Goal: Task Accomplishment & Management: Use online tool/utility

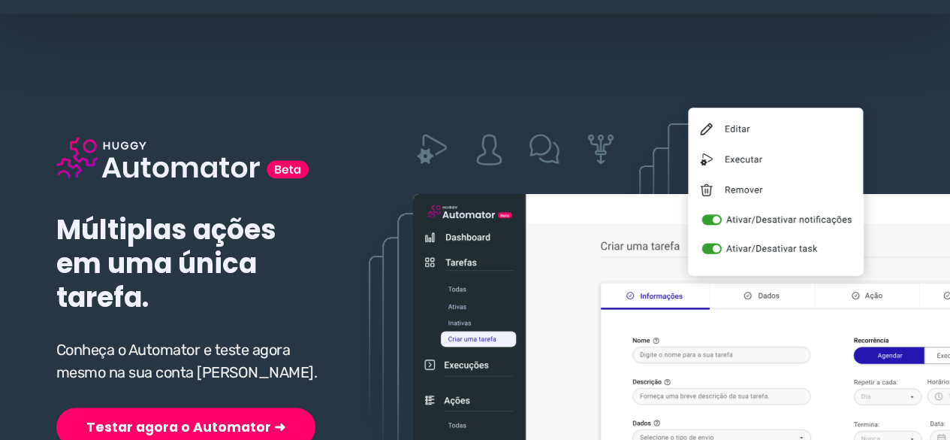
scroll to position [75, 0]
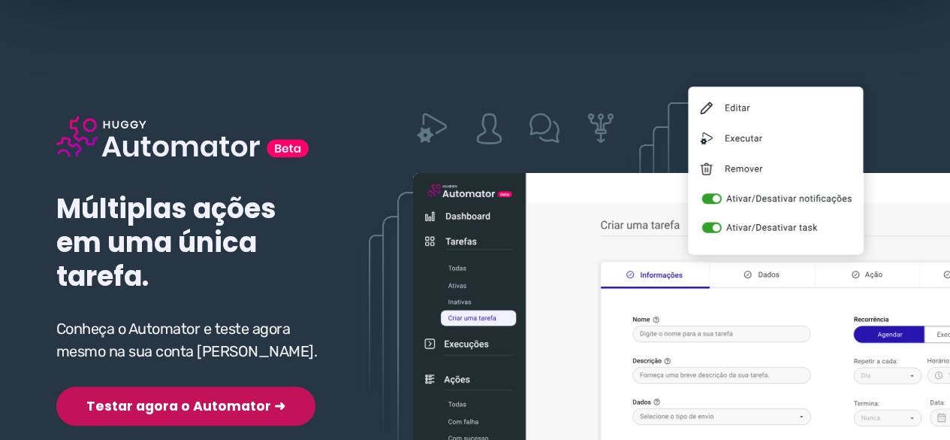
click at [141, 404] on button "Testar agora o Automator ➜" at bounding box center [185, 405] width 259 height 39
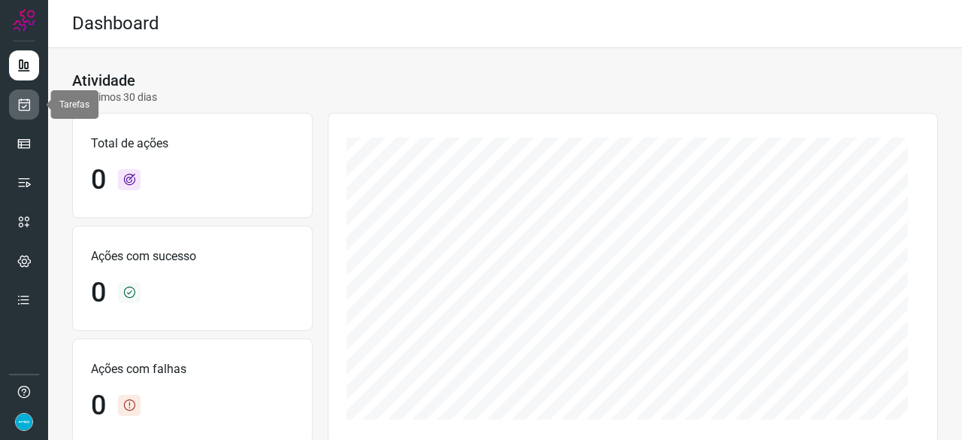
click at [28, 101] on icon at bounding box center [25, 104] width 16 height 15
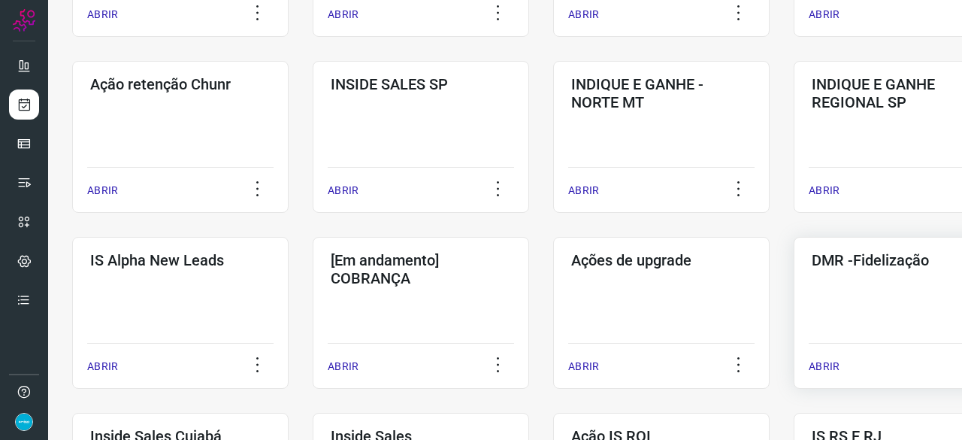
scroll to position [451, 0]
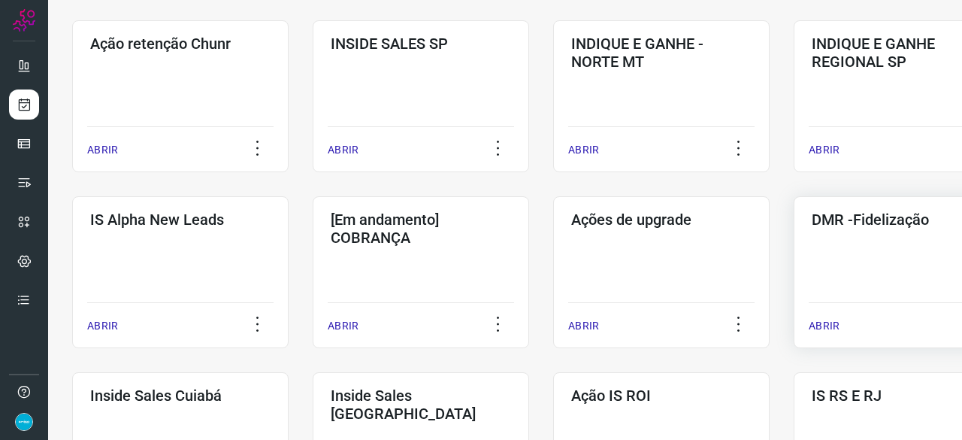
click at [826, 328] on p "ABRIR" at bounding box center [823, 326] width 31 height 16
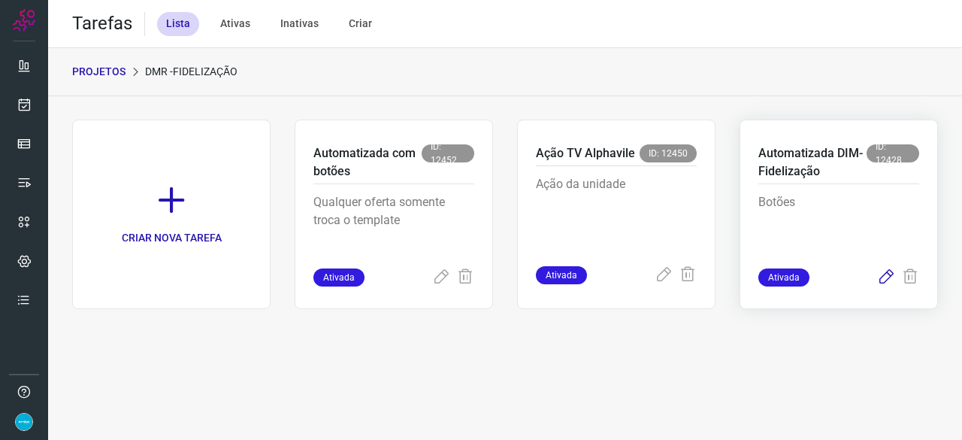
click at [887, 274] on icon at bounding box center [886, 277] width 18 height 18
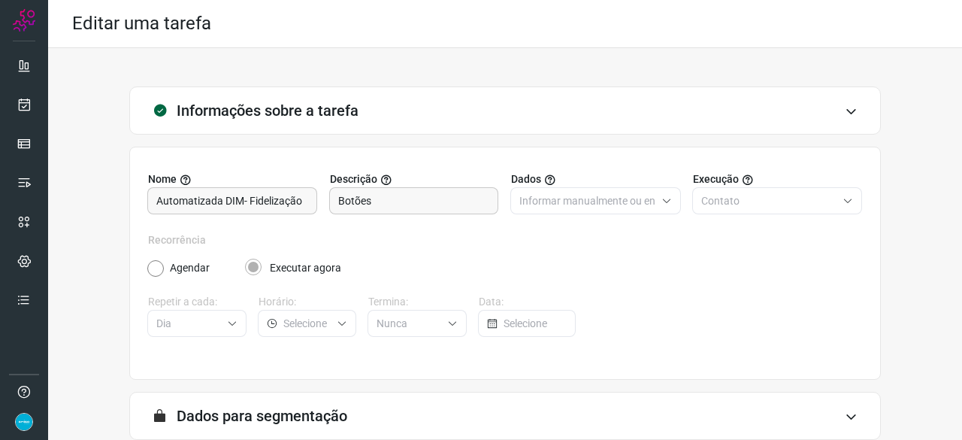
scroll to position [147, 0]
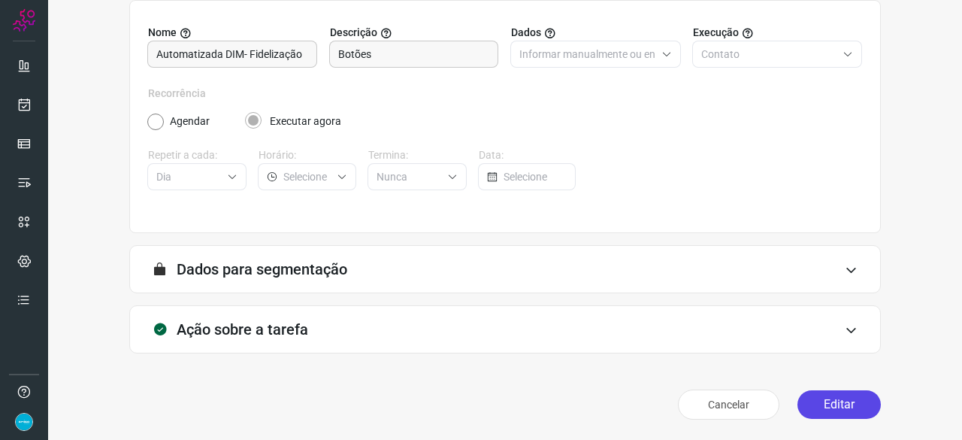
click at [830, 403] on button "Editar" at bounding box center [838, 404] width 83 height 29
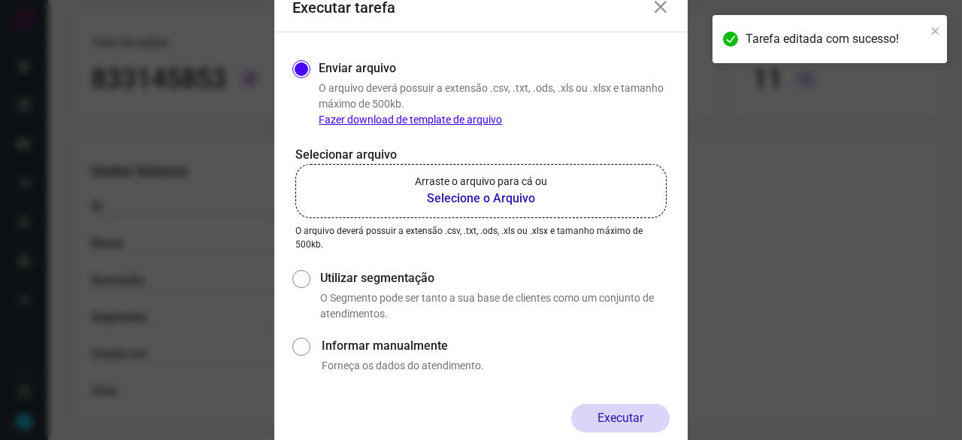
click at [476, 198] on b "Selecione o Arquivo" at bounding box center [481, 198] width 132 height 18
click at [0, 0] on input "Arraste o arquivo para cá ou Selecione o Arquivo" at bounding box center [0, 0] width 0 height 0
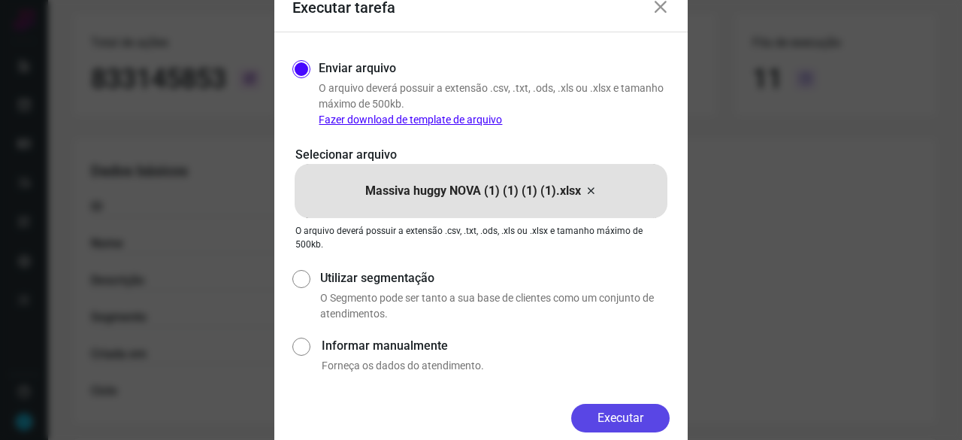
click at [588, 417] on button "Executar" at bounding box center [620, 417] width 98 height 29
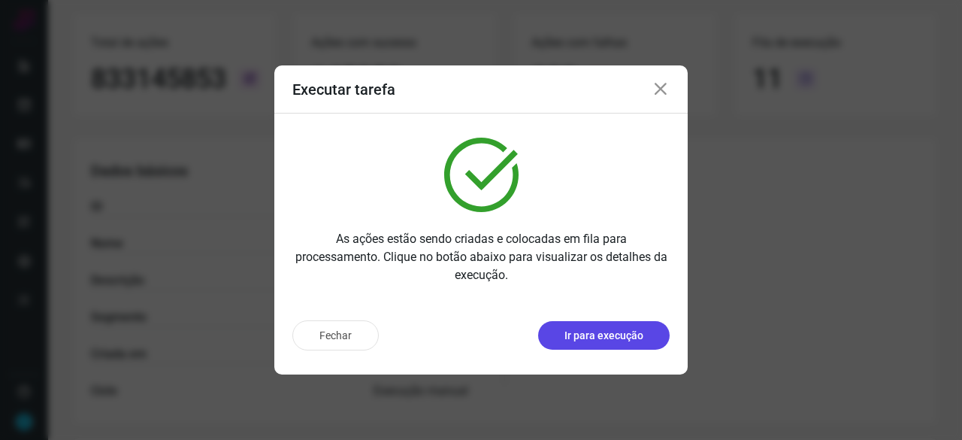
click at [610, 333] on p "Ir para execução" at bounding box center [603, 336] width 79 height 16
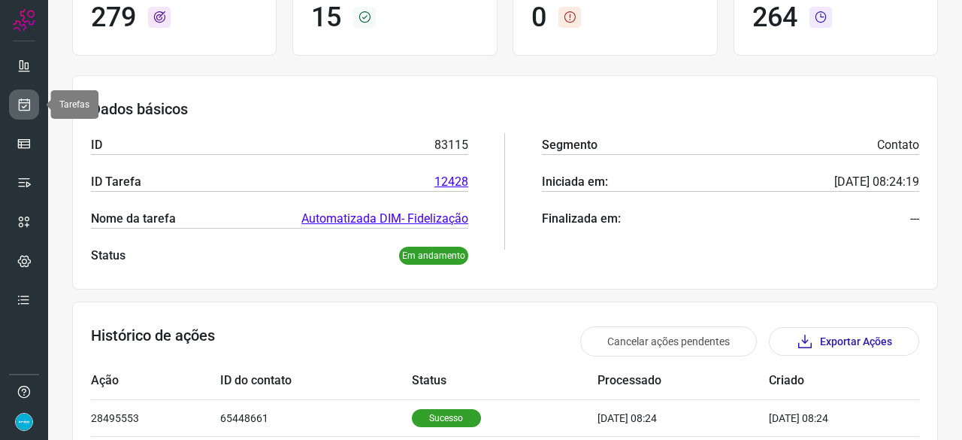
click at [28, 98] on icon at bounding box center [25, 104] width 16 height 15
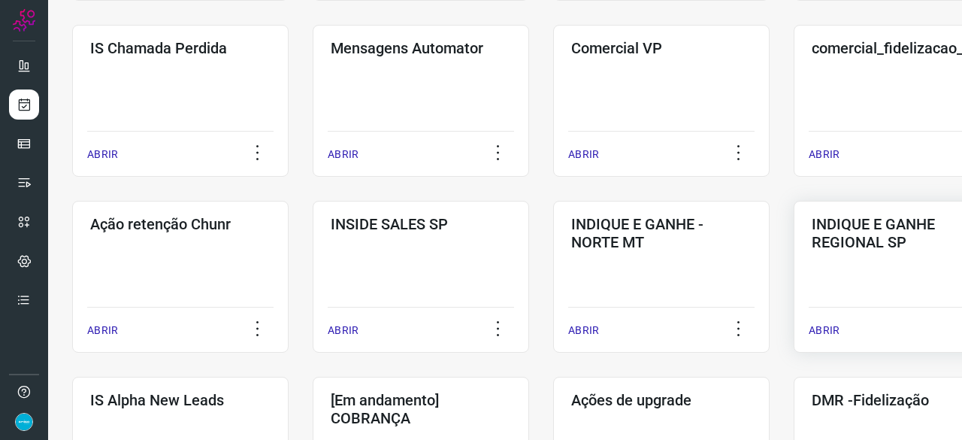
click at [826, 332] on p "ABRIR" at bounding box center [823, 330] width 31 height 16
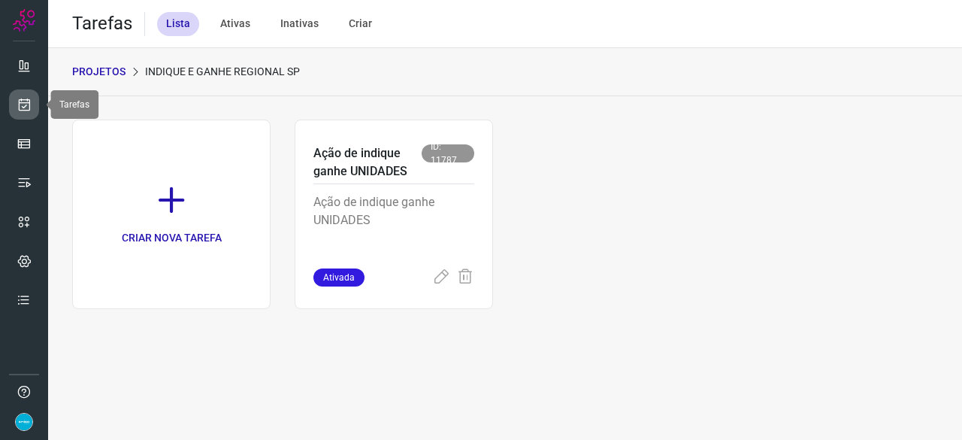
click at [20, 106] on icon at bounding box center [25, 104] width 16 height 15
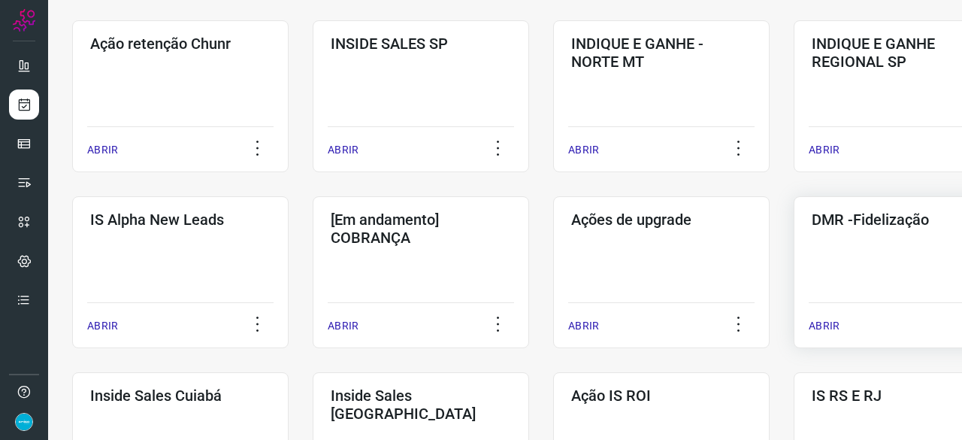
click at [825, 324] on p "ABRIR" at bounding box center [823, 326] width 31 height 16
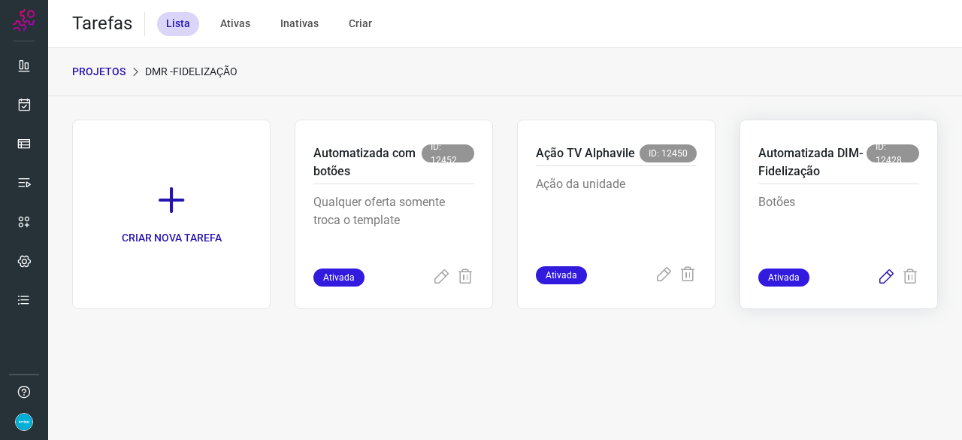
click at [889, 274] on icon at bounding box center [886, 277] width 18 height 18
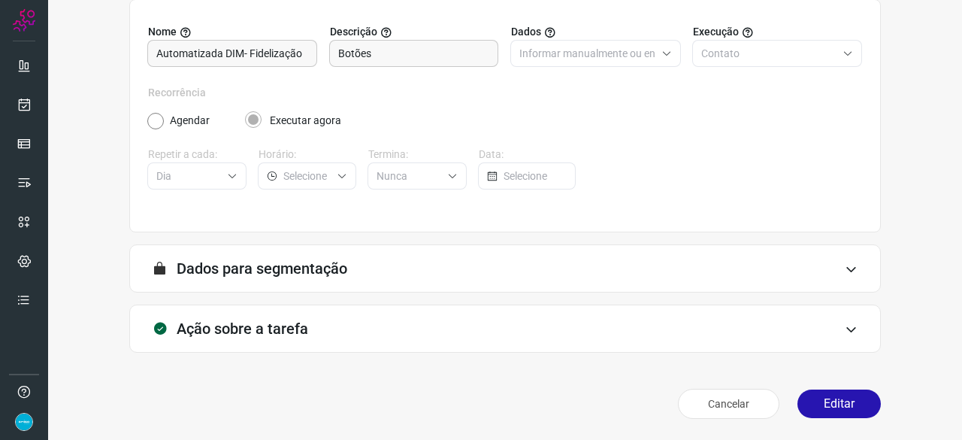
scroll to position [147, 0]
click at [831, 407] on button "Editar" at bounding box center [838, 404] width 83 height 29
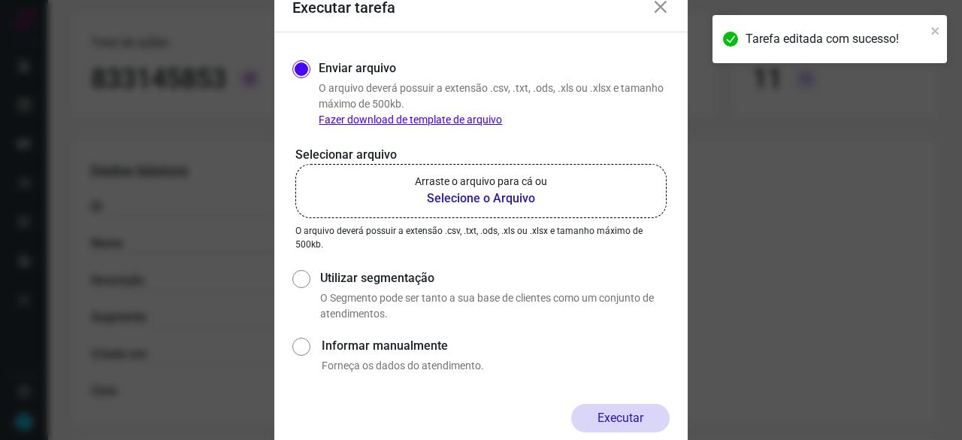
click at [476, 198] on b "Selecione o Arquivo" at bounding box center [481, 198] width 132 height 18
click at [0, 0] on input "Arraste o arquivo para cá ou Selecione o Arquivo" at bounding box center [0, 0] width 0 height 0
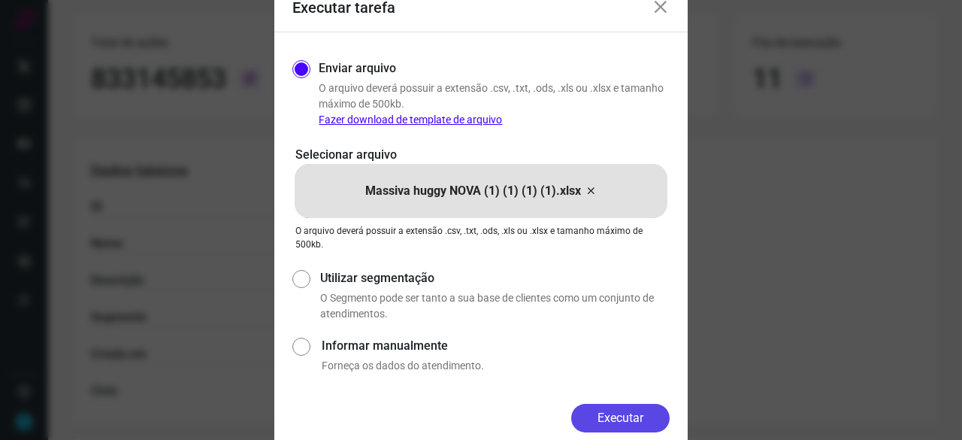
click at [624, 406] on button "Executar" at bounding box center [620, 417] width 98 height 29
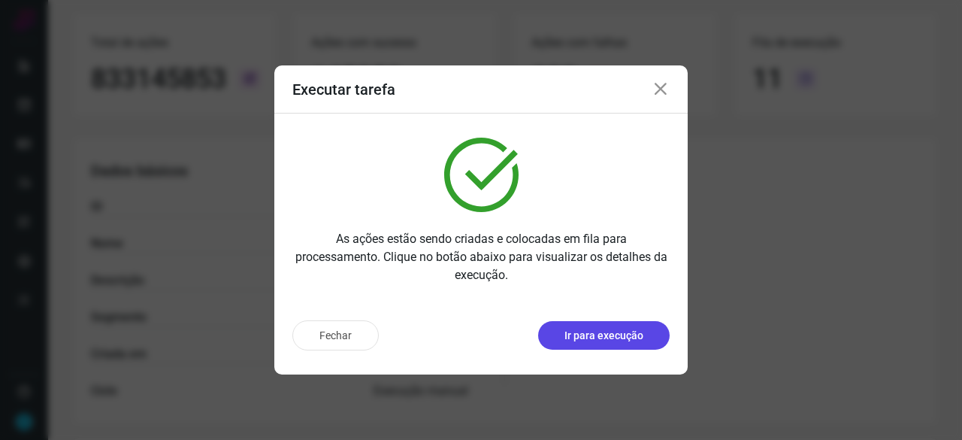
click at [610, 334] on p "Ir para execução" at bounding box center [603, 336] width 79 height 16
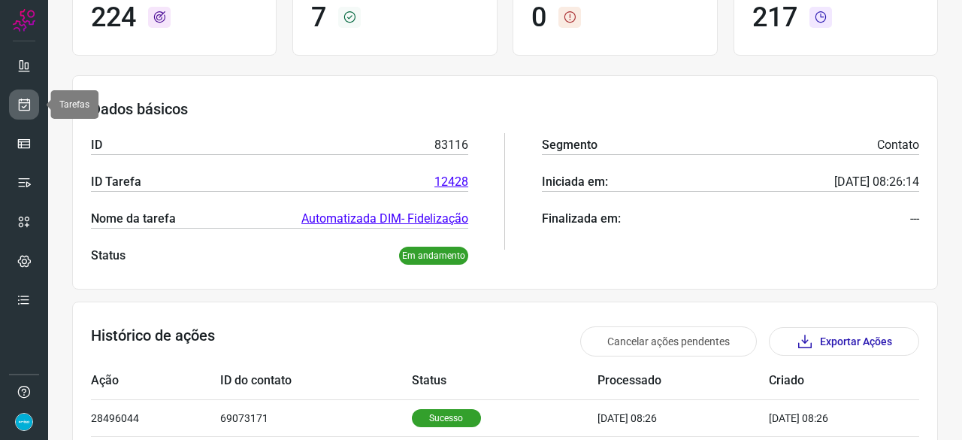
click at [26, 95] on link at bounding box center [24, 104] width 30 height 30
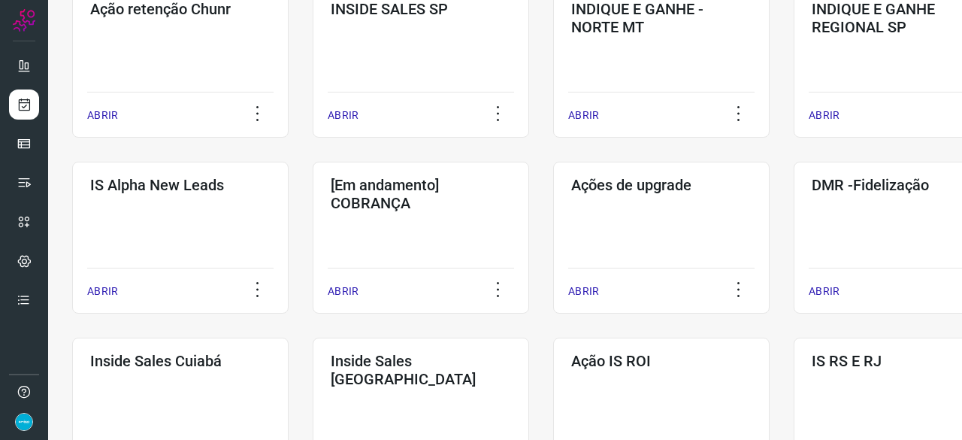
scroll to position [571, 0]
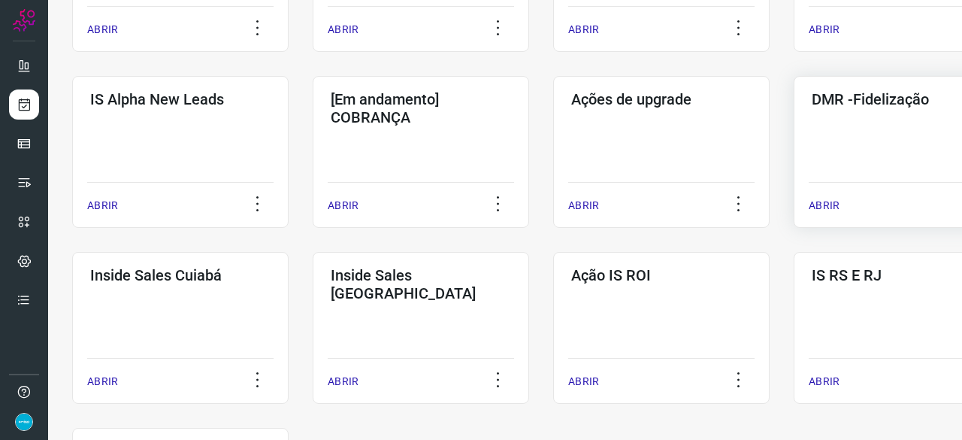
click at [822, 204] on p "ABRIR" at bounding box center [823, 206] width 31 height 16
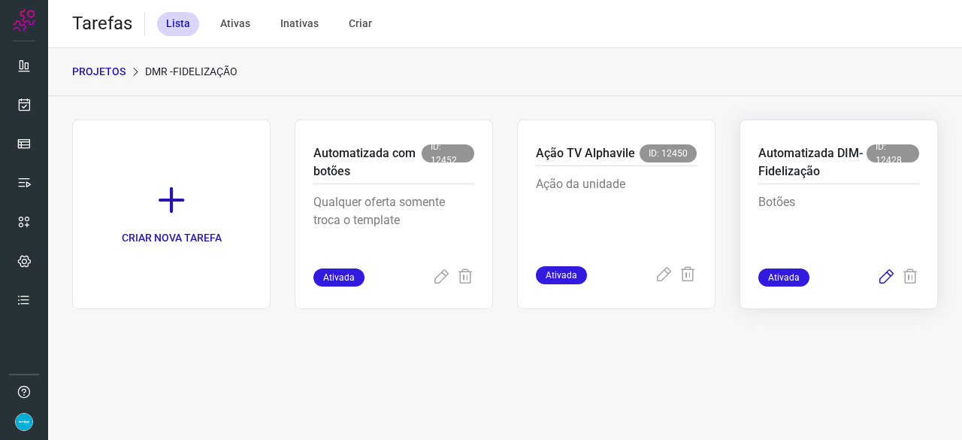
click at [882, 274] on icon at bounding box center [886, 277] width 18 height 18
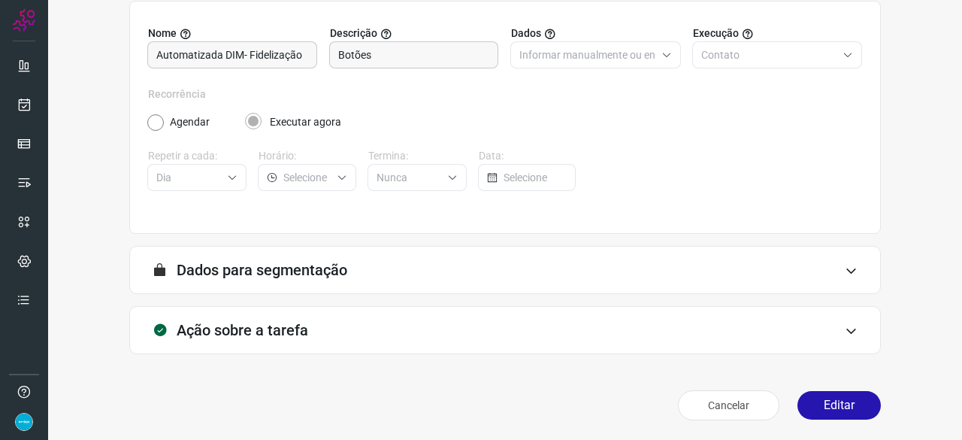
scroll to position [147, 0]
click at [845, 417] on button "Editar" at bounding box center [838, 404] width 83 height 29
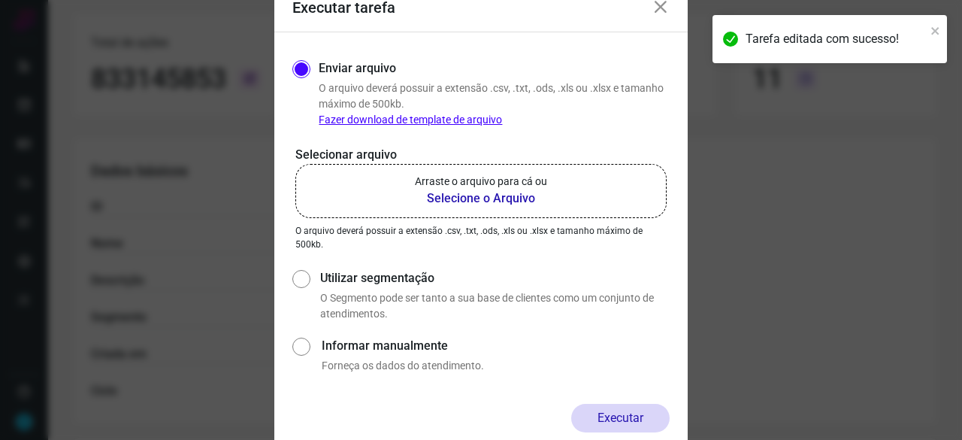
click at [443, 199] on b "Selecione o Arquivo" at bounding box center [481, 198] width 132 height 18
click at [0, 0] on input "Arraste o arquivo para cá ou Selecione o Arquivo" at bounding box center [0, 0] width 0 height 0
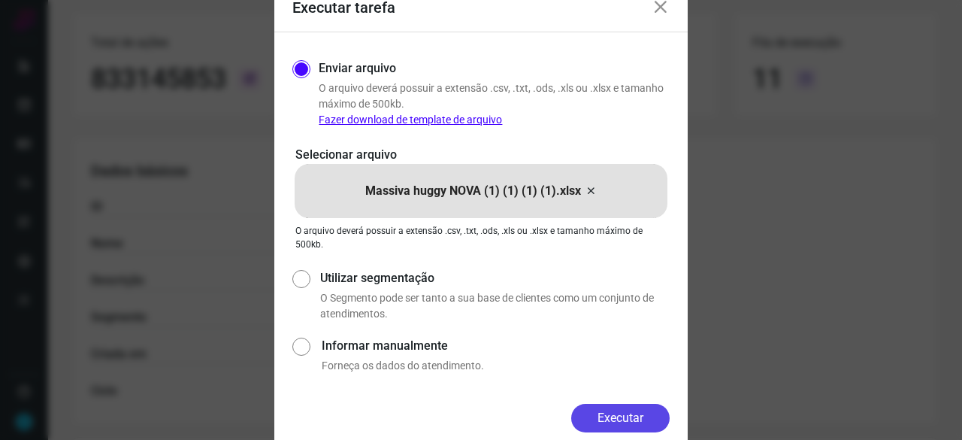
click at [631, 416] on button "Executar" at bounding box center [620, 417] width 98 height 29
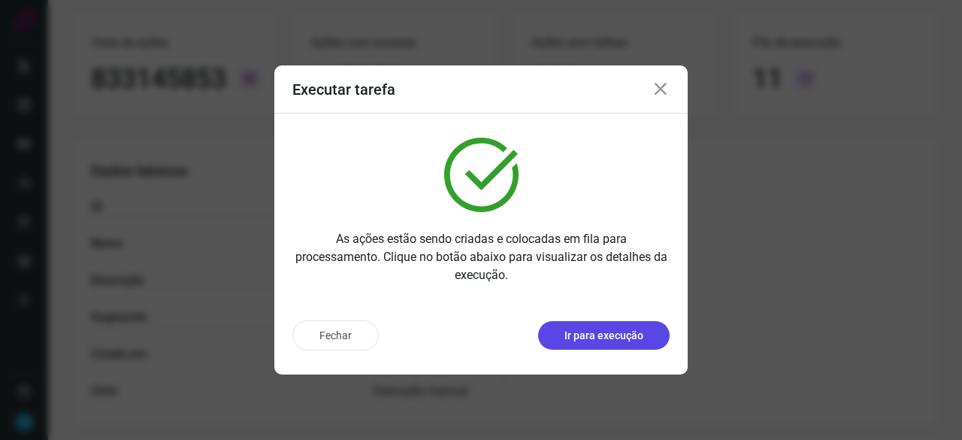
click at [640, 339] on p "Ir para execução" at bounding box center [603, 336] width 79 height 16
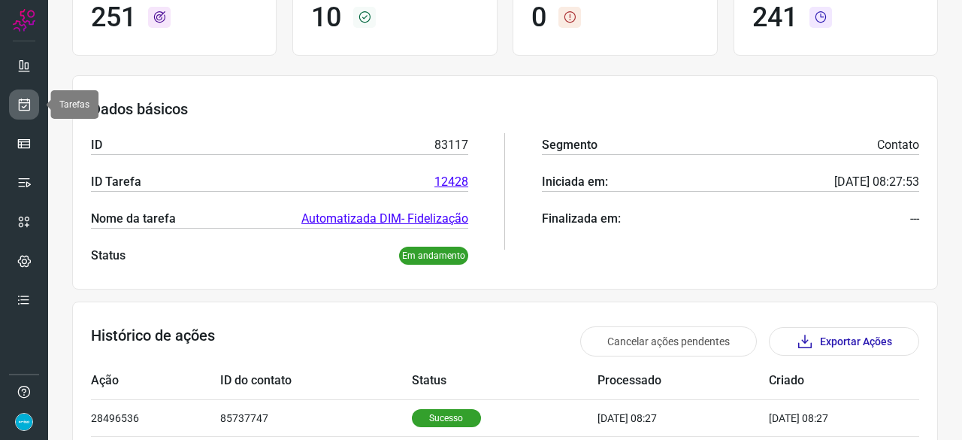
click at [20, 105] on icon at bounding box center [25, 104] width 16 height 15
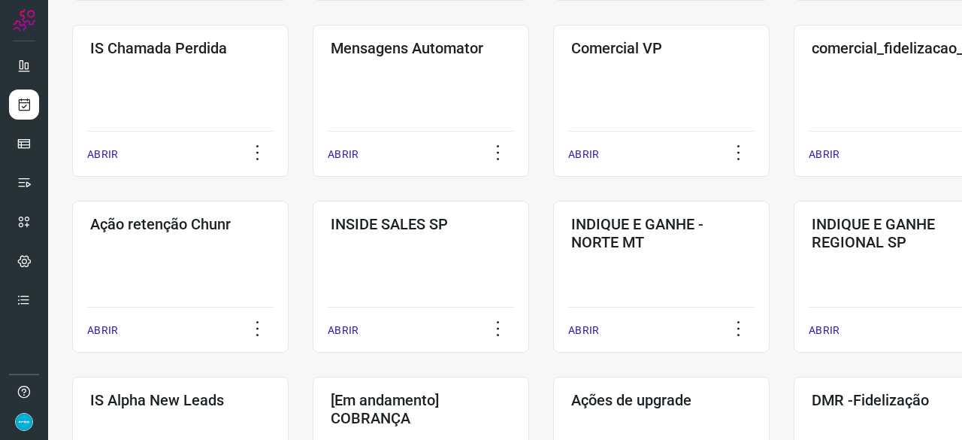
scroll to position [421, 0]
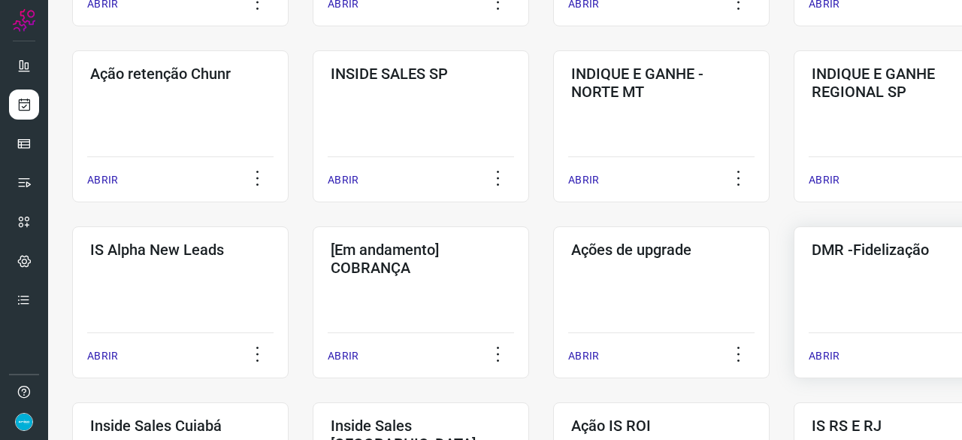
click at [823, 354] on p "ABRIR" at bounding box center [823, 356] width 31 height 16
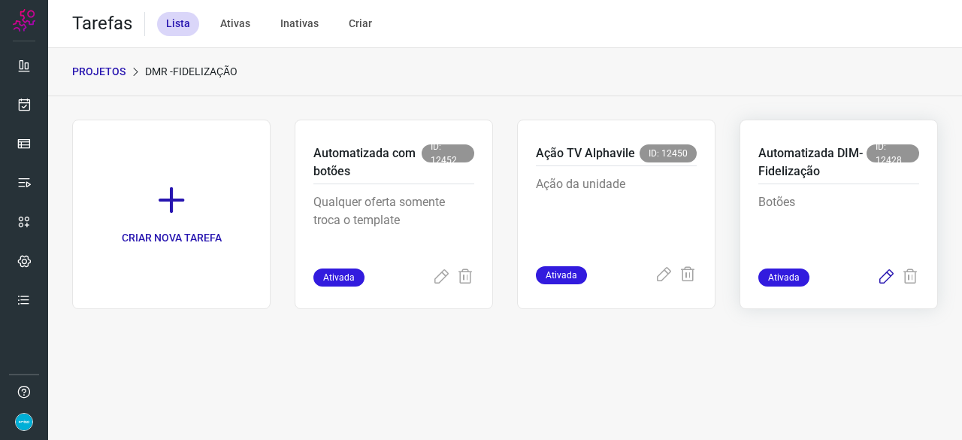
click at [884, 278] on icon at bounding box center [886, 277] width 18 height 18
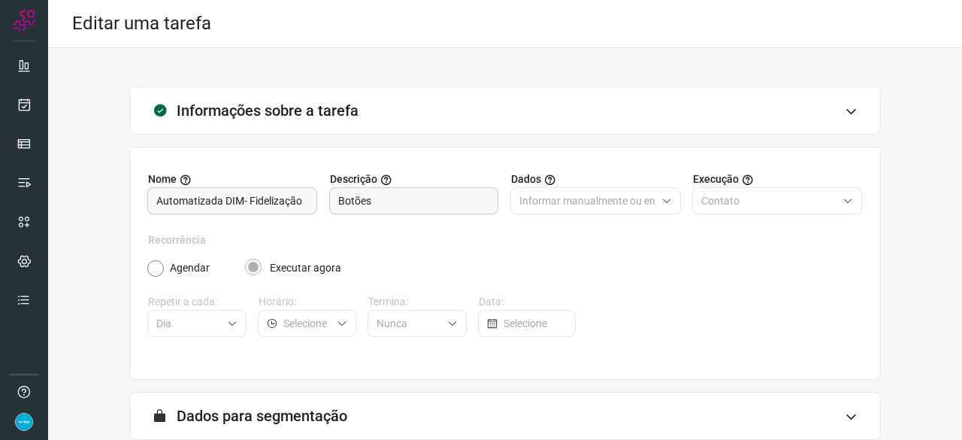
scroll to position [147, 0]
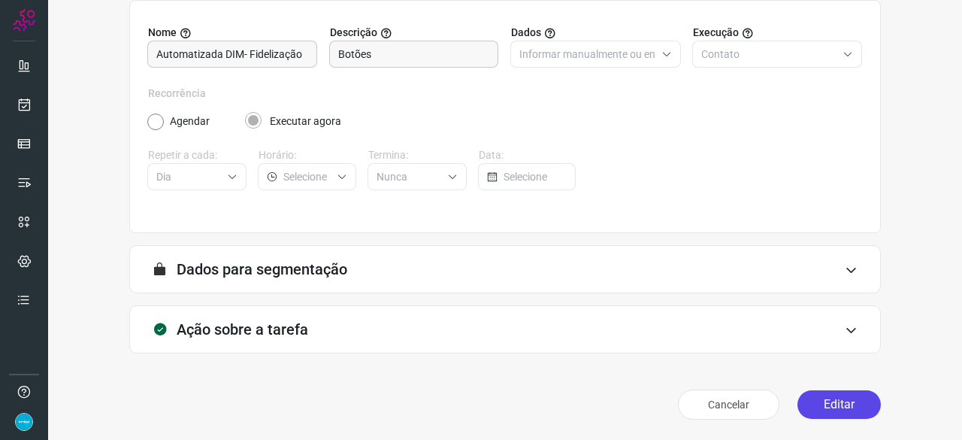
click at [831, 400] on button "Editar" at bounding box center [838, 404] width 83 height 29
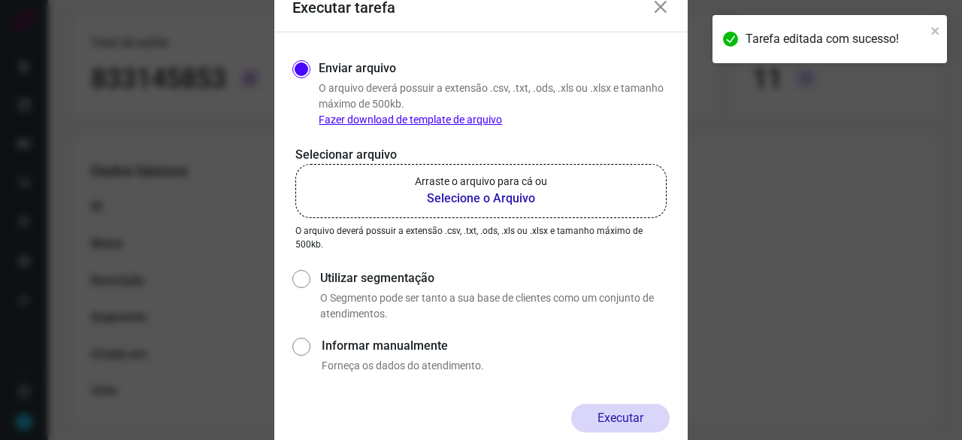
click at [486, 196] on b "Selecione o Arquivo" at bounding box center [481, 198] width 132 height 18
click at [0, 0] on input "Arraste o arquivo para cá ou Selecione o Arquivo" at bounding box center [0, 0] width 0 height 0
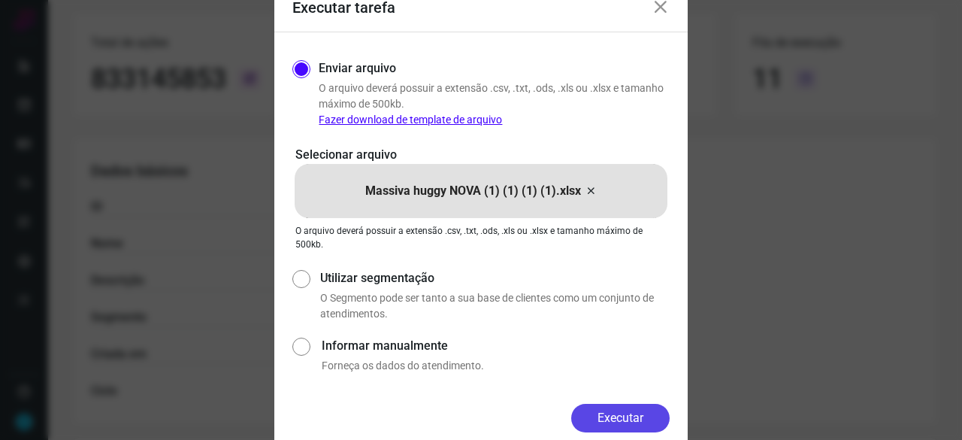
click at [624, 419] on button "Executar" at bounding box center [620, 417] width 98 height 29
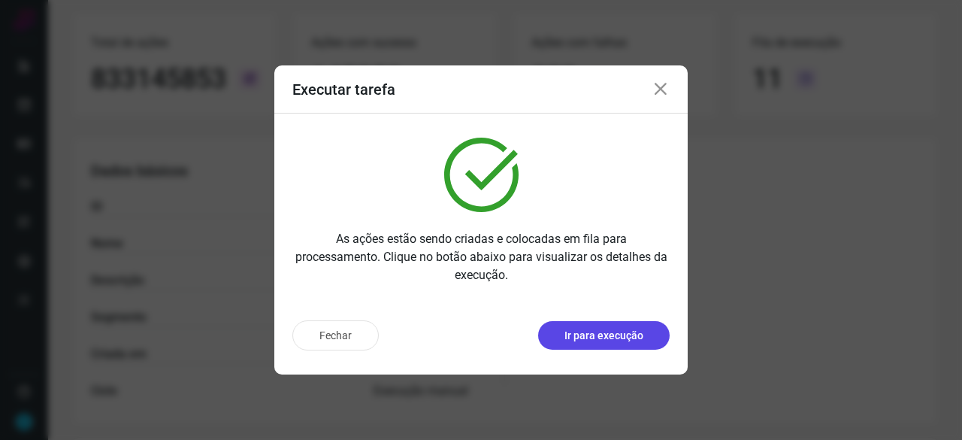
click at [618, 343] on button "Ir para execução" at bounding box center [603, 335] width 131 height 29
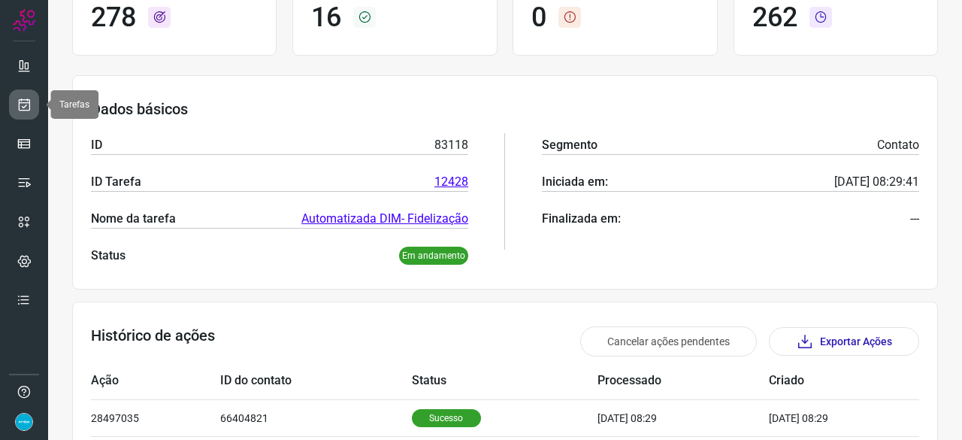
click at [23, 101] on icon at bounding box center [25, 104] width 16 height 15
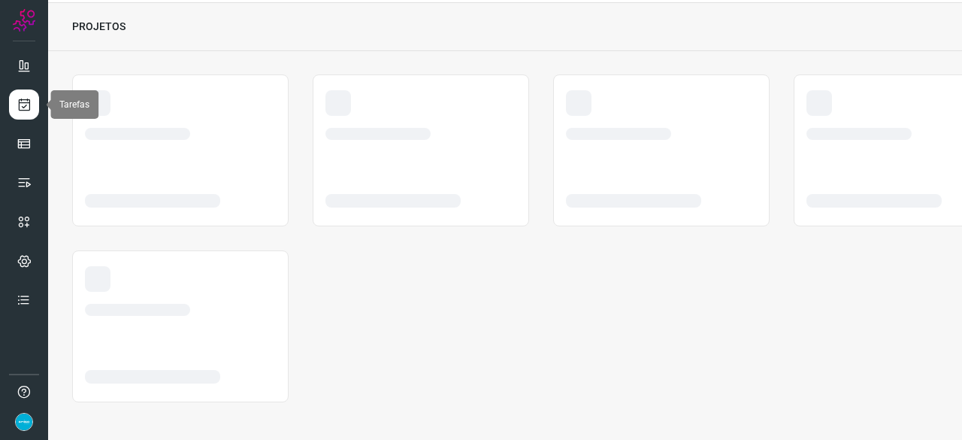
scroll to position [45, 0]
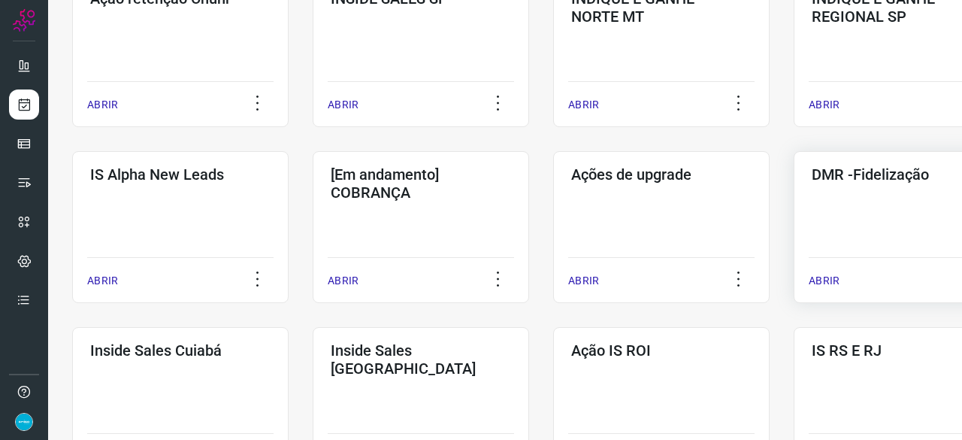
click at [821, 277] on p "ABRIR" at bounding box center [823, 281] width 31 height 16
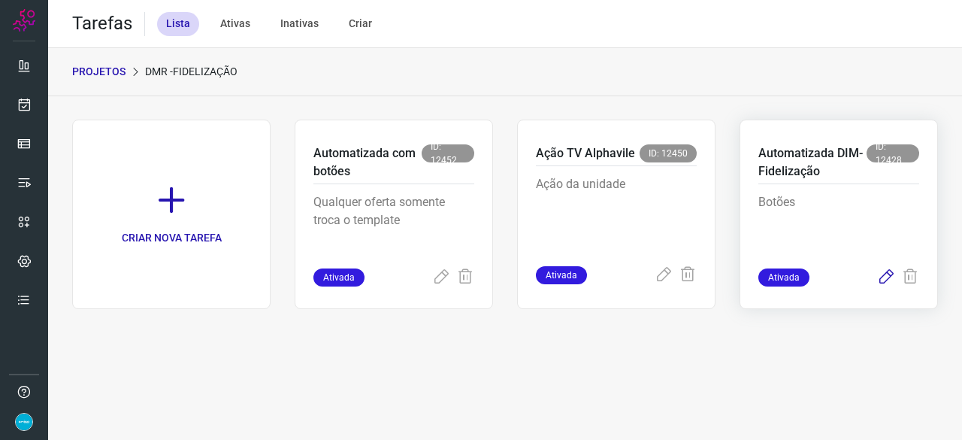
click at [885, 274] on icon at bounding box center [886, 277] width 18 height 18
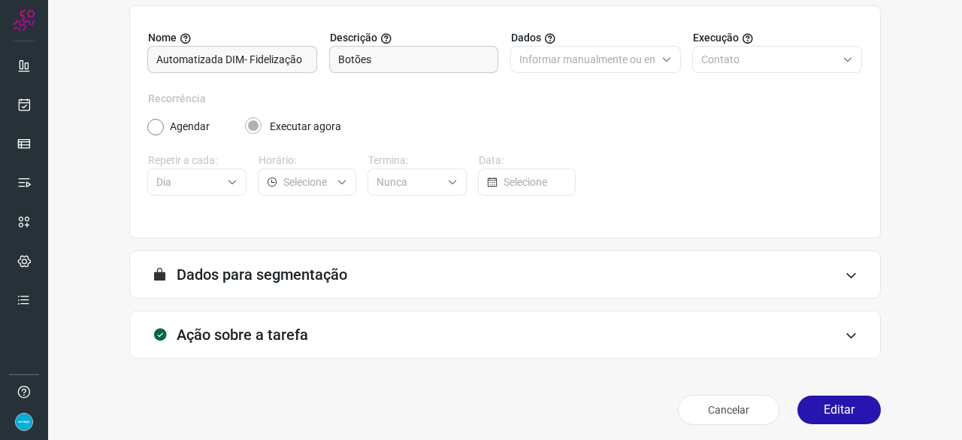
scroll to position [147, 0]
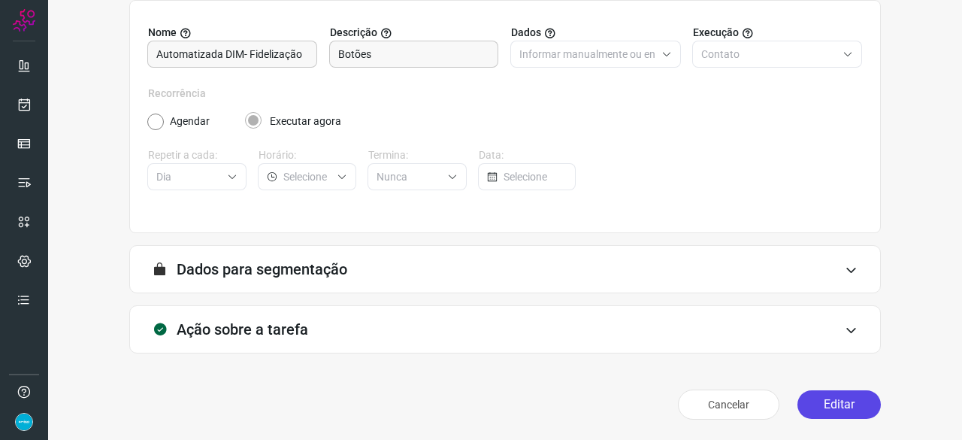
click at [848, 403] on button "Editar" at bounding box center [838, 404] width 83 height 29
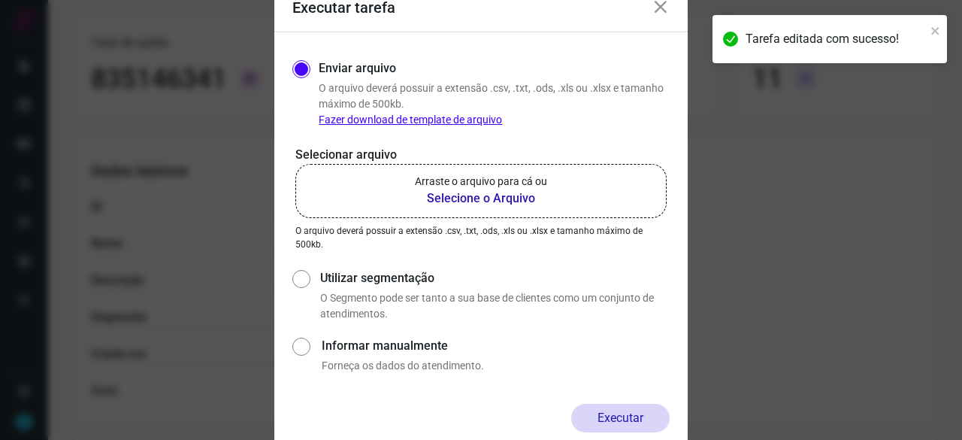
click at [466, 196] on b "Selecione o Arquivo" at bounding box center [481, 198] width 132 height 18
click at [0, 0] on input "Arraste o arquivo para cá ou Selecione o Arquivo" at bounding box center [0, 0] width 0 height 0
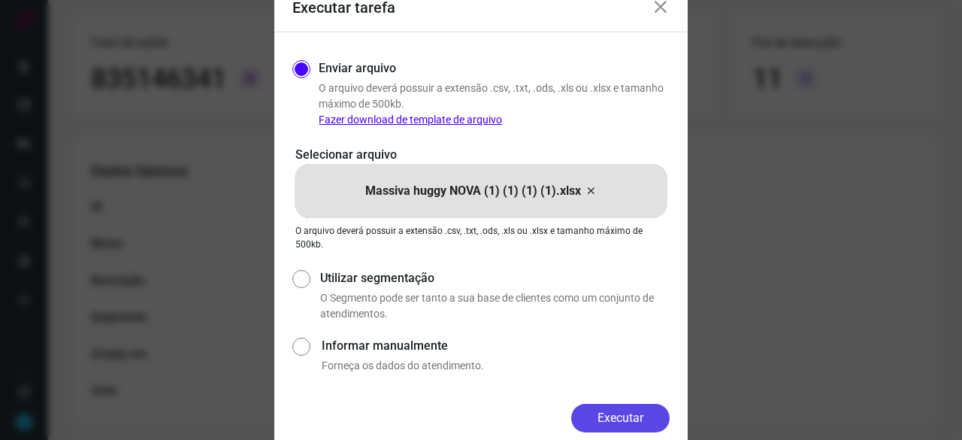
click at [627, 412] on button "Executar" at bounding box center [620, 417] width 98 height 29
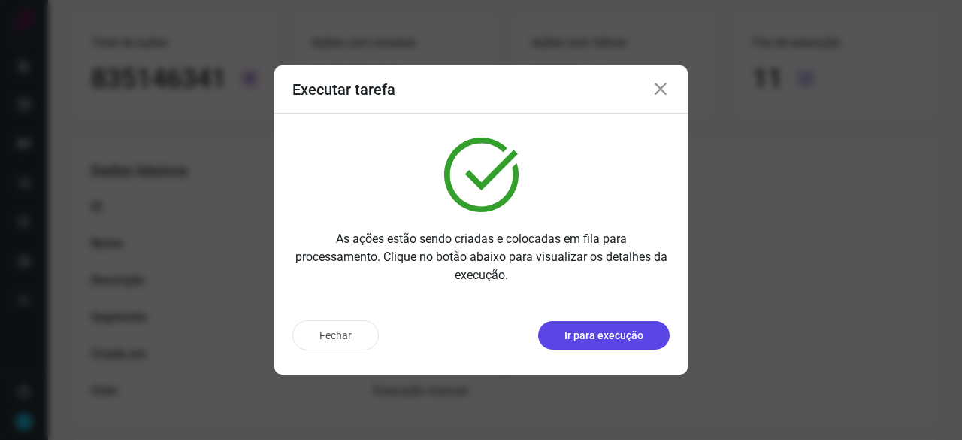
click at [585, 331] on p "Ir para execução" at bounding box center [603, 336] width 79 height 16
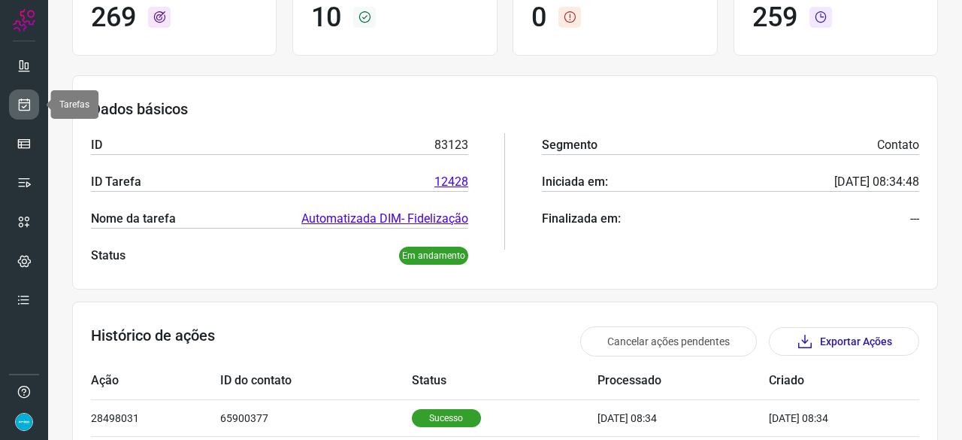
click at [27, 101] on icon at bounding box center [25, 104] width 16 height 15
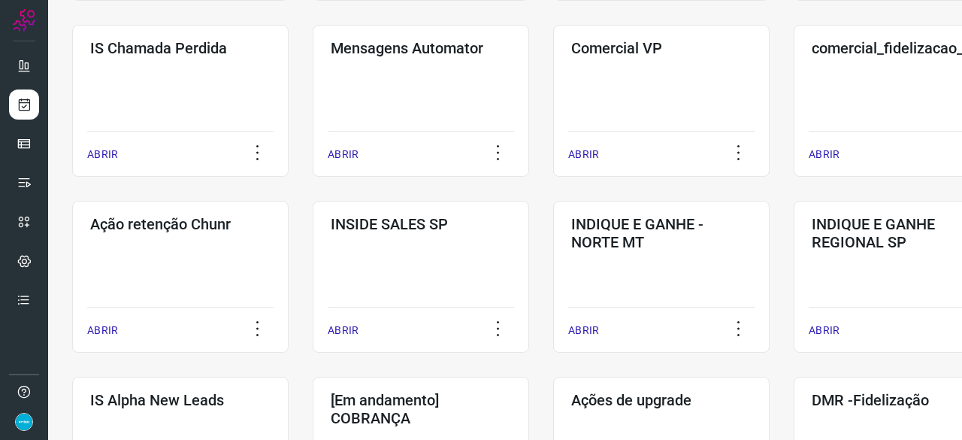
scroll to position [421, 0]
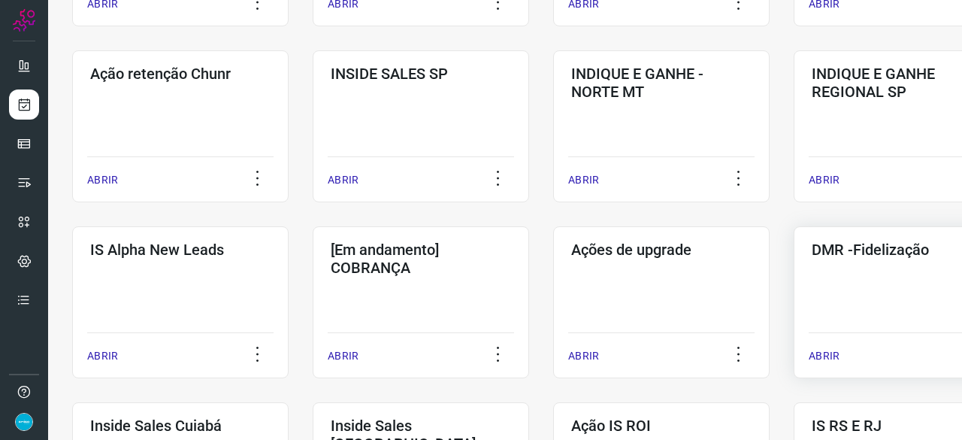
click at [828, 358] on p "ABRIR" at bounding box center [823, 356] width 31 height 16
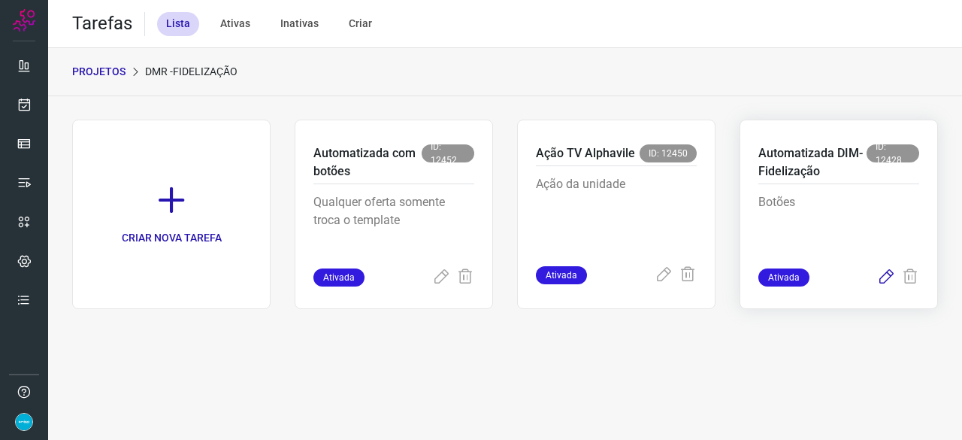
click at [884, 276] on icon at bounding box center [886, 277] width 18 height 18
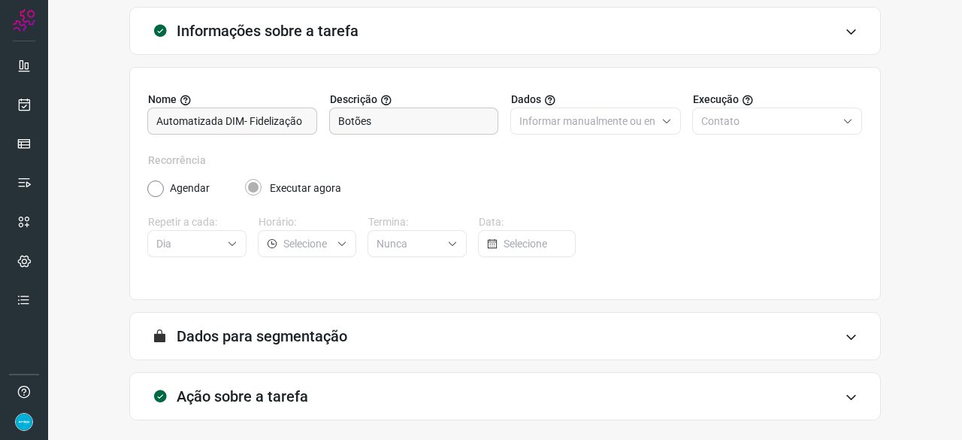
scroll to position [147, 0]
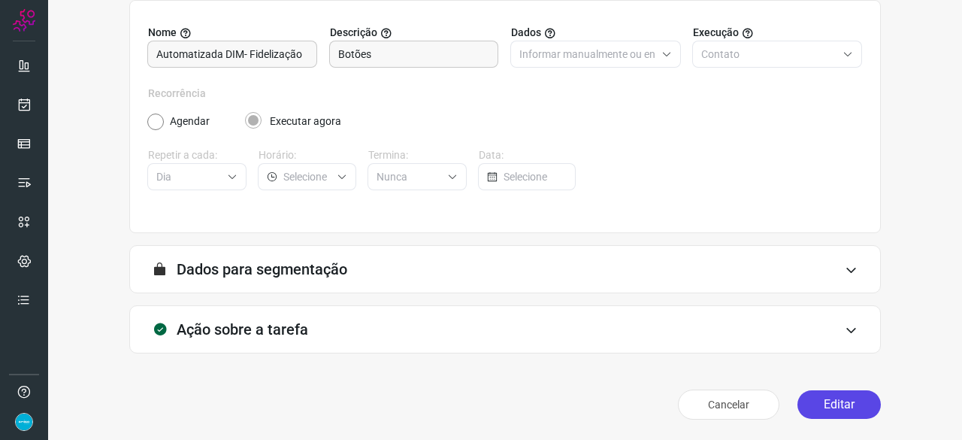
click at [825, 411] on button "Editar" at bounding box center [838, 404] width 83 height 29
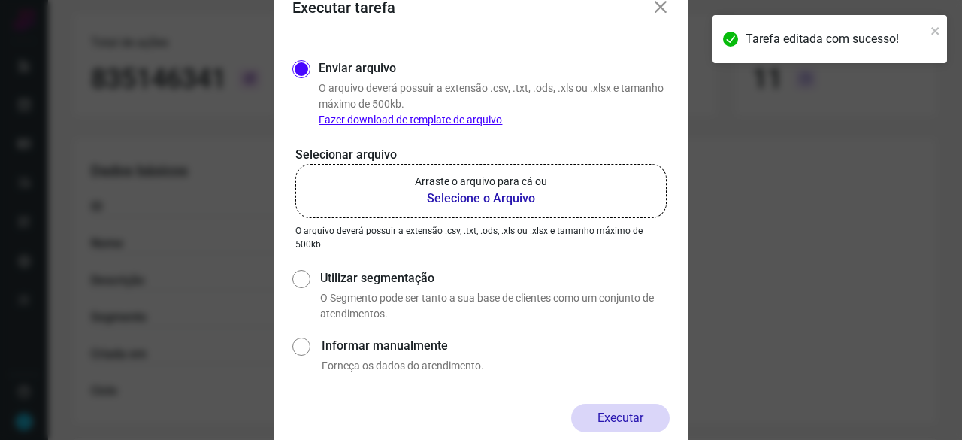
click at [455, 201] on b "Selecione o Arquivo" at bounding box center [481, 198] width 132 height 18
click at [0, 0] on input "Arraste o arquivo para cá ou Selecione o Arquivo" at bounding box center [0, 0] width 0 height 0
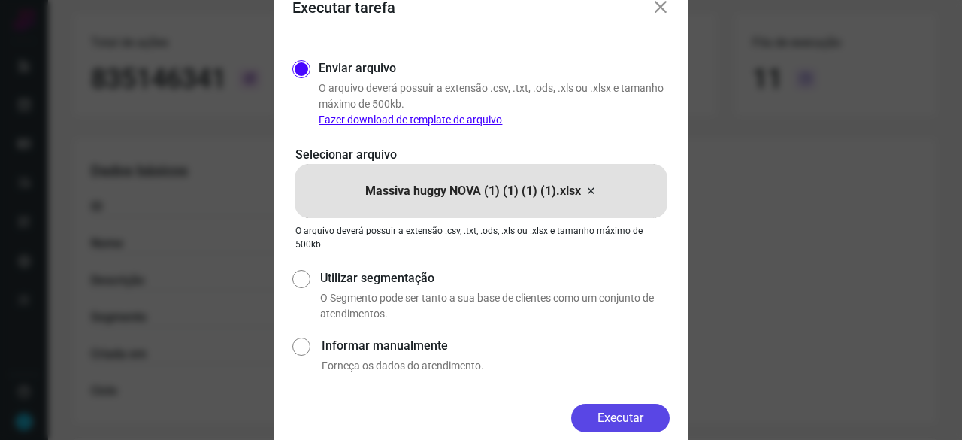
click at [619, 412] on button "Executar" at bounding box center [620, 417] width 98 height 29
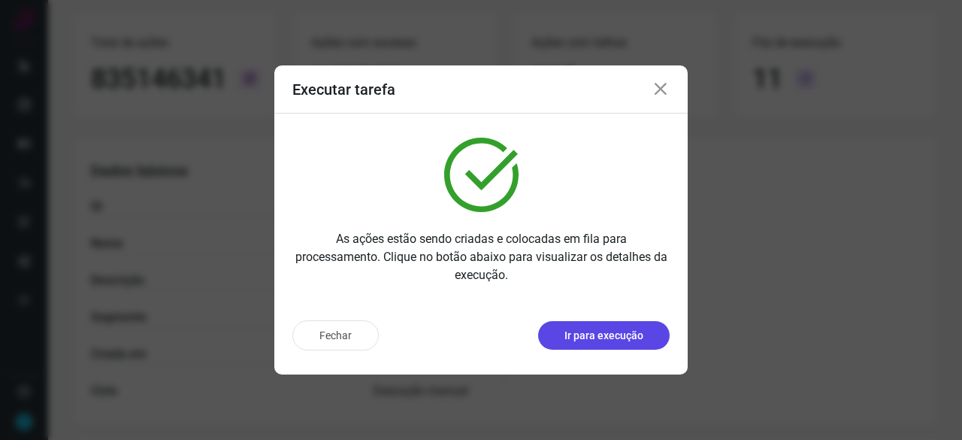
click at [601, 330] on p "Ir para execução" at bounding box center [603, 336] width 79 height 16
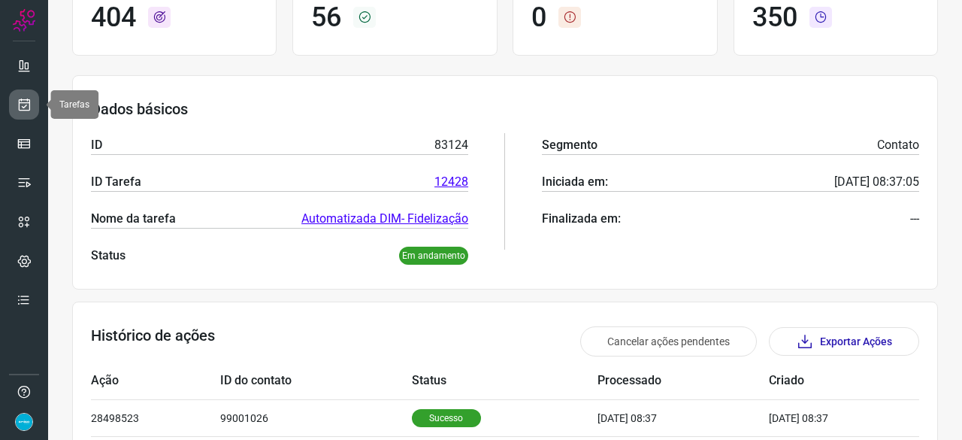
click at [33, 103] on link at bounding box center [24, 104] width 30 height 30
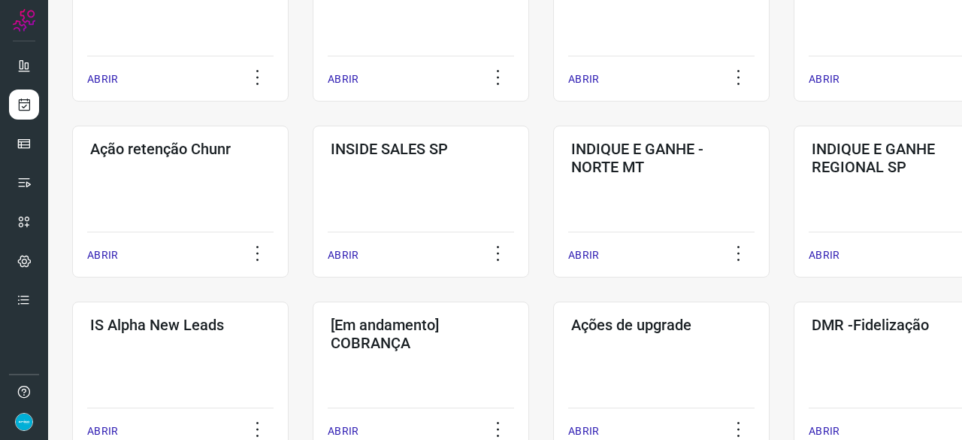
scroll to position [496, 0]
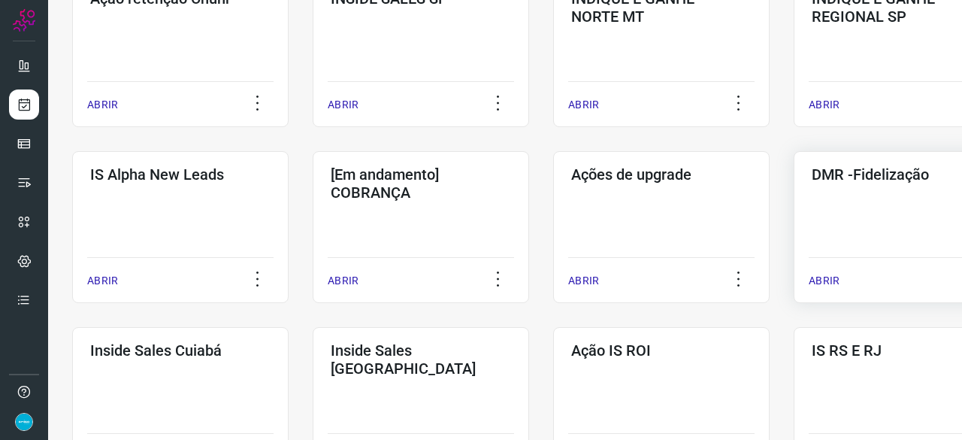
click at [826, 282] on p "ABRIR" at bounding box center [823, 281] width 31 height 16
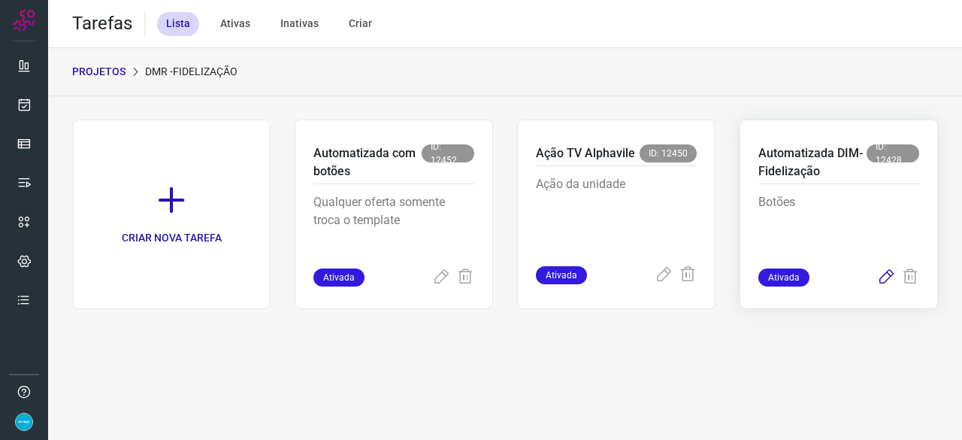
click at [884, 274] on icon at bounding box center [886, 277] width 18 height 18
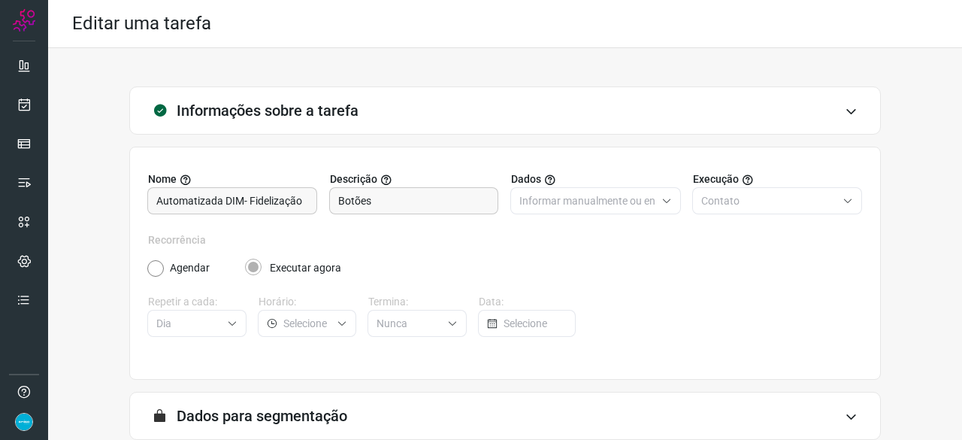
scroll to position [147, 0]
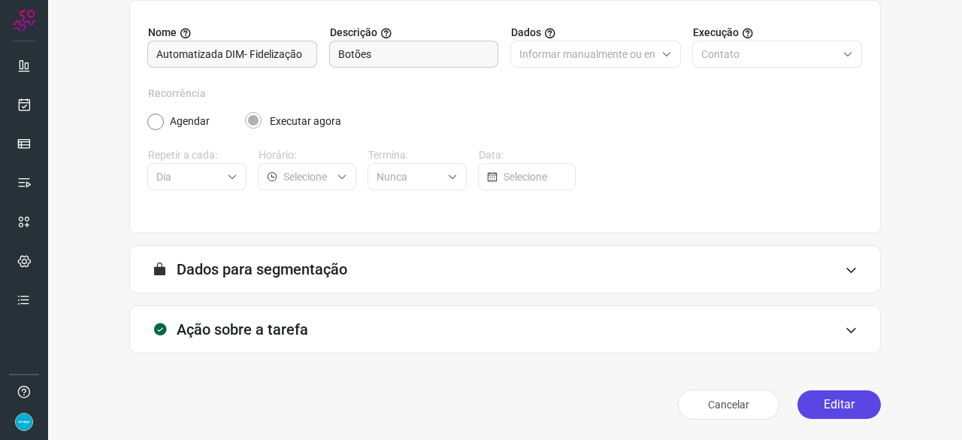
click at [817, 396] on button "Editar" at bounding box center [838, 404] width 83 height 29
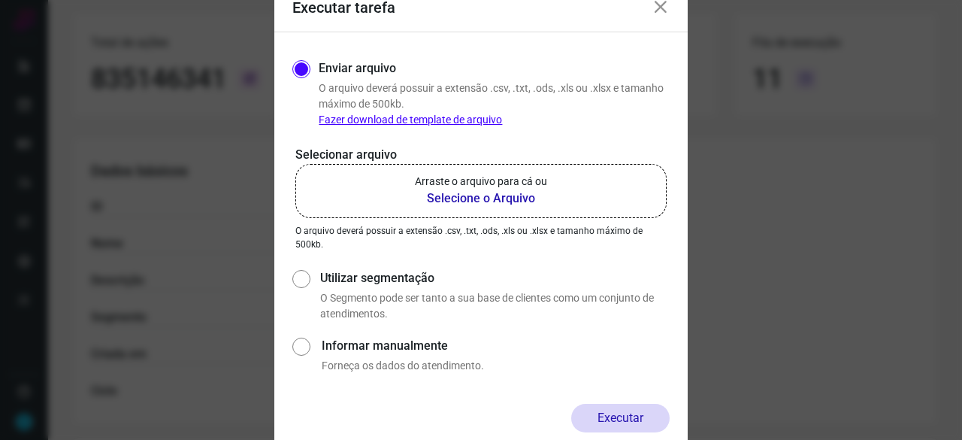
click at [457, 203] on b "Selecione o Arquivo" at bounding box center [481, 198] width 132 height 18
click at [0, 0] on input "Arraste o arquivo para cá ou Selecione o Arquivo" at bounding box center [0, 0] width 0 height 0
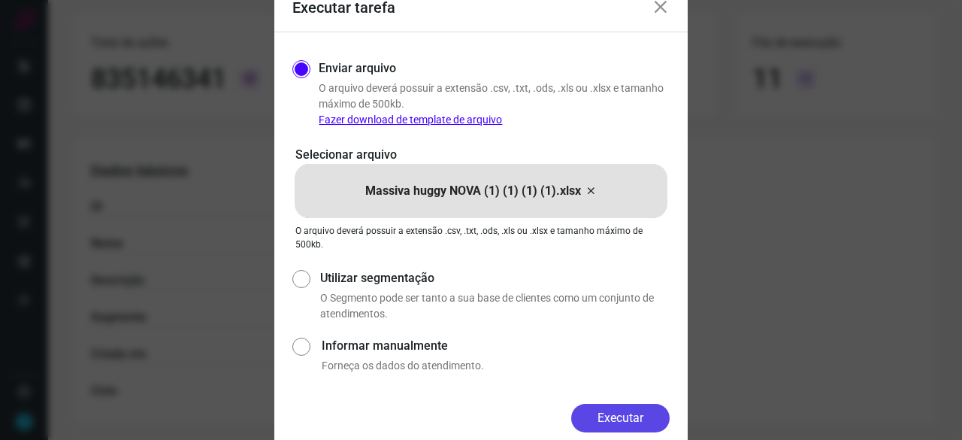
click at [604, 421] on button "Executar" at bounding box center [620, 417] width 98 height 29
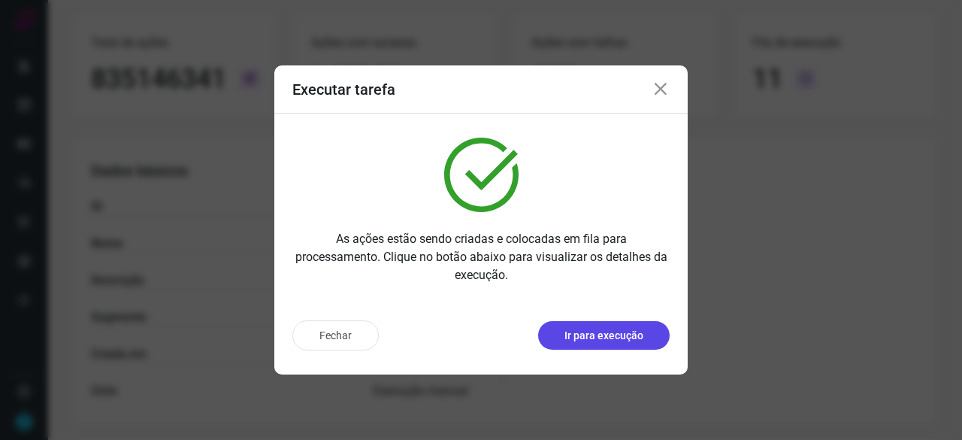
click at [619, 338] on p "Ir para execução" at bounding box center [603, 336] width 79 height 16
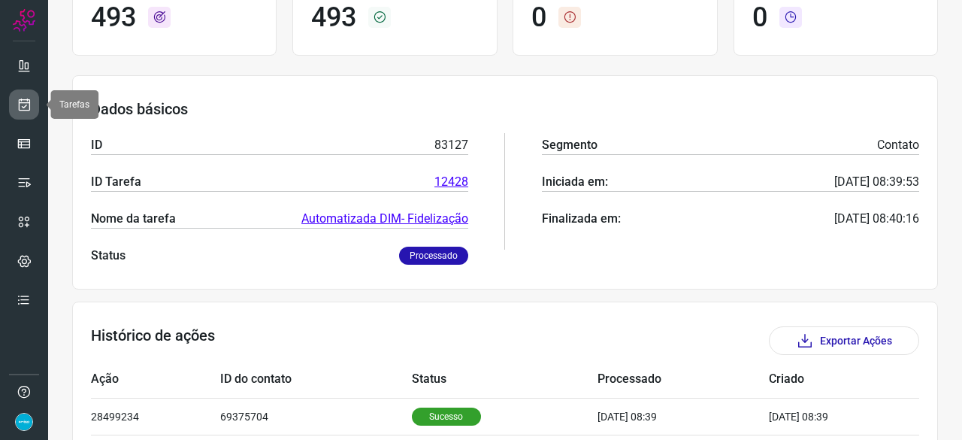
click at [32, 107] on link at bounding box center [24, 104] width 30 height 30
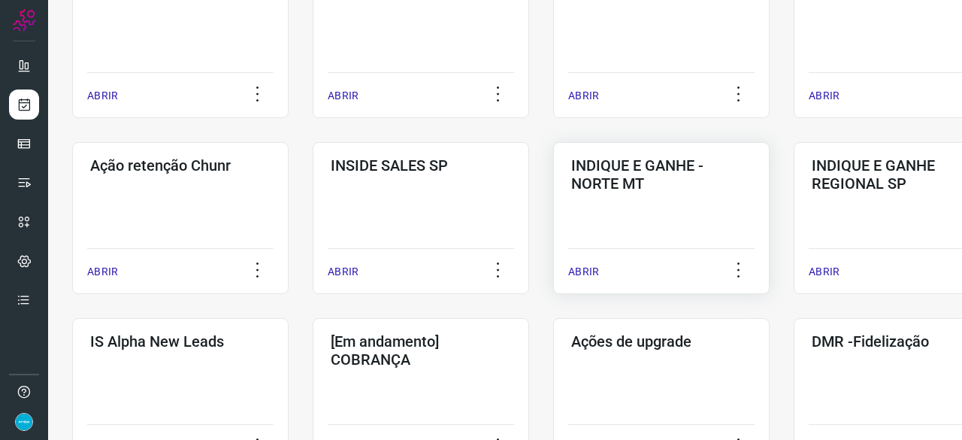
scroll to position [421, 0]
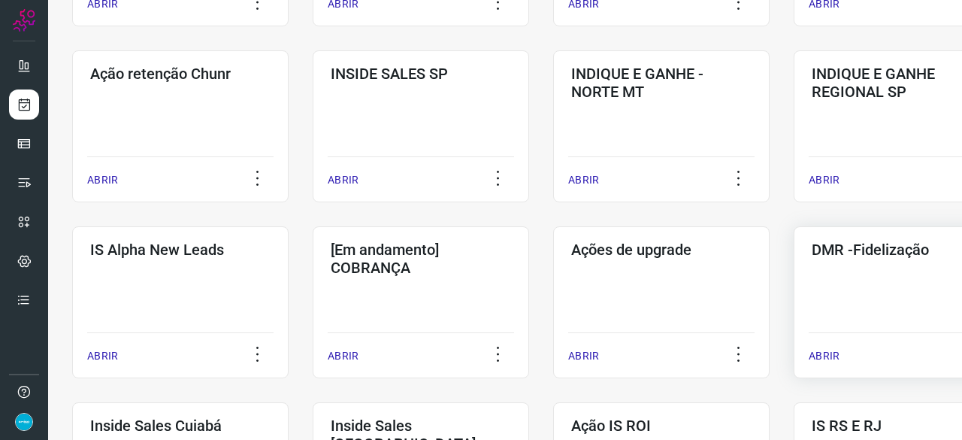
click at [829, 352] on p "ABRIR" at bounding box center [823, 356] width 31 height 16
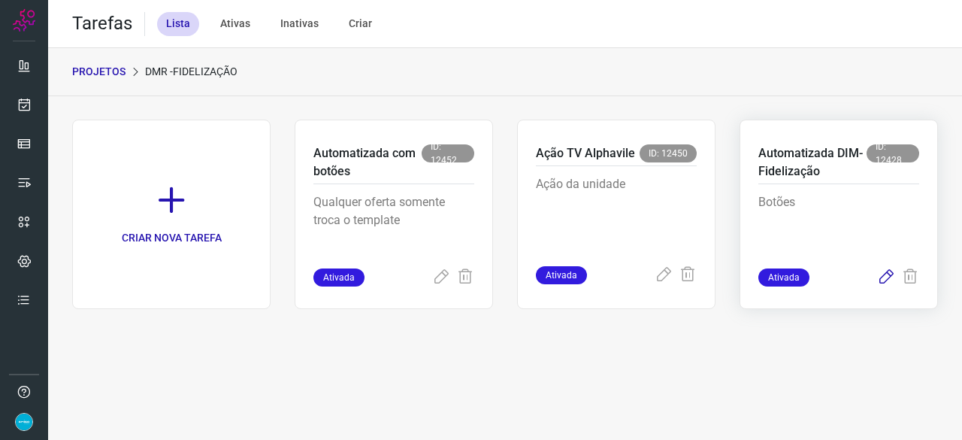
click at [887, 275] on icon at bounding box center [886, 277] width 18 height 18
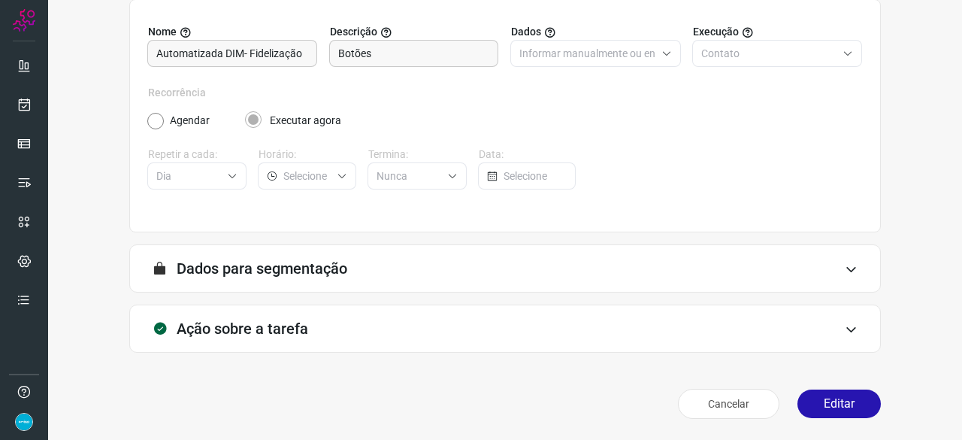
scroll to position [147, 0]
click at [836, 406] on button "Editar" at bounding box center [838, 404] width 83 height 29
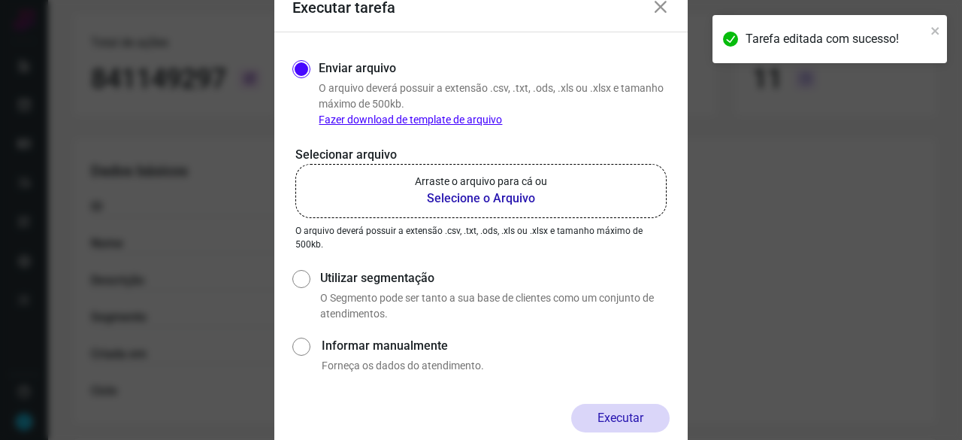
click at [484, 418] on div "Executar" at bounding box center [480, 417] width 377 height 29
click at [485, 200] on b "Selecione o Arquivo" at bounding box center [481, 198] width 132 height 18
click at [0, 0] on input "Arraste o arquivo para cá ou Selecione o Arquivo" at bounding box center [0, 0] width 0 height 0
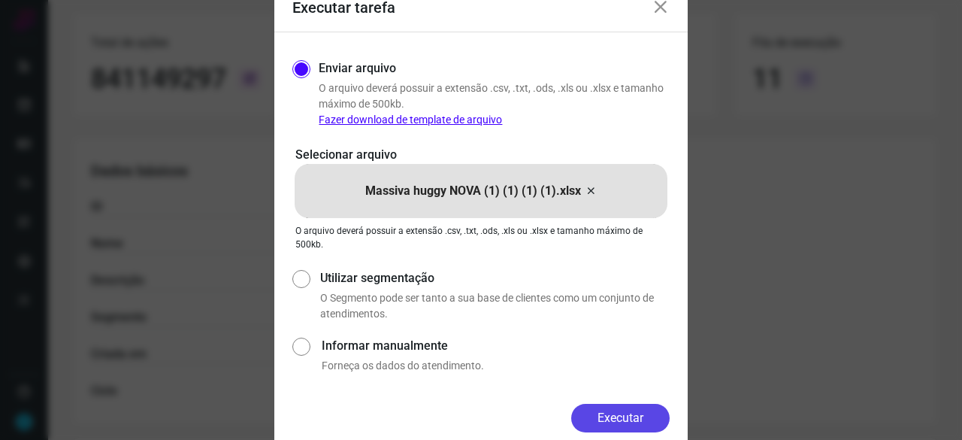
click at [625, 412] on button "Executar" at bounding box center [620, 417] width 98 height 29
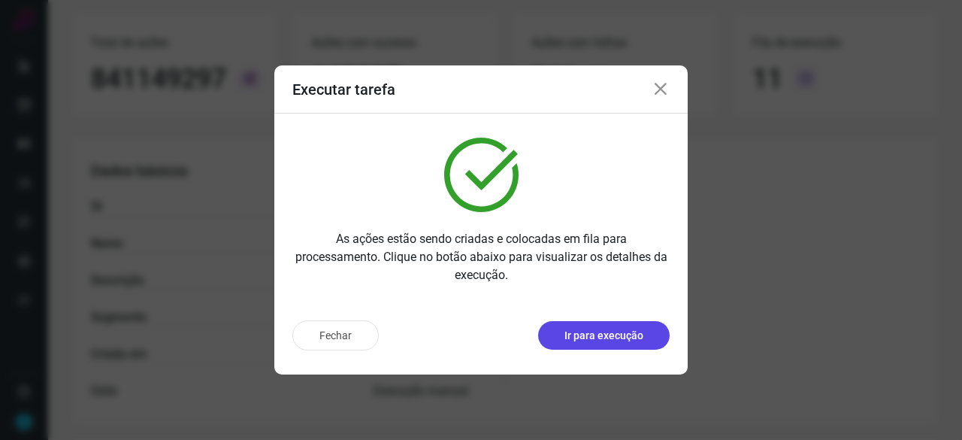
click at [619, 330] on p "Ir para execução" at bounding box center [603, 336] width 79 height 16
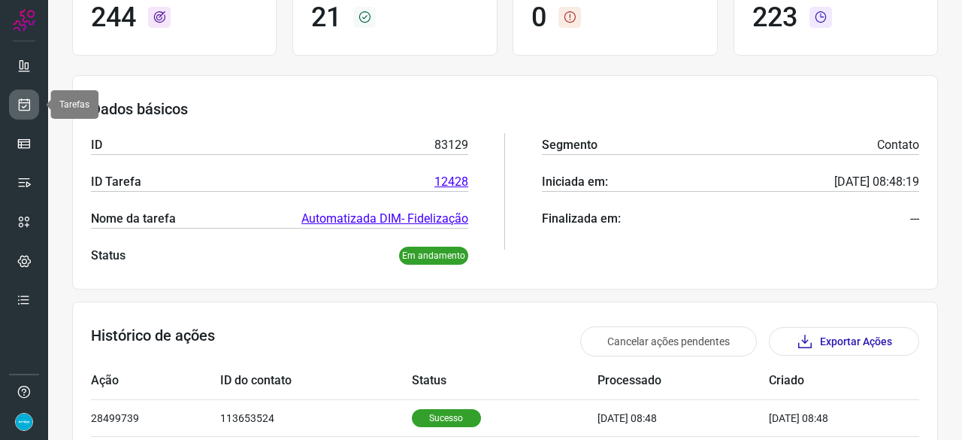
click at [24, 101] on icon at bounding box center [25, 104] width 16 height 15
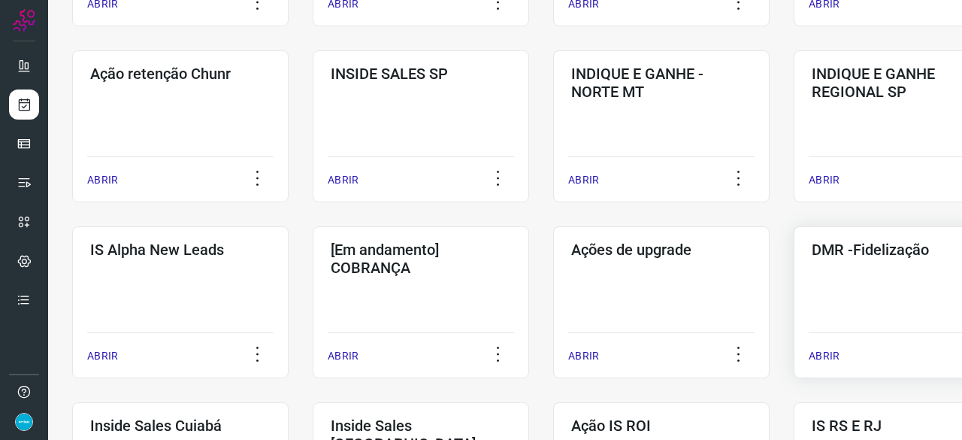
click at [838, 358] on p "ABRIR" at bounding box center [823, 356] width 31 height 16
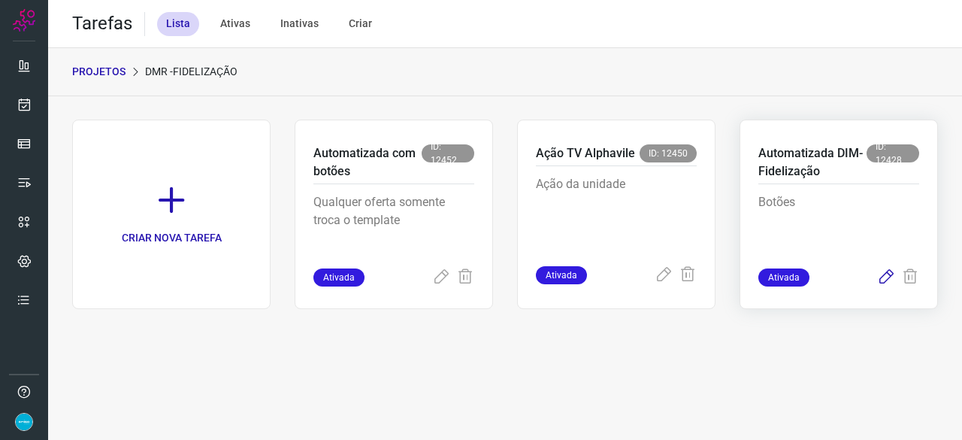
click at [886, 276] on icon at bounding box center [886, 277] width 18 height 18
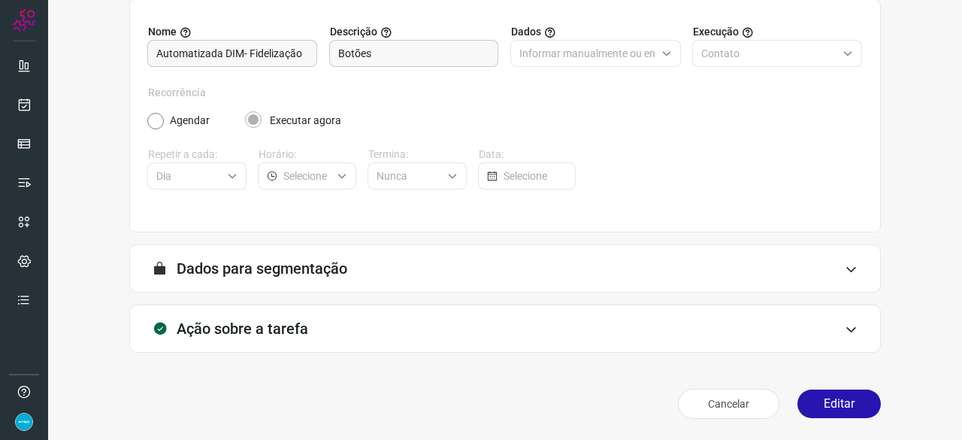
scroll to position [147, 0]
click at [828, 407] on button "Editar" at bounding box center [838, 404] width 83 height 29
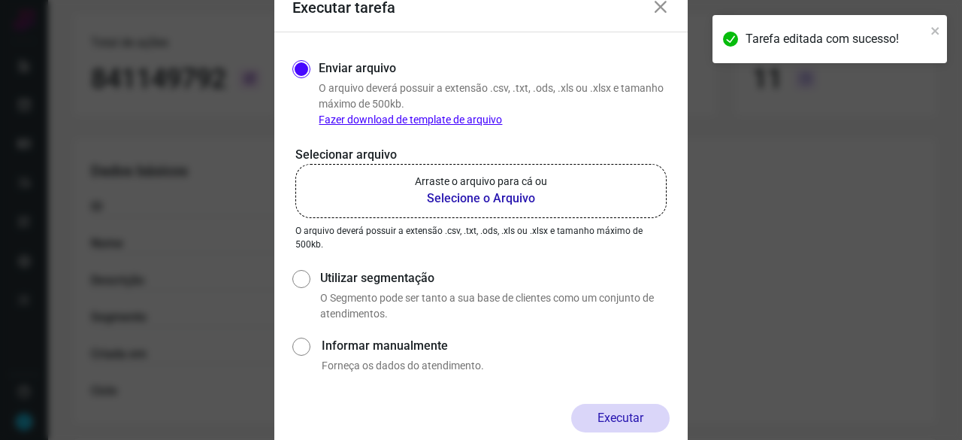
click at [473, 198] on b "Selecione o Arquivo" at bounding box center [481, 198] width 132 height 18
click at [0, 0] on input "Arraste o arquivo para cá ou Selecione o Arquivo" at bounding box center [0, 0] width 0 height 0
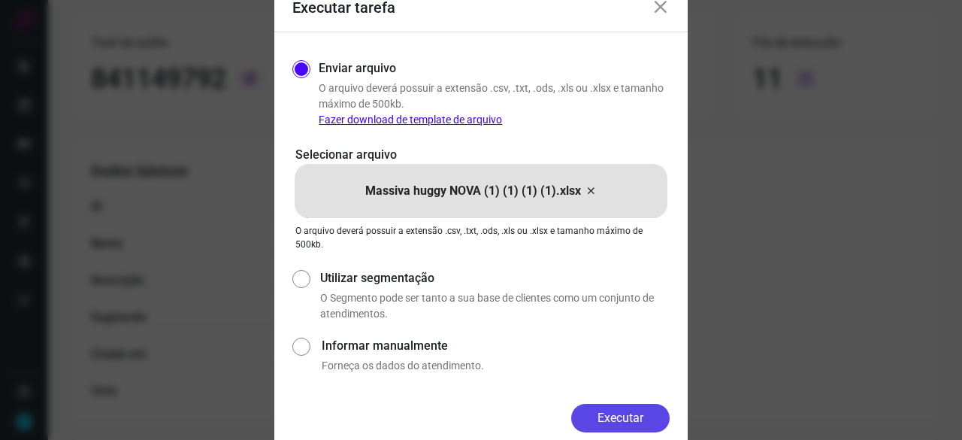
click at [634, 415] on button "Executar" at bounding box center [620, 417] width 98 height 29
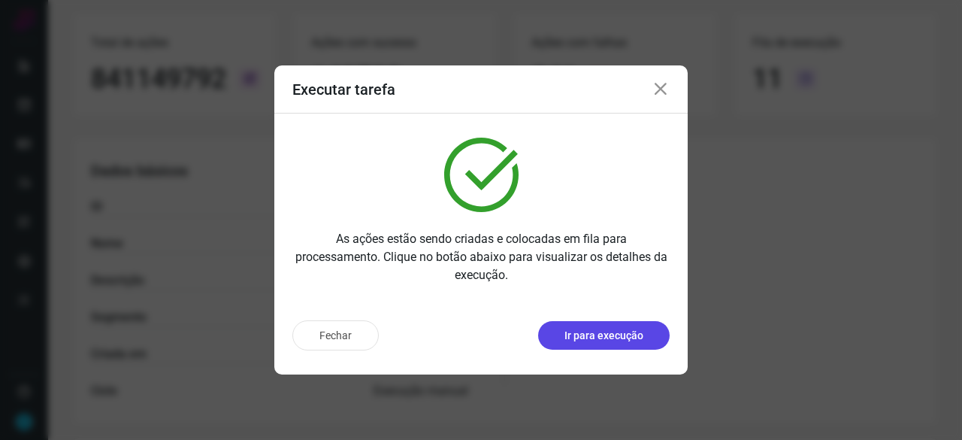
click at [604, 331] on p "Ir para execução" at bounding box center [603, 336] width 79 height 16
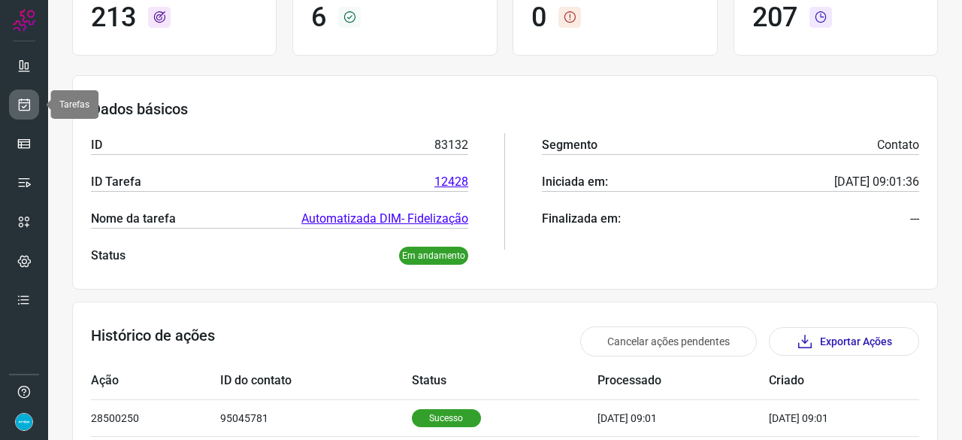
click at [32, 106] on link at bounding box center [24, 104] width 30 height 30
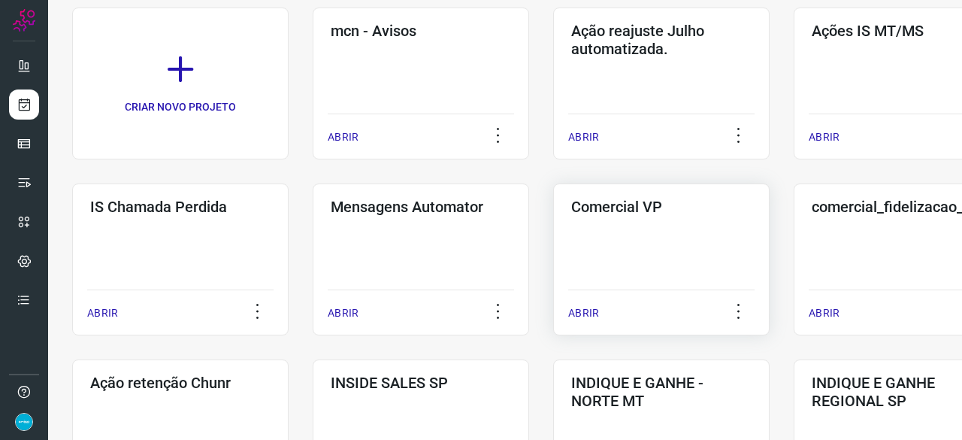
scroll to position [195, 0]
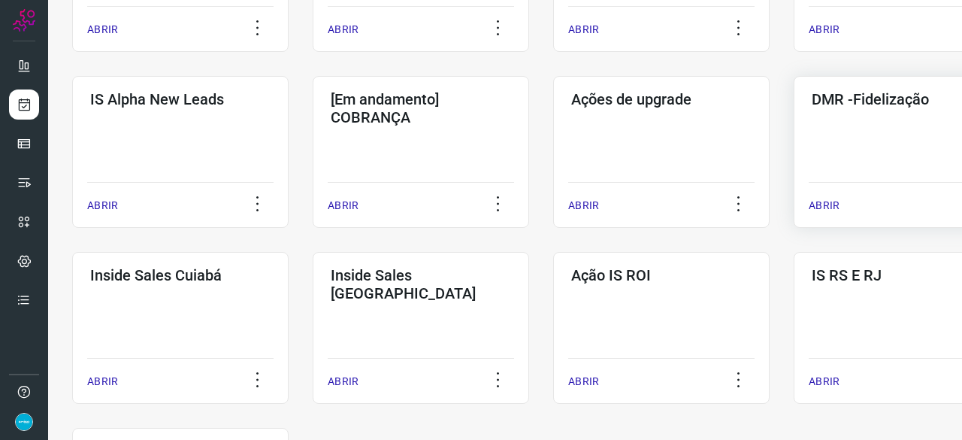
click at [820, 207] on p "ABRIR" at bounding box center [823, 206] width 31 height 16
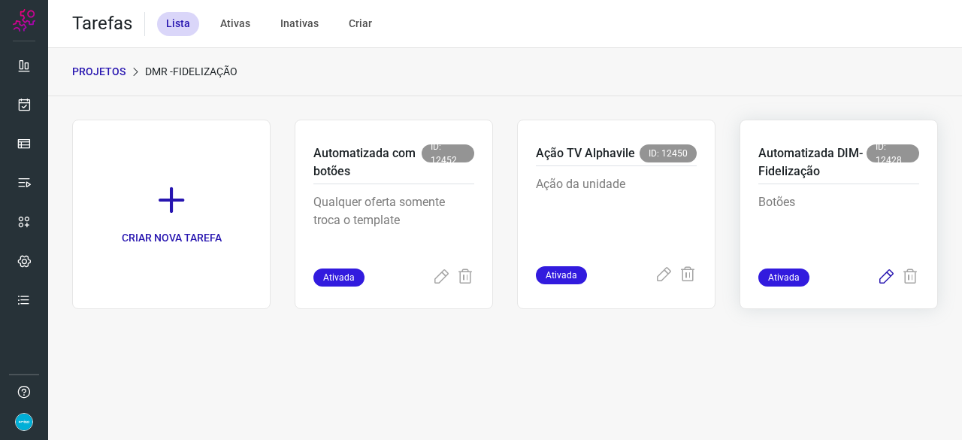
click at [889, 275] on icon at bounding box center [886, 277] width 18 height 18
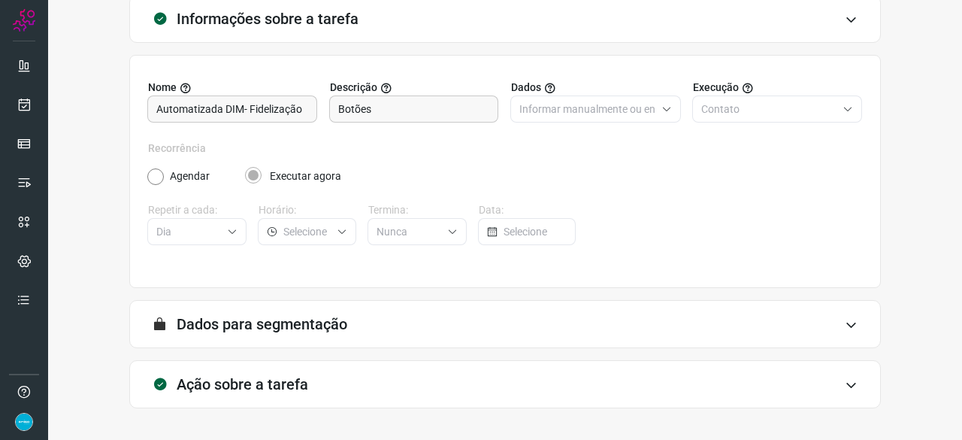
scroll to position [147, 0]
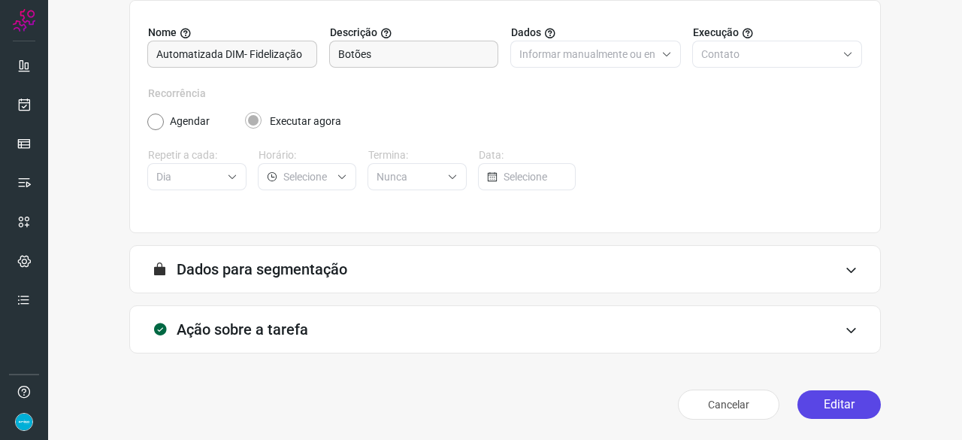
click at [845, 396] on button "Editar" at bounding box center [838, 404] width 83 height 29
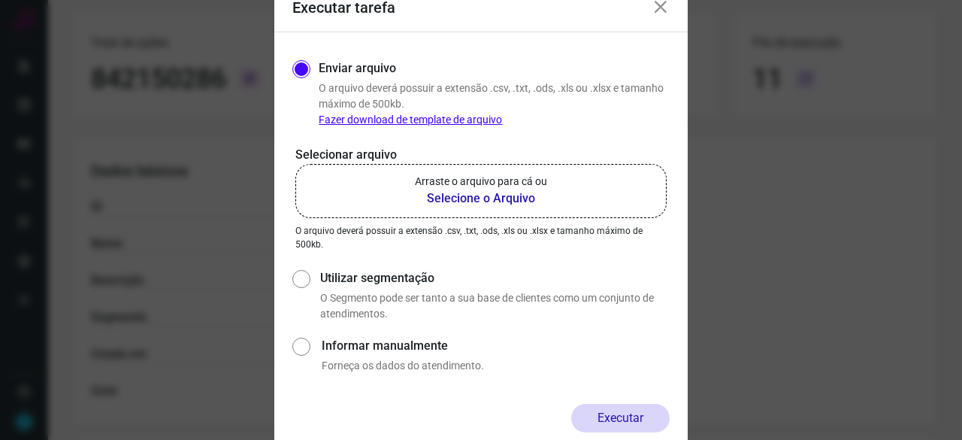
click at [466, 201] on b "Selecione o Arquivo" at bounding box center [481, 198] width 132 height 18
click at [0, 0] on input "Arraste o arquivo para cá ou Selecione o Arquivo" at bounding box center [0, 0] width 0 height 0
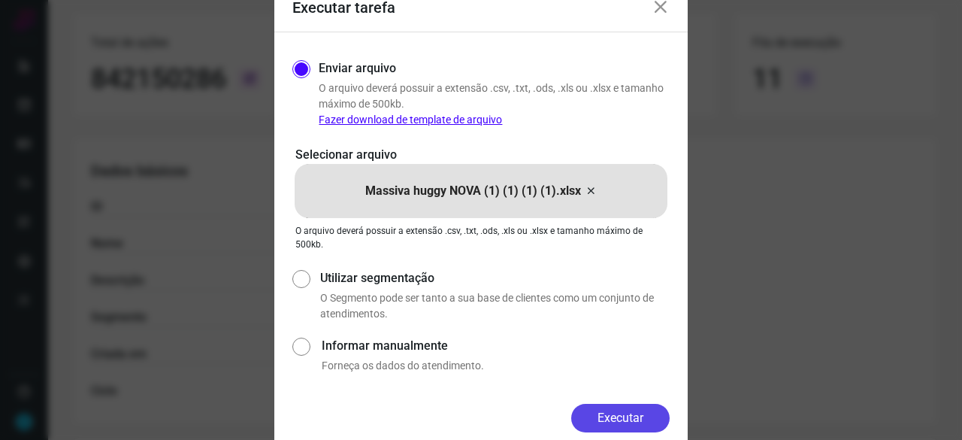
click at [635, 414] on button "Executar" at bounding box center [620, 417] width 98 height 29
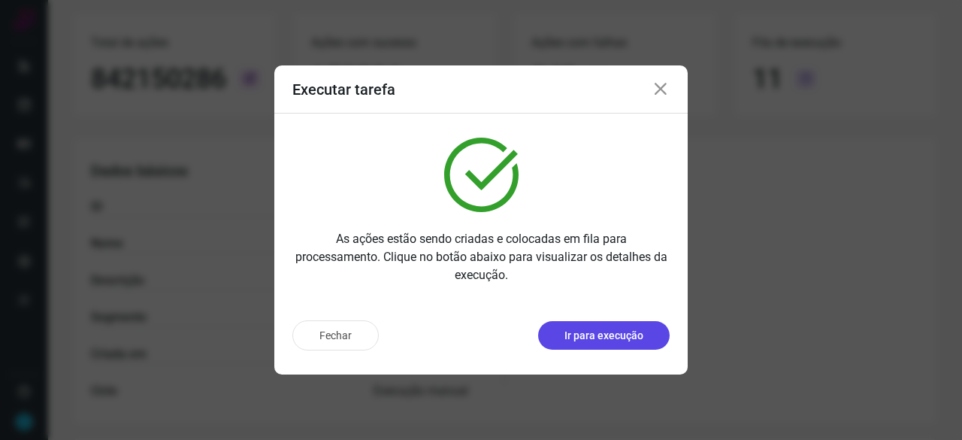
click at [639, 334] on p "Ir para execução" at bounding box center [603, 336] width 79 height 16
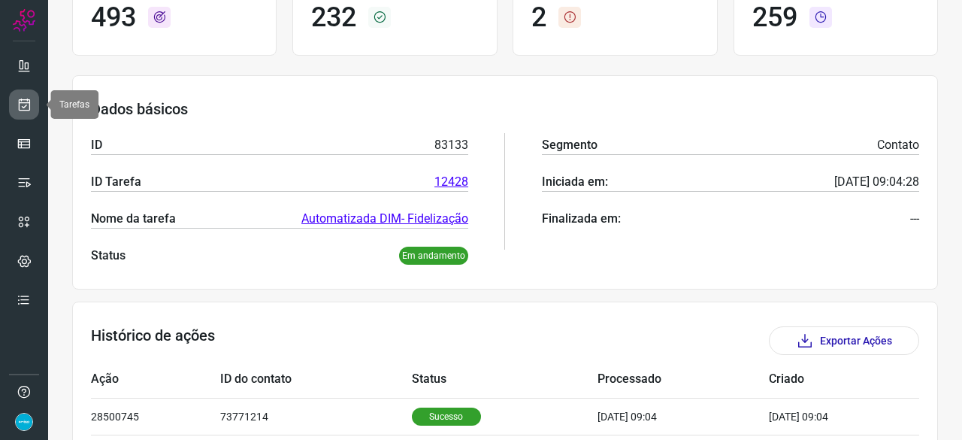
click at [28, 102] on icon at bounding box center [25, 104] width 16 height 15
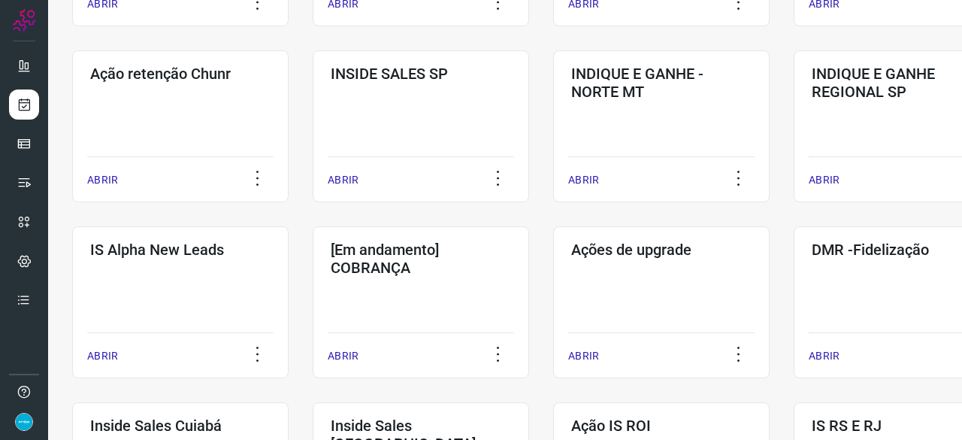
scroll to position [571, 0]
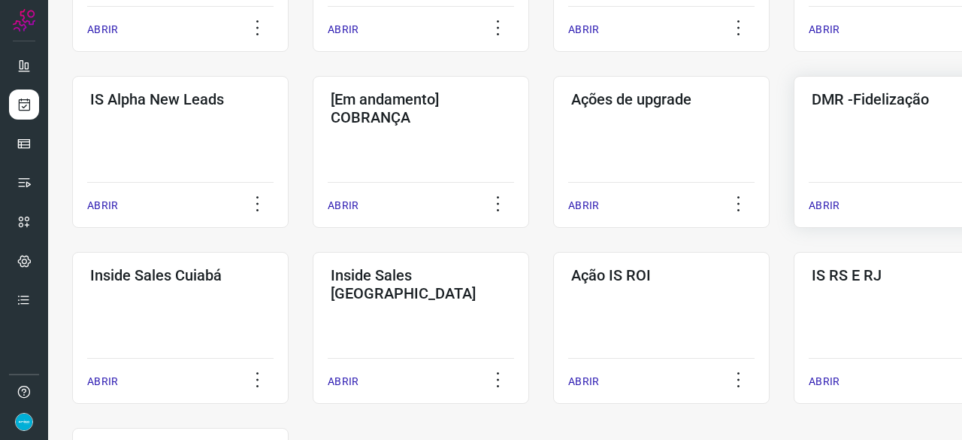
click at [828, 202] on p "ABRIR" at bounding box center [823, 206] width 31 height 16
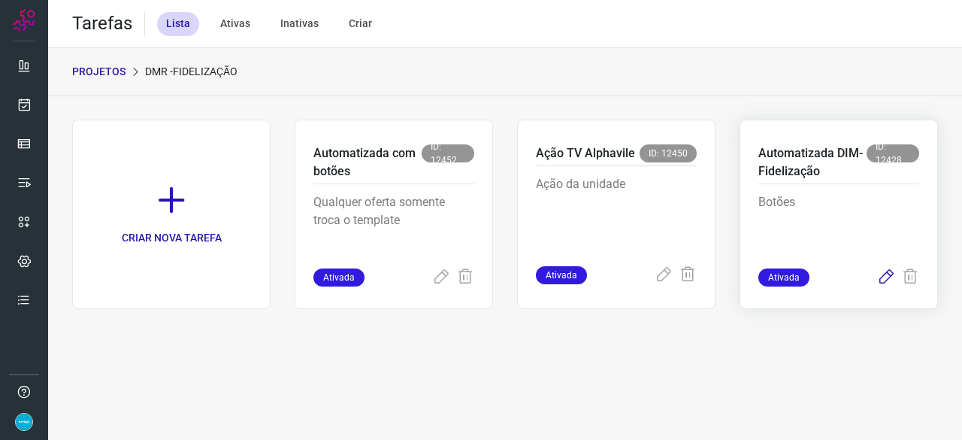
click at [887, 276] on icon at bounding box center [886, 277] width 18 height 18
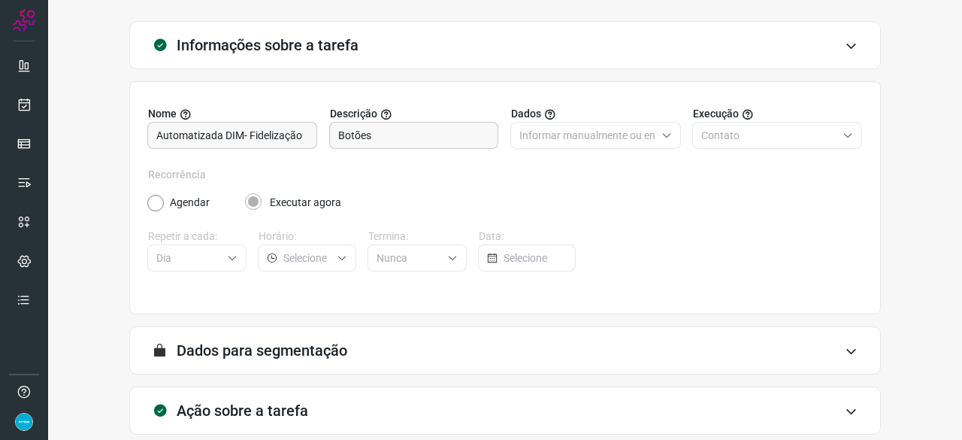
scroll to position [147, 0]
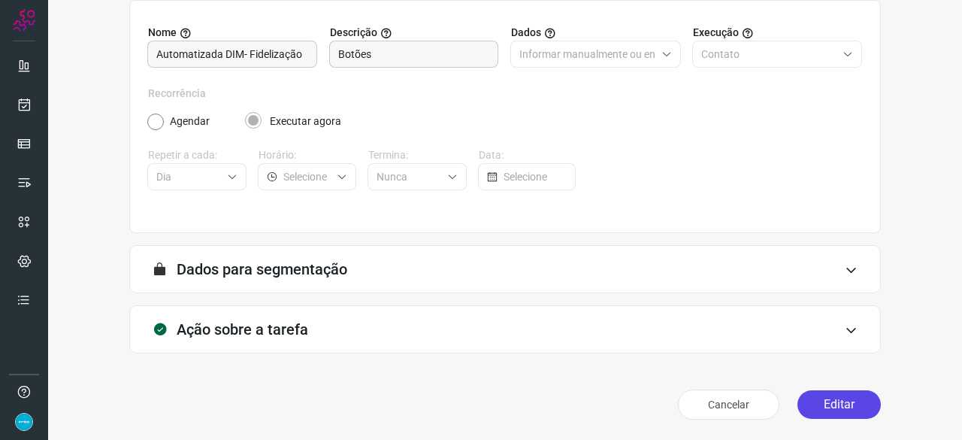
click at [843, 399] on button "Editar" at bounding box center [838, 404] width 83 height 29
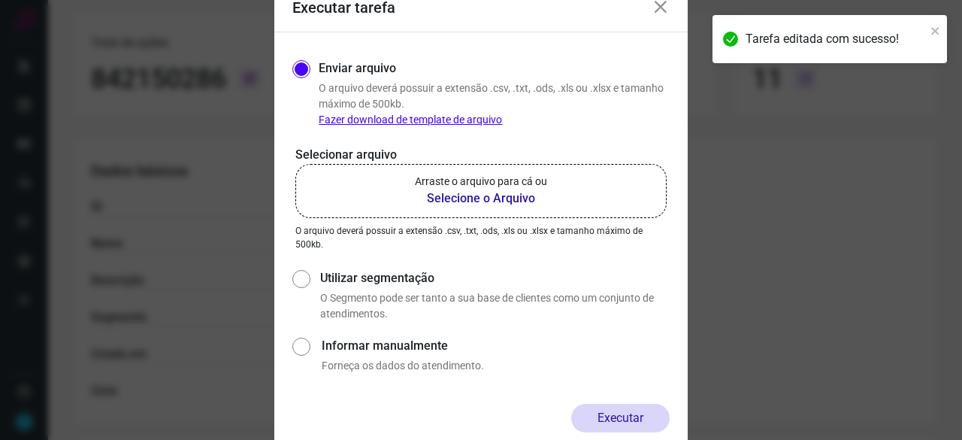
click at [461, 199] on b "Selecione o Arquivo" at bounding box center [481, 198] width 132 height 18
click at [0, 0] on input "Arraste o arquivo para cá ou Selecione o Arquivo" at bounding box center [0, 0] width 0 height 0
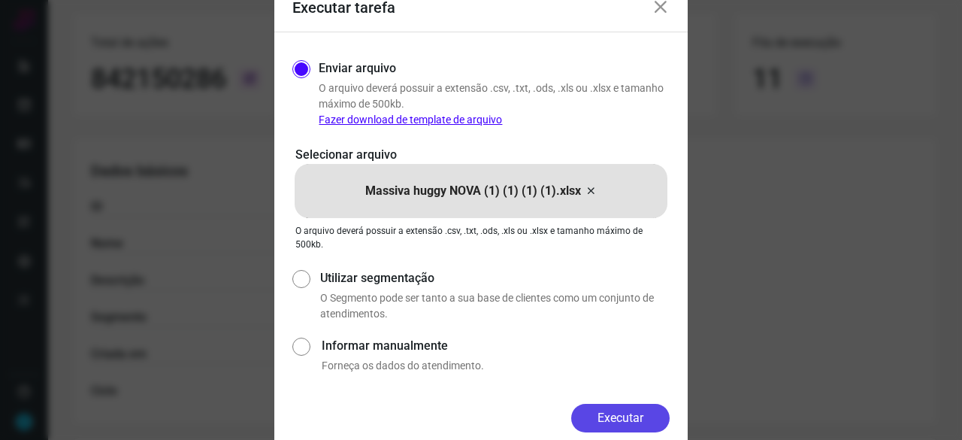
click at [634, 411] on button "Executar" at bounding box center [620, 417] width 98 height 29
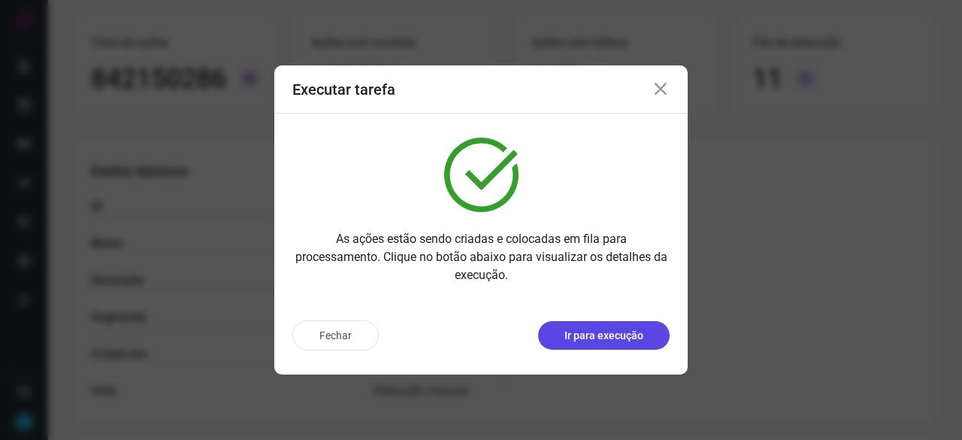
click at [595, 328] on p "Ir para execução" at bounding box center [603, 336] width 79 height 16
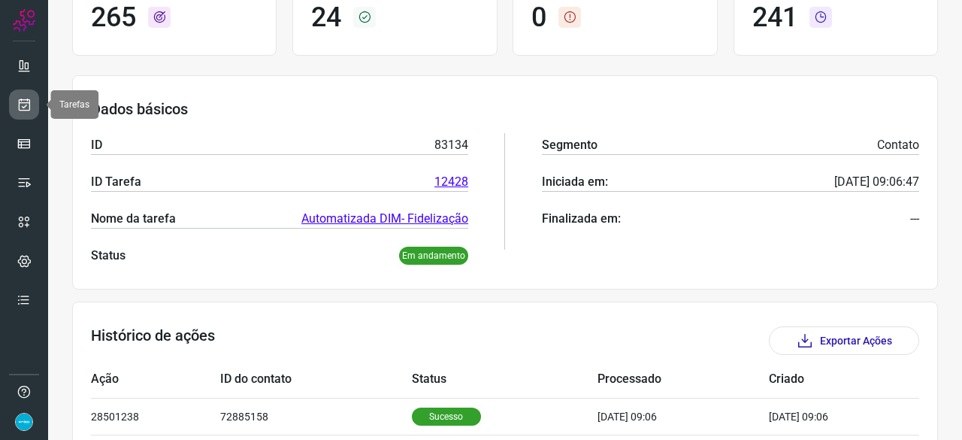
click at [24, 104] on icon at bounding box center [25, 104] width 16 height 15
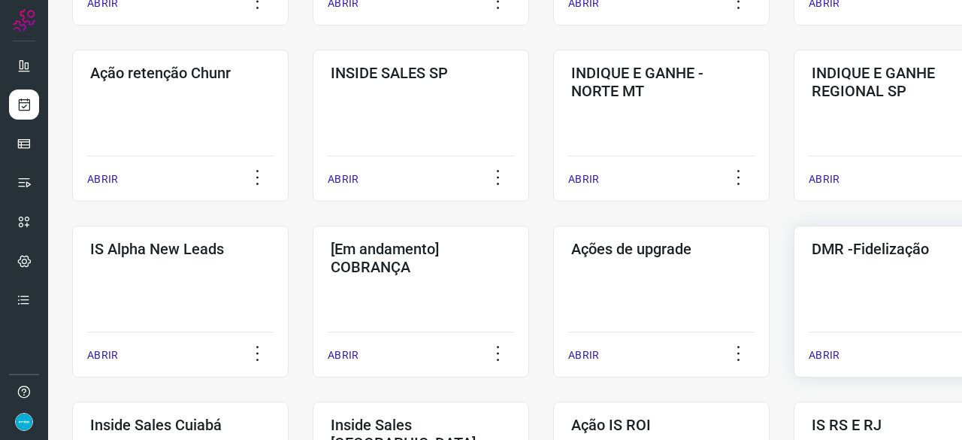
scroll to position [496, 0]
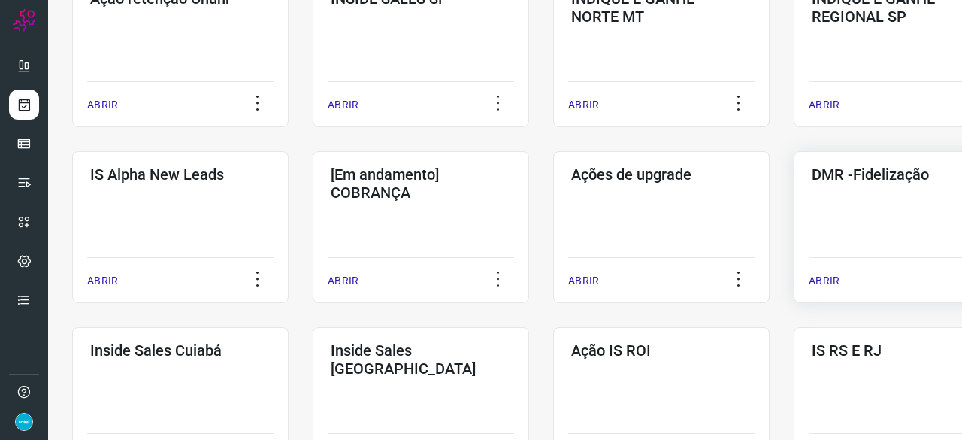
click at [821, 280] on p "ABRIR" at bounding box center [823, 281] width 31 height 16
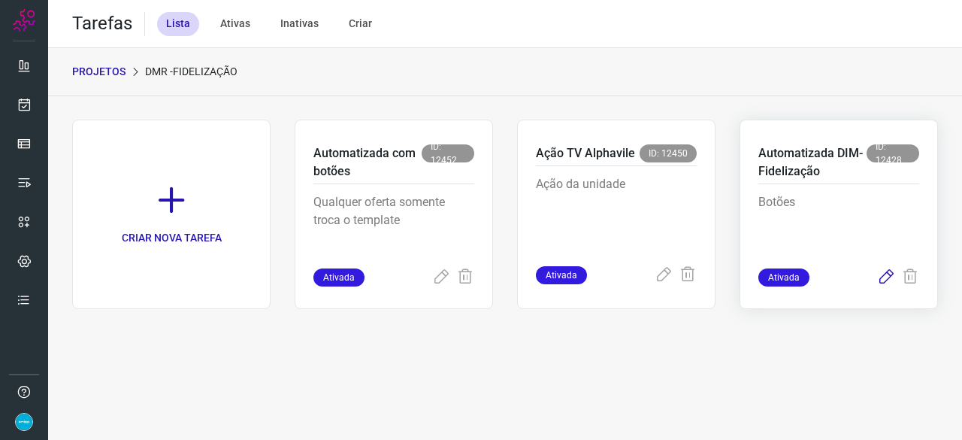
click at [882, 276] on icon at bounding box center [886, 277] width 18 height 18
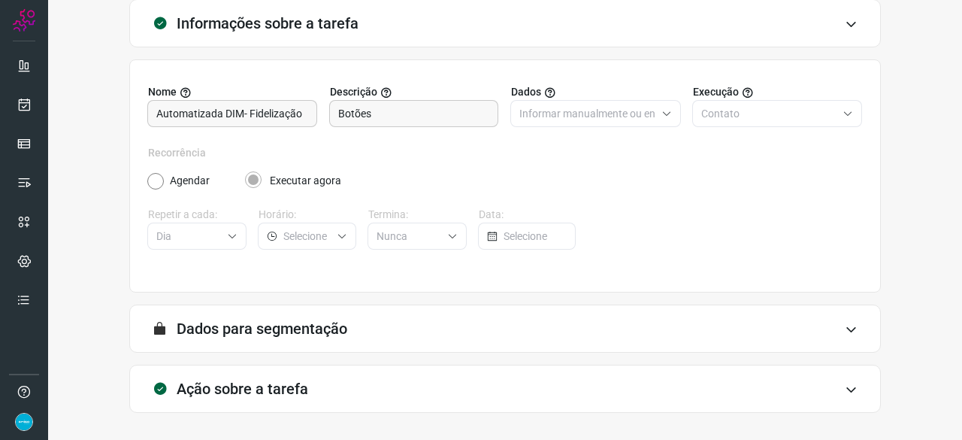
scroll to position [147, 0]
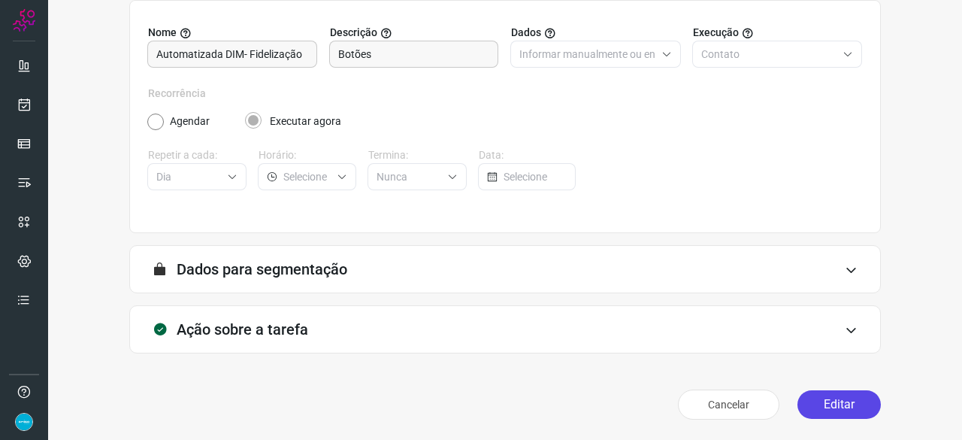
click at [838, 402] on button "Editar" at bounding box center [838, 404] width 83 height 29
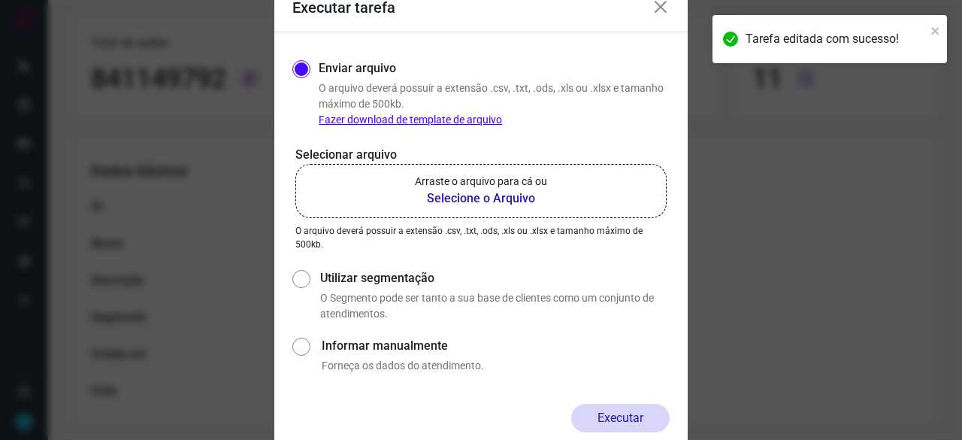
click at [481, 198] on b "Selecione o Arquivo" at bounding box center [481, 198] width 132 height 18
click at [0, 0] on input "Arraste o arquivo para cá ou Selecione o Arquivo" at bounding box center [0, 0] width 0 height 0
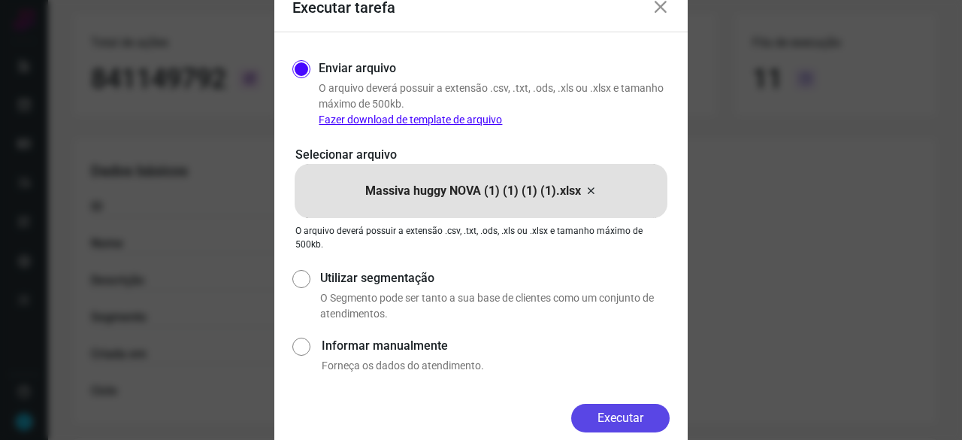
click at [603, 421] on button "Executar" at bounding box center [620, 417] width 98 height 29
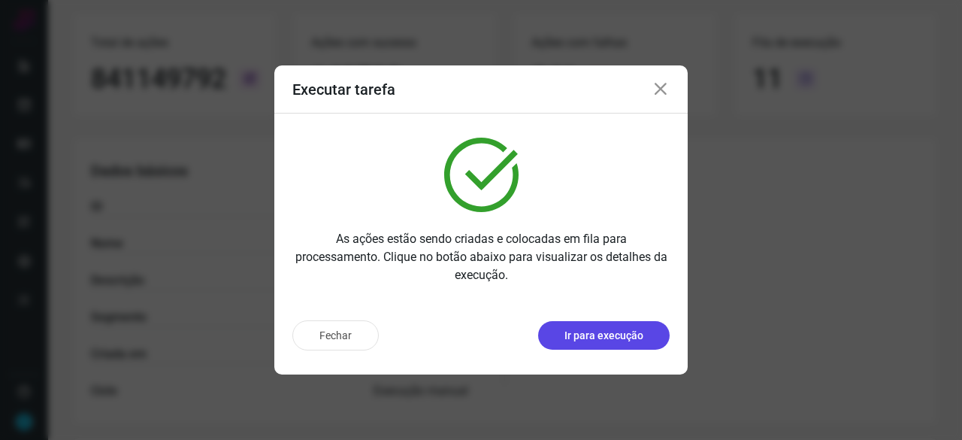
click at [635, 342] on p "Ir para execução" at bounding box center [603, 336] width 79 height 16
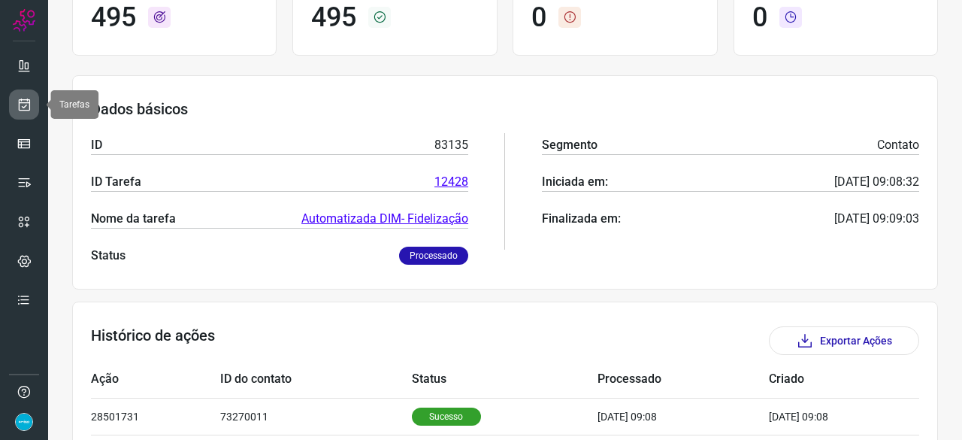
click at [28, 98] on icon at bounding box center [25, 104] width 16 height 15
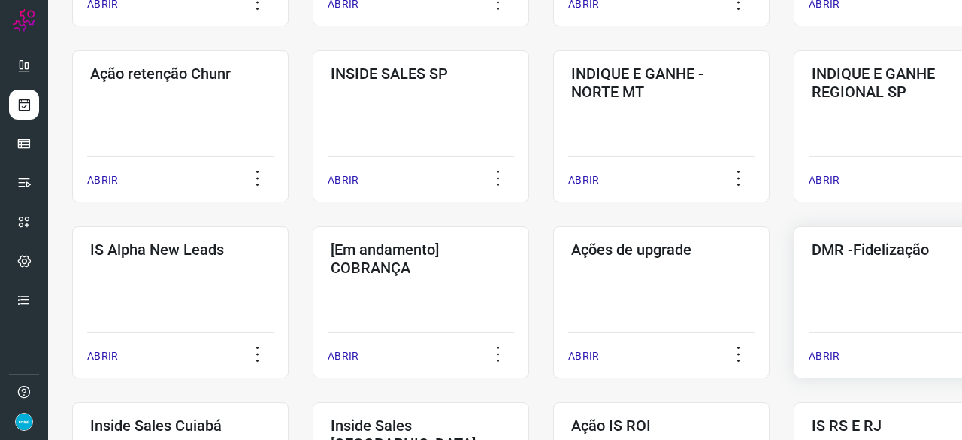
click at [833, 358] on p "ABRIR" at bounding box center [823, 356] width 31 height 16
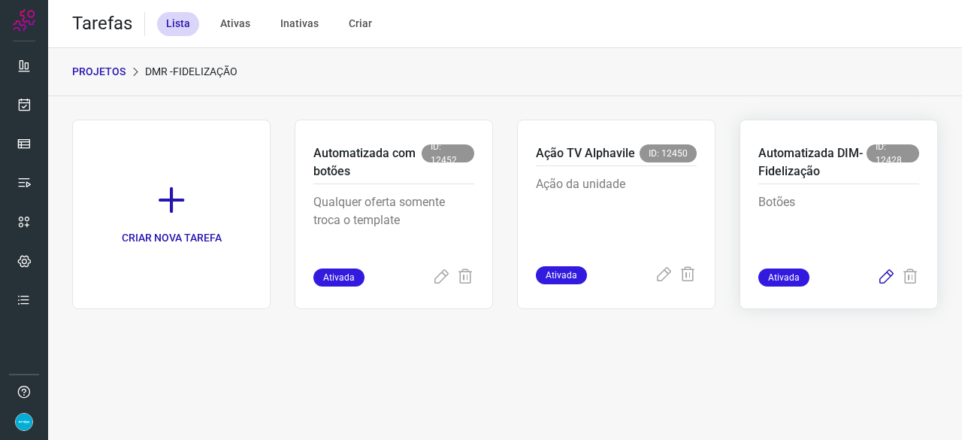
click at [881, 276] on icon at bounding box center [886, 277] width 18 height 18
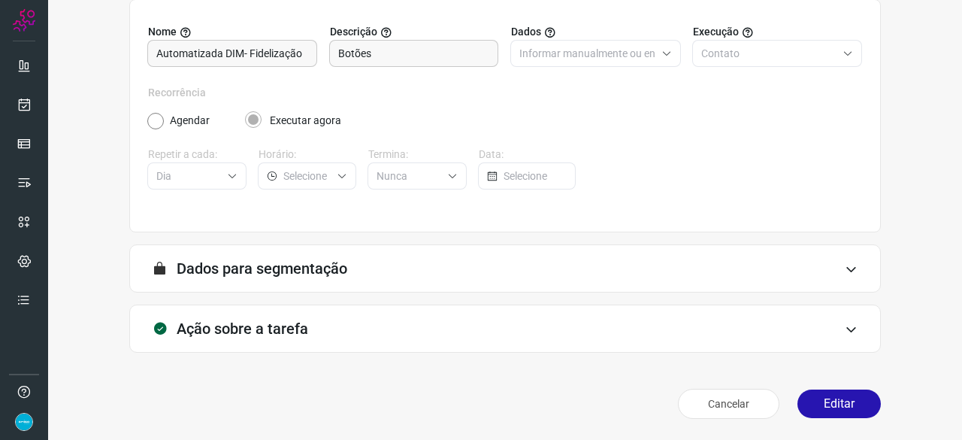
scroll to position [147, 0]
click at [841, 409] on button "Editar" at bounding box center [838, 404] width 83 height 29
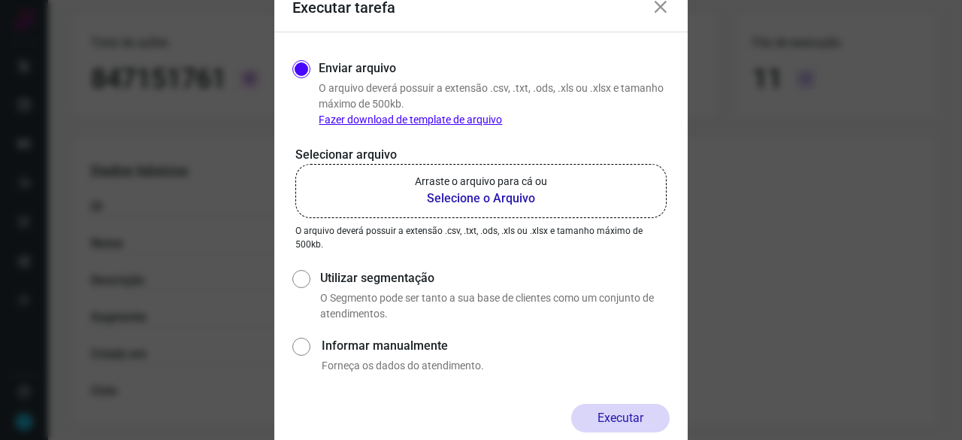
click at [487, 202] on b "Selecione o Arquivo" at bounding box center [481, 198] width 132 height 18
click at [0, 0] on input "Arraste o arquivo para cá ou Selecione o Arquivo" at bounding box center [0, 0] width 0 height 0
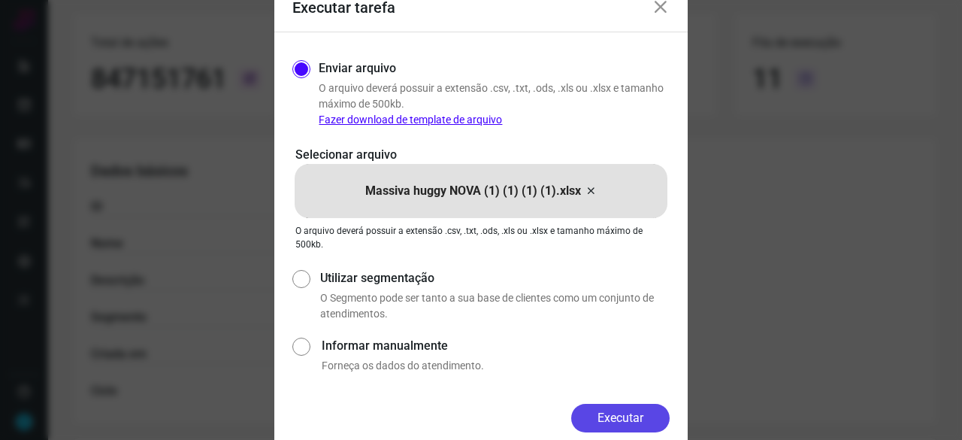
click at [634, 416] on button "Executar" at bounding box center [620, 417] width 98 height 29
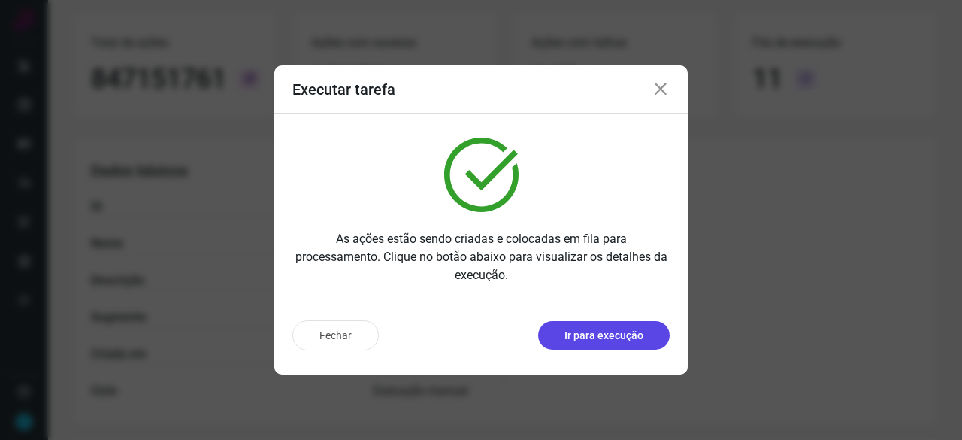
click at [597, 337] on p "Ir para execução" at bounding box center [603, 336] width 79 height 16
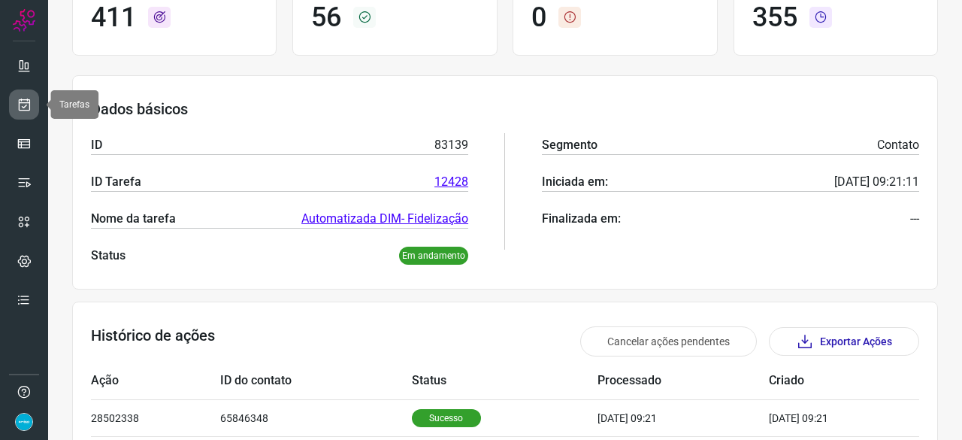
click at [24, 97] on icon at bounding box center [25, 104] width 16 height 15
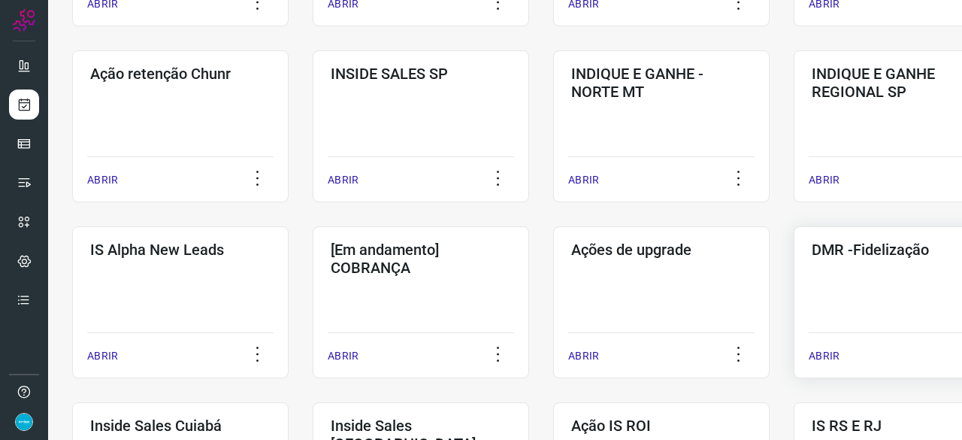
click at [827, 354] on p "ABRIR" at bounding box center [823, 356] width 31 height 16
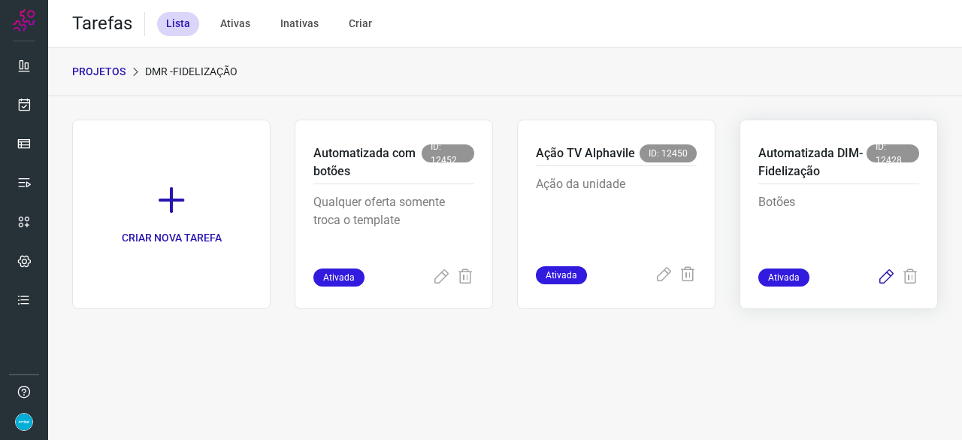
click at [887, 276] on icon at bounding box center [886, 277] width 18 height 18
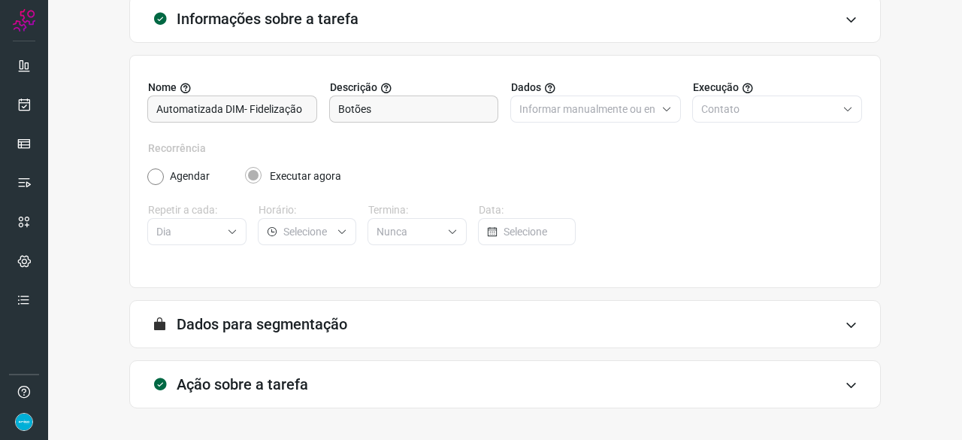
scroll to position [147, 0]
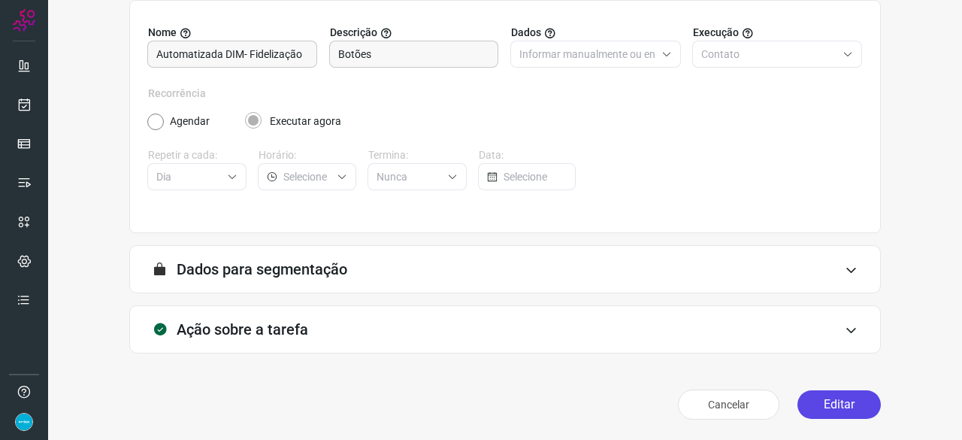
click at [813, 400] on button "Editar" at bounding box center [838, 404] width 83 height 29
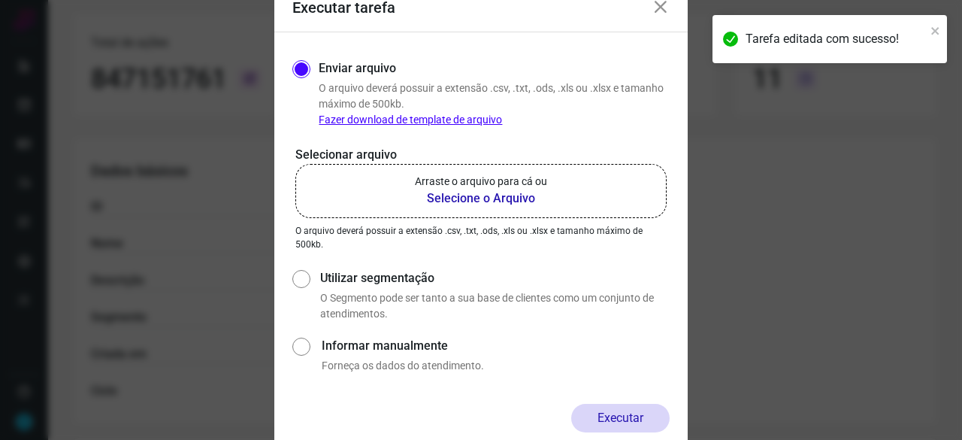
click at [500, 197] on b "Selecione o Arquivo" at bounding box center [481, 198] width 132 height 18
click at [0, 0] on input "Arraste o arquivo para cá ou Selecione o Arquivo" at bounding box center [0, 0] width 0 height 0
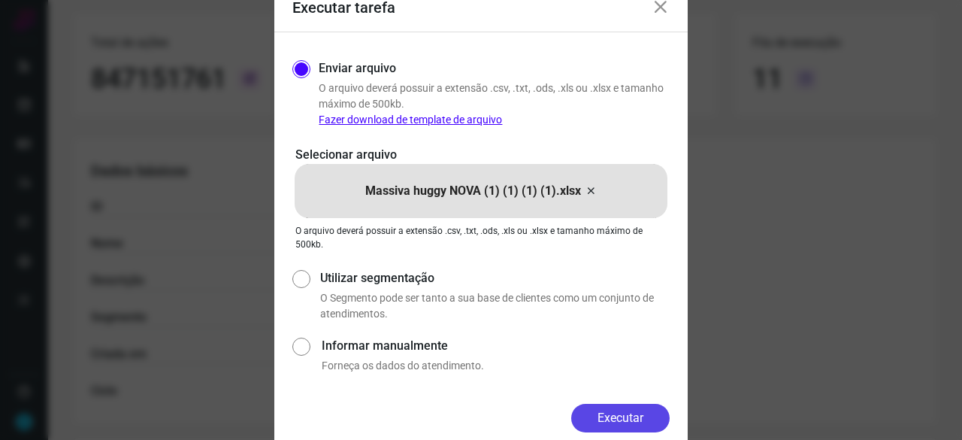
click at [603, 412] on button "Executar" at bounding box center [620, 417] width 98 height 29
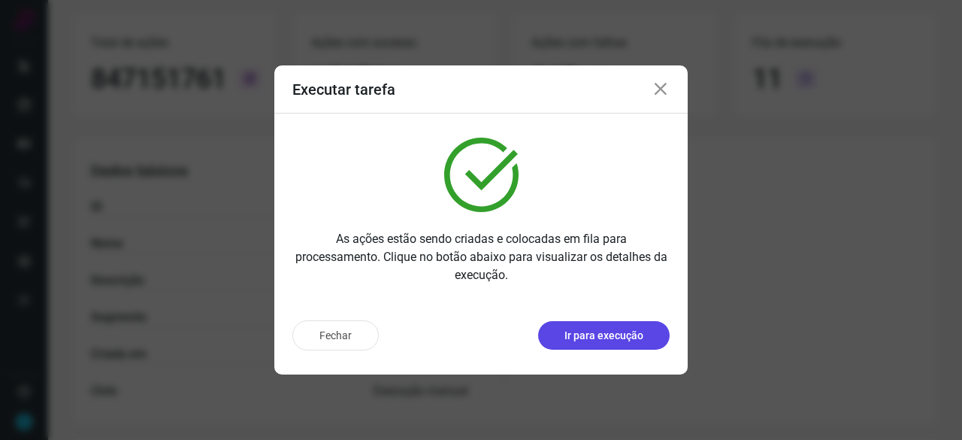
click at [588, 337] on p "Ir para execução" at bounding box center [603, 336] width 79 height 16
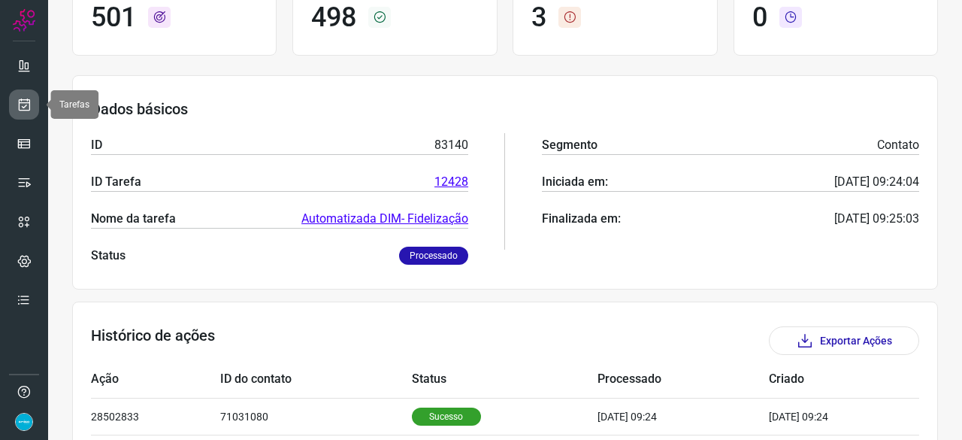
click at [26, 103] on icon at bounding box center [25, 104] width 16 height 15
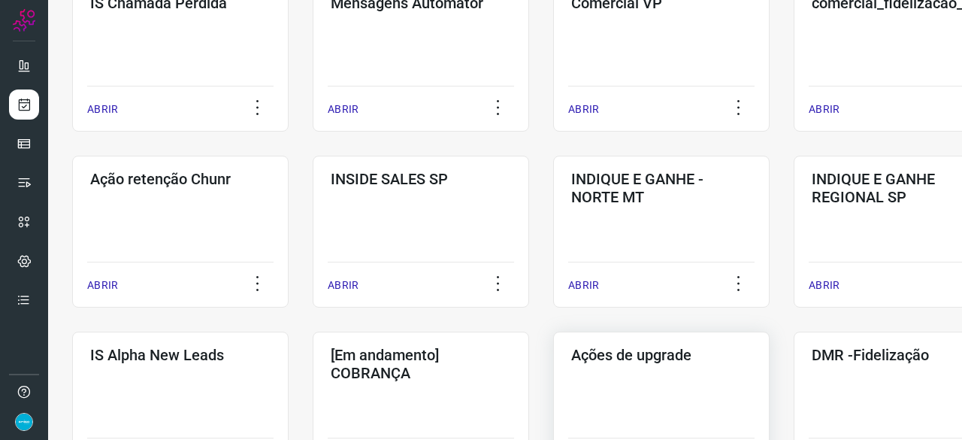
scroll to position [421, 0]
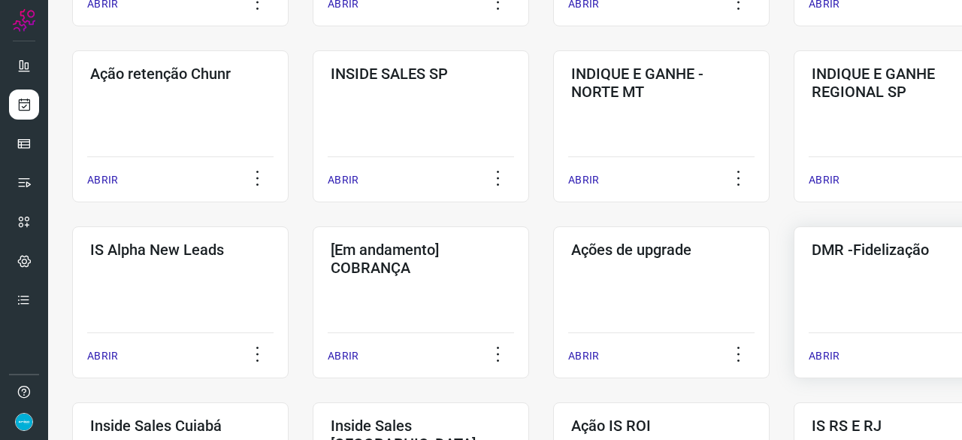
click at [817, 358] on p "ABRIR" at bounding box center [823, 356] width 31 height 16
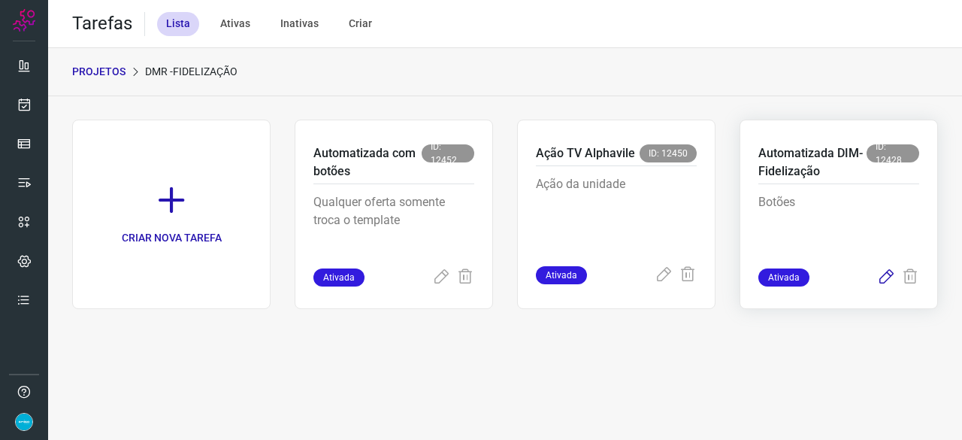
click at [883, 277] on icon at bounding box center [886, 277] width 18 height 18
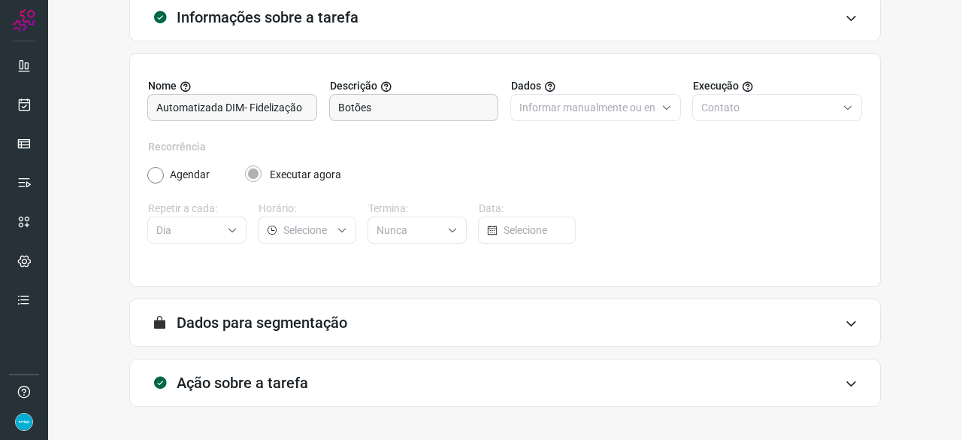
scroll to position [147, 0]
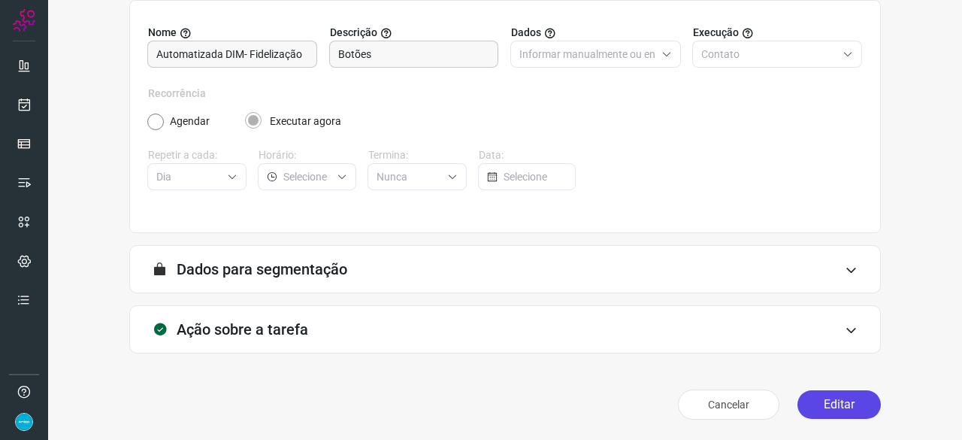
click at [804, 395] on button "Editar" at bounding box center [838, 404] width 83 height 29
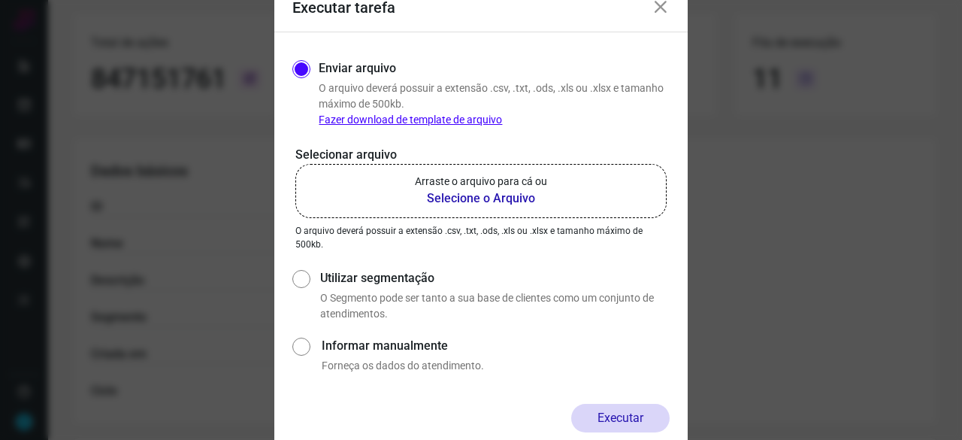
click at [470, 199] on b "Selecione o Arquivo" at bounding box center [481, 198] width 132 height 18
click at [0, 0] on input "Arraste o arquivo para cá ou Selecione o Arquivo" at bounding box center [0, 0] width 0 height 0
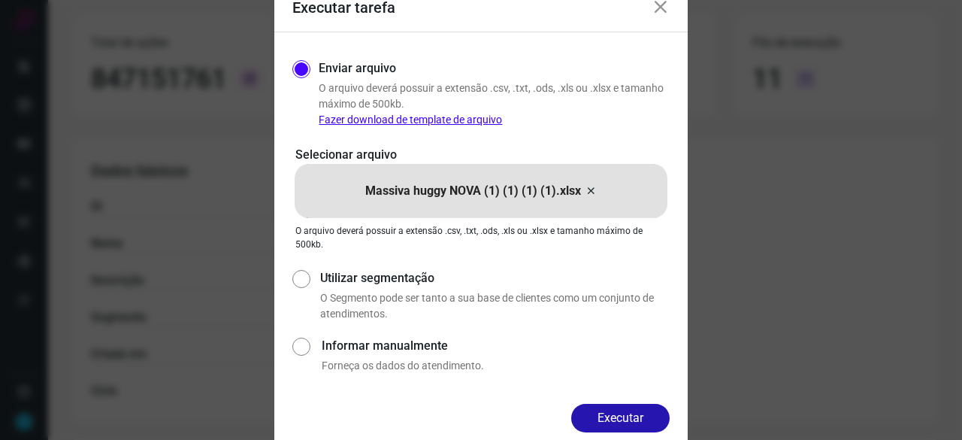
click at [648, 417] on button "Executar" at bounding box center [620, 417] width 98 height 29
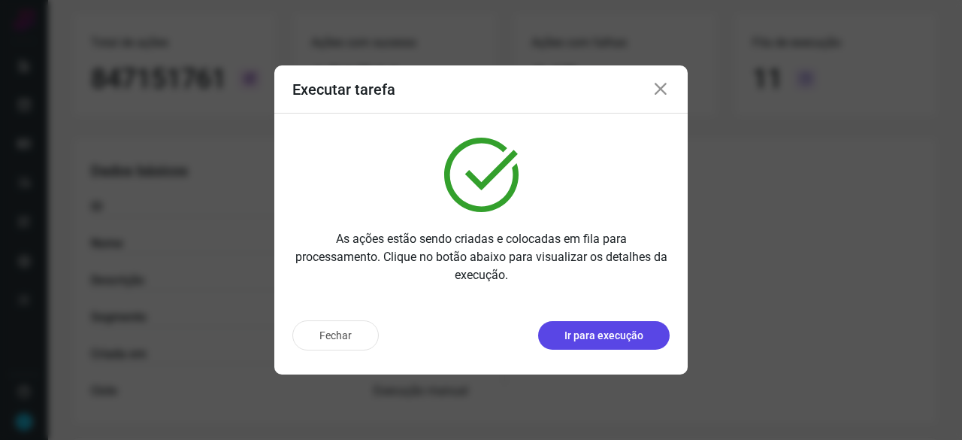
click at [634, 339] on p "Ir para execução" at bounding box center [603, 336] width 79 height 16
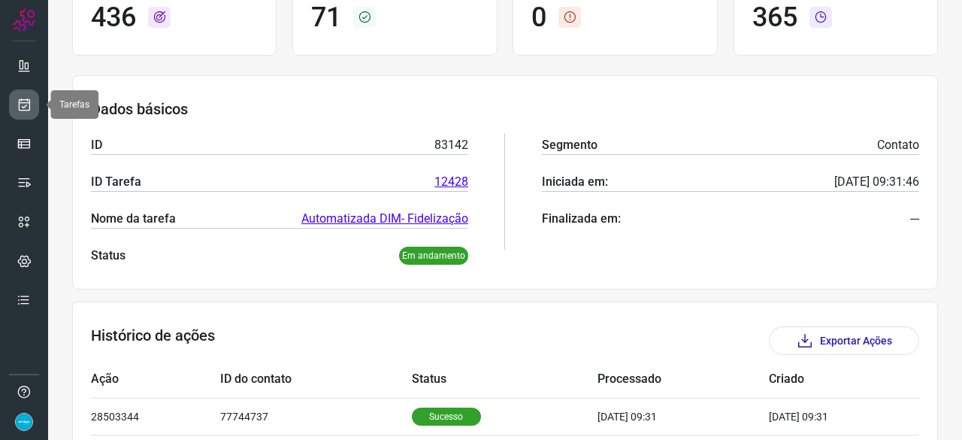
click at [28, 101] on icon at bounding box center [25, 104] width 16 height 15
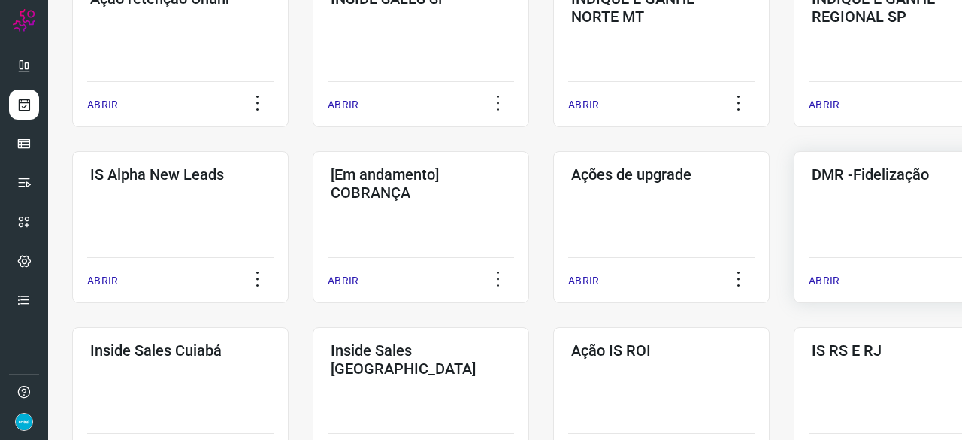
click at [813, 276] on p "ABRIR" at bounding box center [823, 281] width 31 height 16
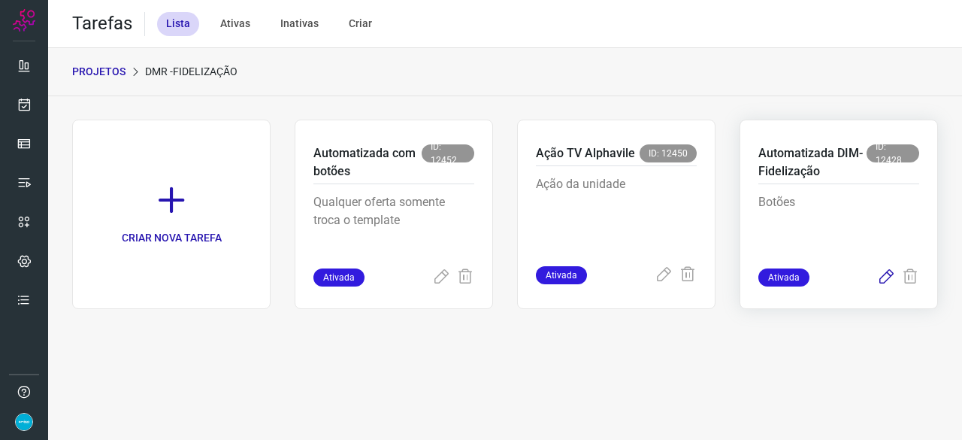
click at [884, 274] on icon at bounding box center [886, 277] width 18 height 18
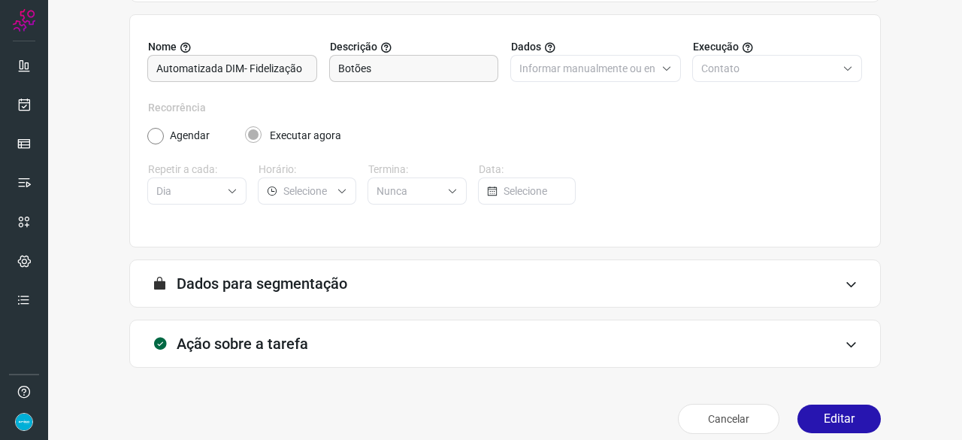
scroll to position [147, 0]
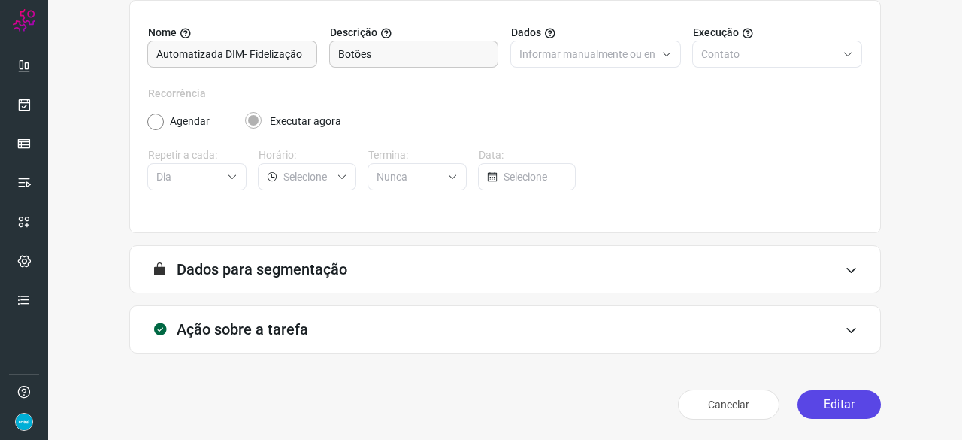
click at [834, 408] on button "Editar" at bounding box center [838, 404] width 83 height 29
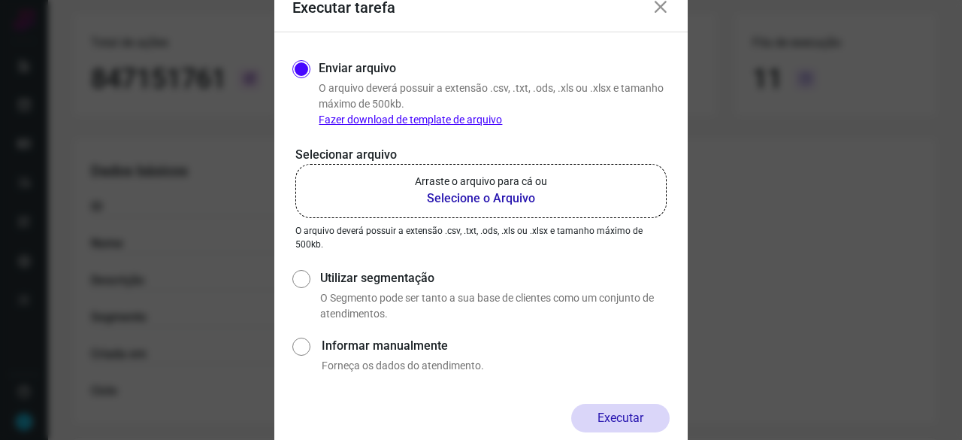
click at [490, 200] on b "Selecione o Arquivo" at bounding box center [481, 198] width 132 height 18
click at [0, 0] on input "Arraste o arquivo para cá ou Selecione o Arquivo" at bounding box center [0, 0] width 0 height 0
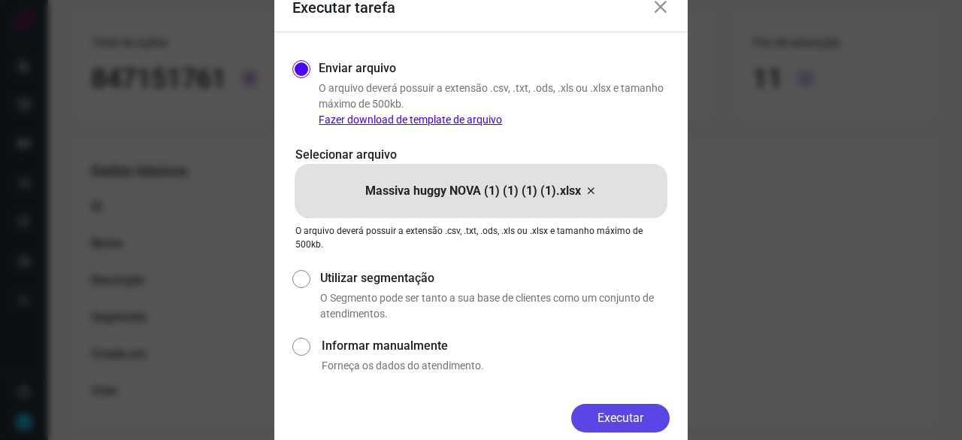
click at [618, 410] on button "Executar" at bounding box center [620, 417] width 98 height 29
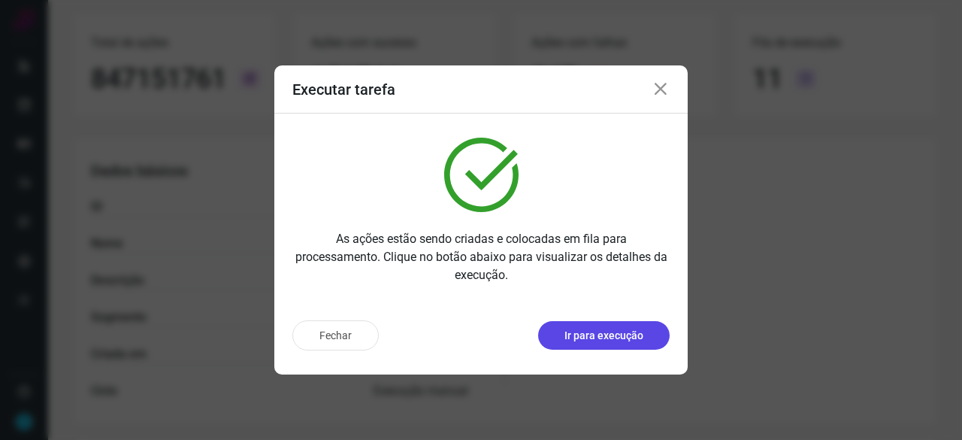
click at [627, 331] on p "Ir para execução" at bounding box center [603, 336] width 79 height 16
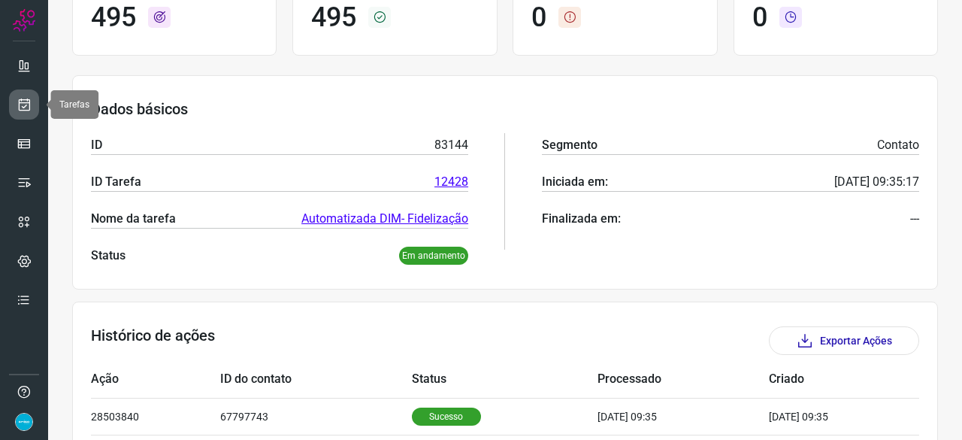
click at [21, 104] on icon at bounding box center [25, 104] width 16 height 15
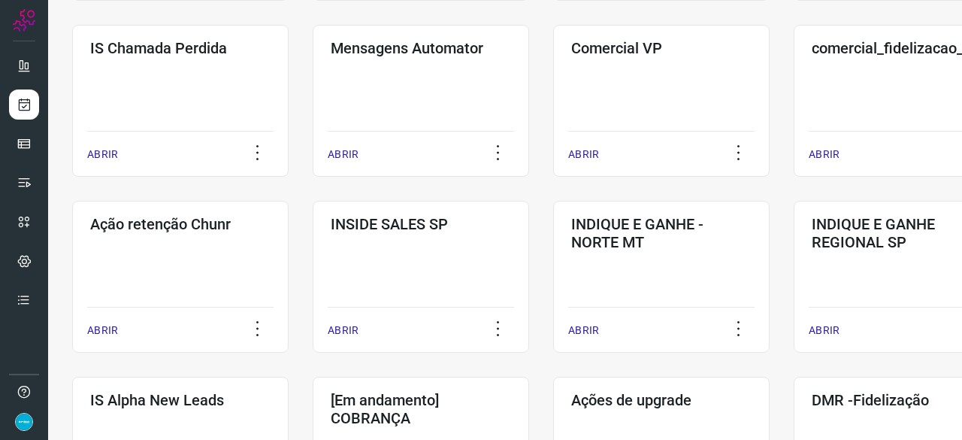
scroll to position [496, 0]
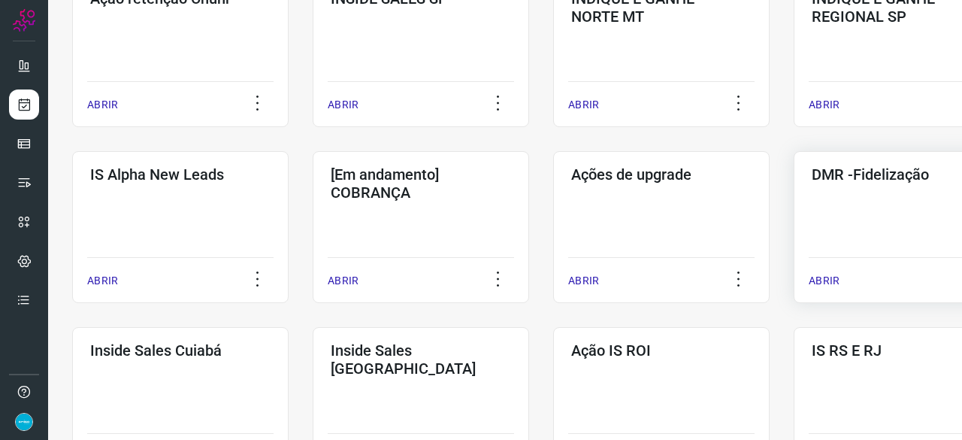
click at [821, 279] on p "ABRIR" at bounding box center [823, 281] width 31 height 16
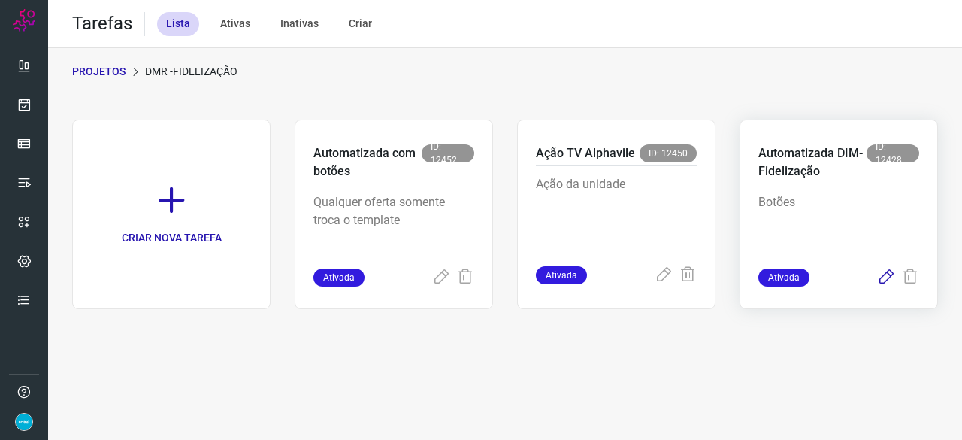
click at [890, 274] on icon at bounding box center [886, 277] width 18 height 18
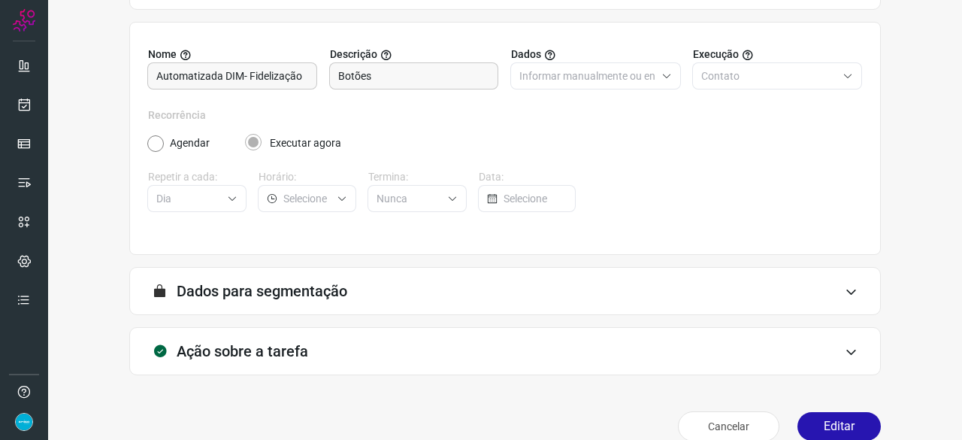
scroll to position [147, 0]
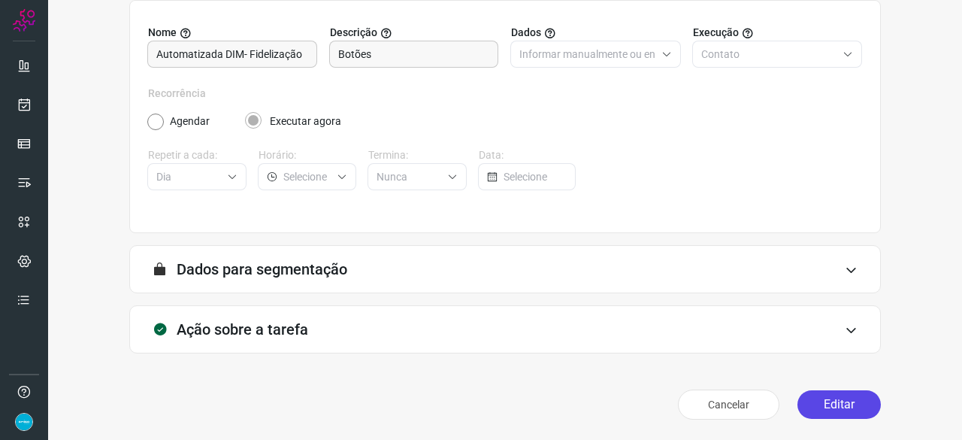
click at [828, 405] on button "Editar" at bounding box center [838, 404] width 83 height 29
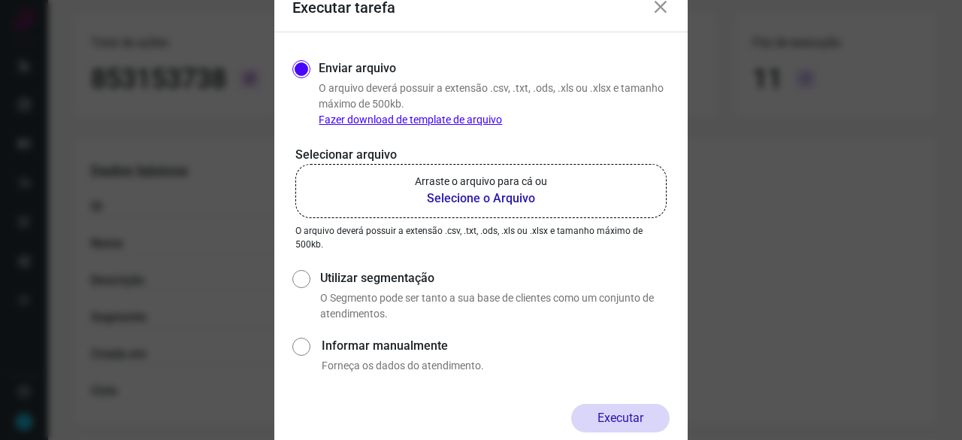
click at [470, 198] on b "Selecione o Arquivo" at bounding box center [481, 198] width 132 height 18
click at [0, 0] on input "Arraste o arquivo para cá ou Selecione o Arquivo" at bounding box center [0, 0] width 0 height 0
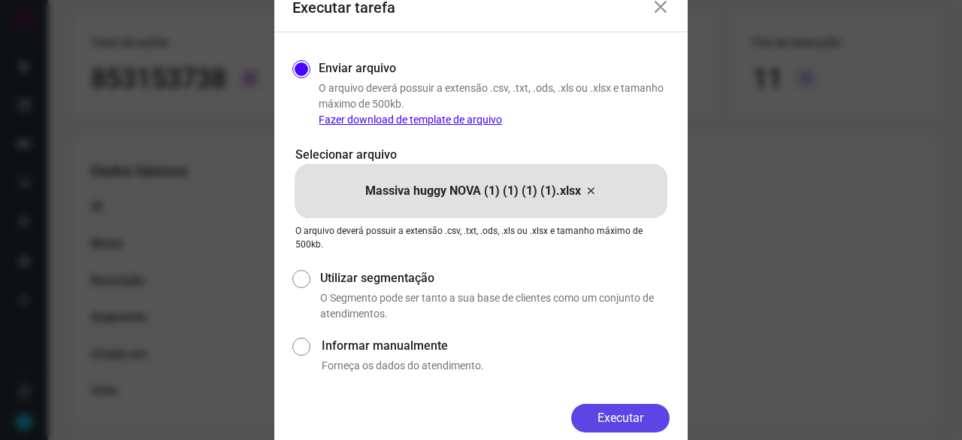
click at [628, 416] on button "Executar" at bounding box center [620, 417] width 98 height 29
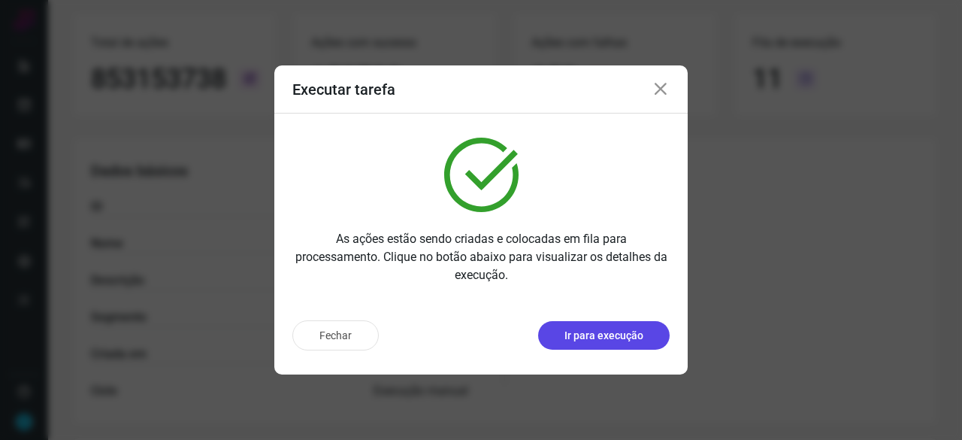
click at [583, 334] on p "Ir para execução" at bounding box center [603, 336] width 79 height 16
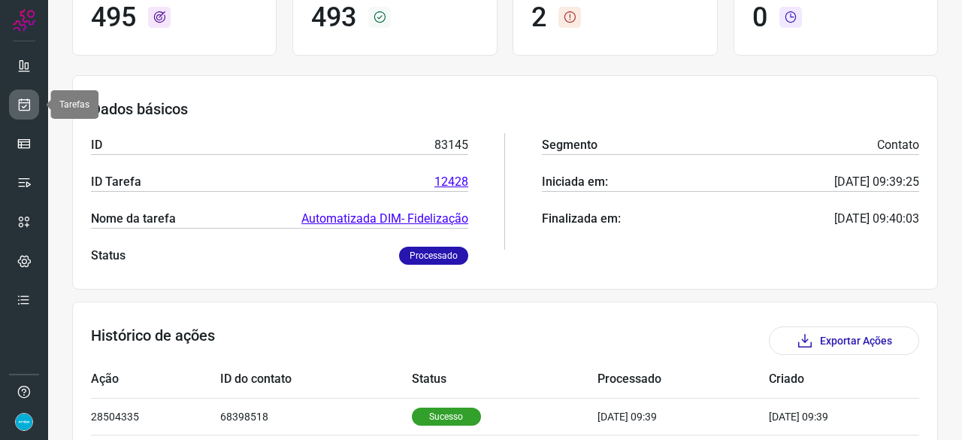
click at [29, 99] on icon at bounding box center [25, 104] width 16 height 15
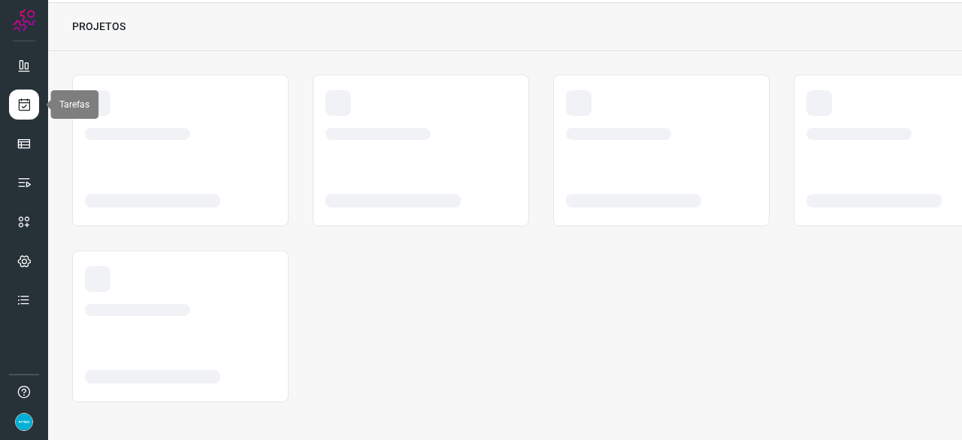
scroll to position [45, 0]
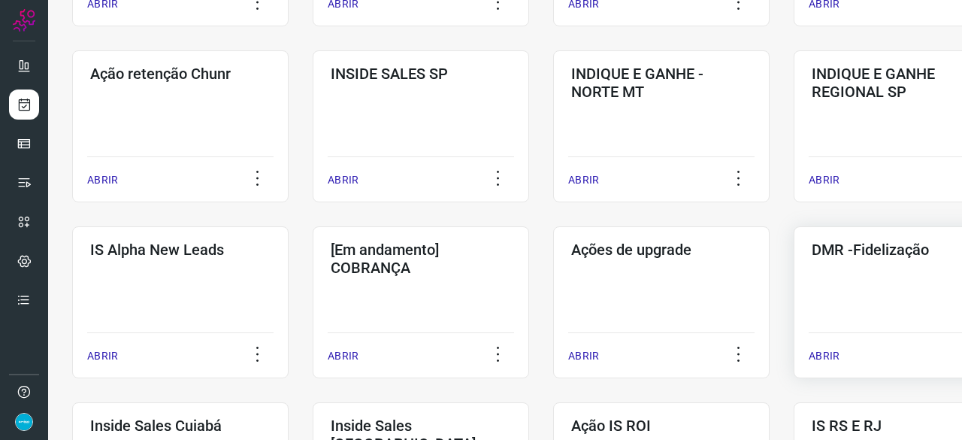
click at [817, 352] on p "ABRIR" at bounding box center [823, 356] width 31 height 16
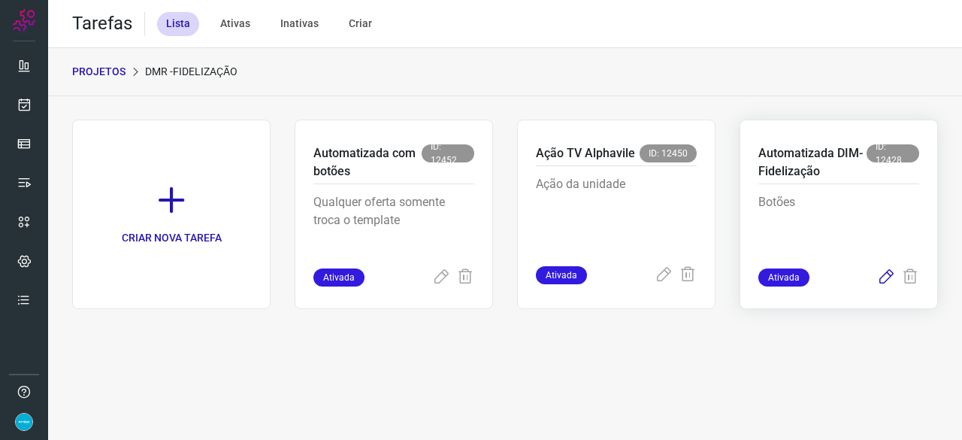
click at [888, 274] on icon at bounding box center [886, 277] width 18 height 18
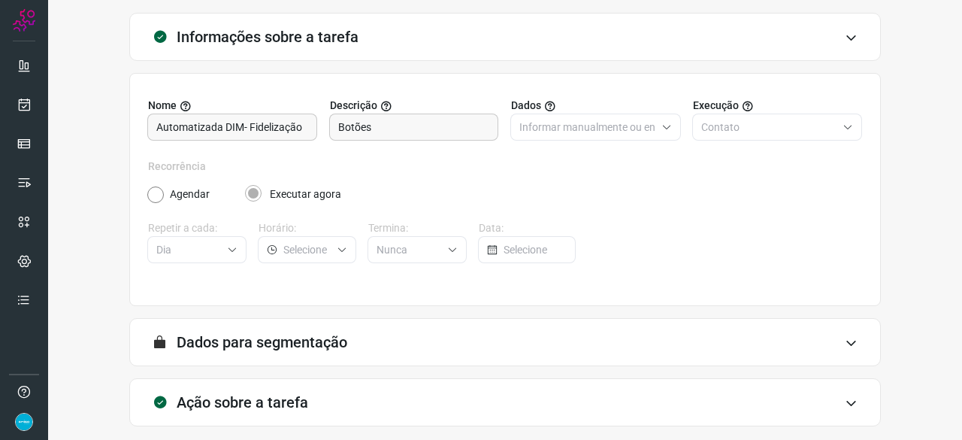
scroll to position [147, 0]
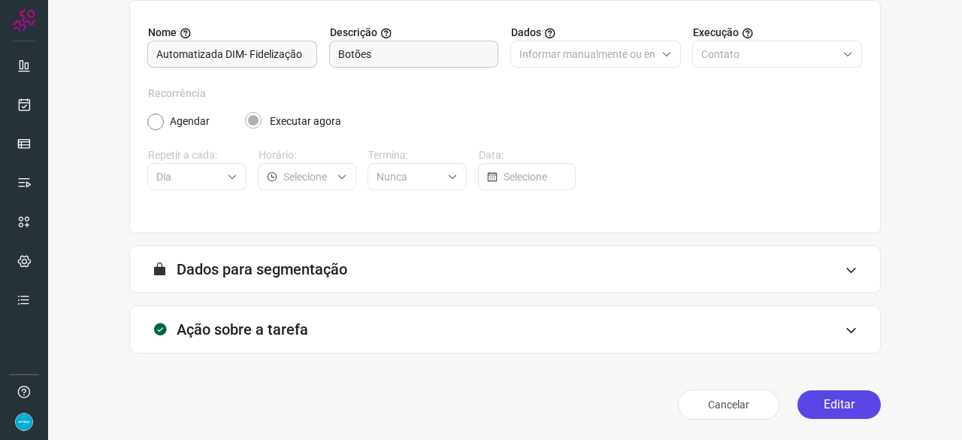
click at [811, 409] on button "Editar" at bounding box center [838, 404] width 83 height 29
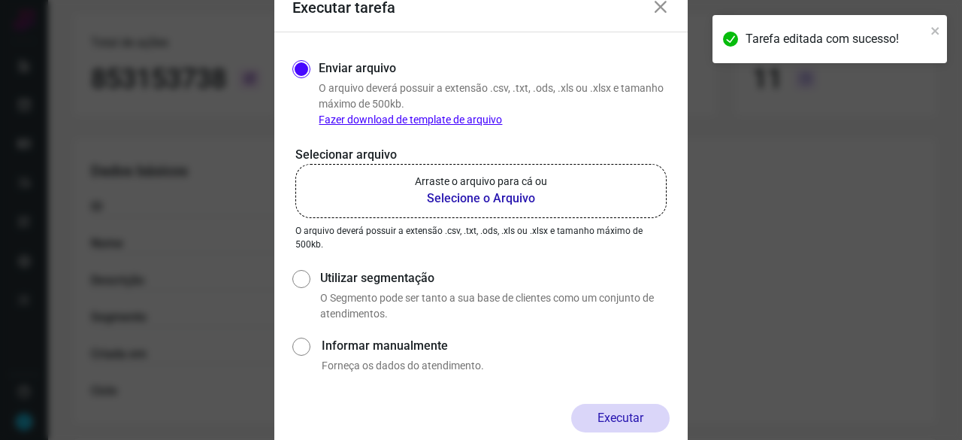
click at [456, 198] on b "Selecione o Arquivo" at bounding box center [481, 198] width 132 height 18
click at [0, 0] on input "Arraste o arquivo para cá ou Selecione o Arquivo" at bounding box center [0, 0] width 0 height 0
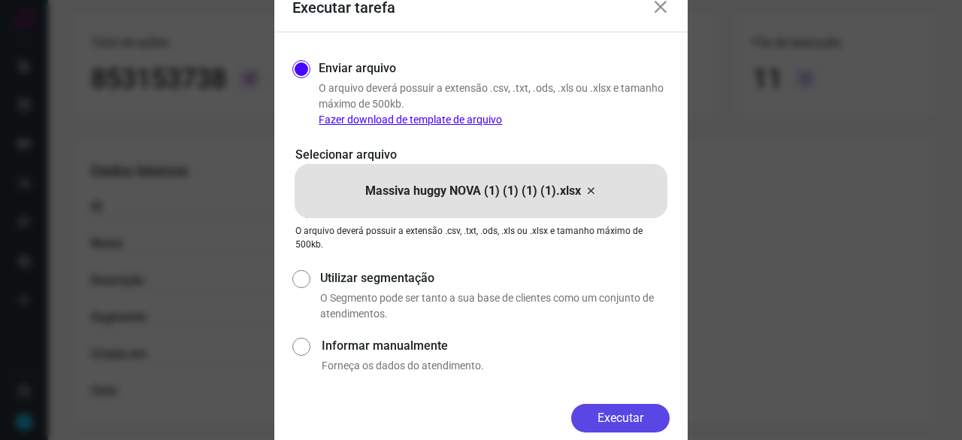
click at [633, 421] on button "Executar" at bounding box center [620, 417] width 98 height 29
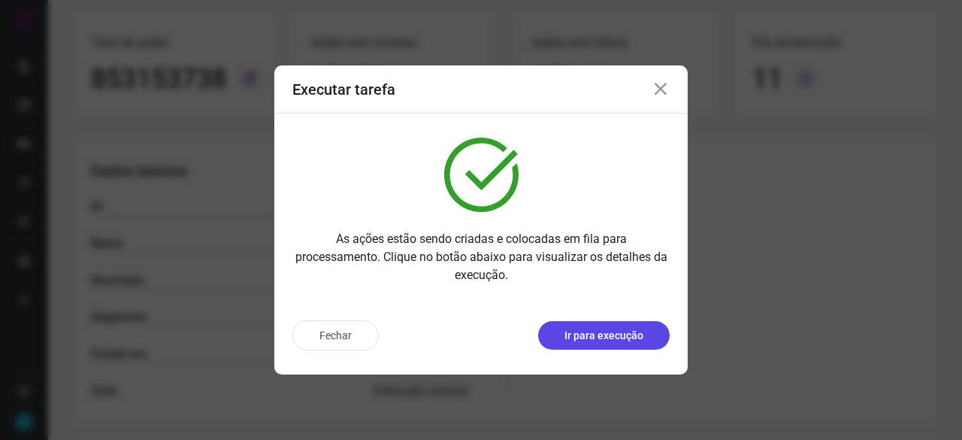
click at [569, 331] on p "Ir para execução" at bounding box center [603, 336] width 79 height 16
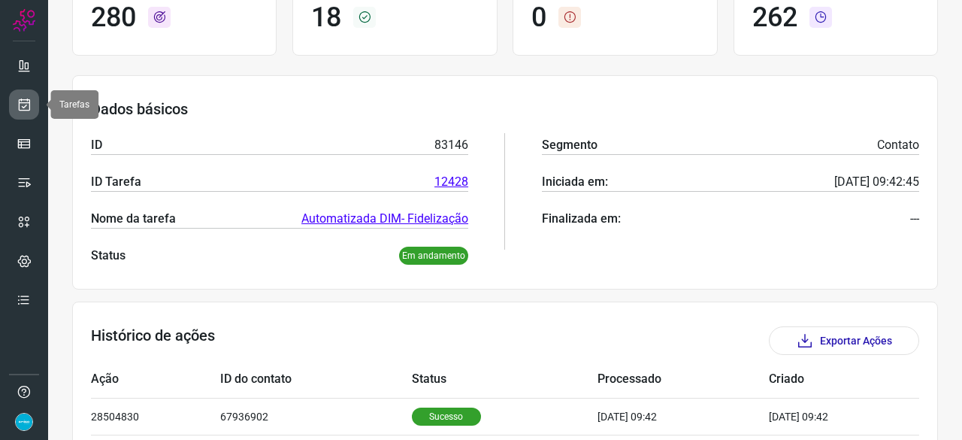
click at [23, 98] on icon at bounding box center [25, 104] width 16 height 15
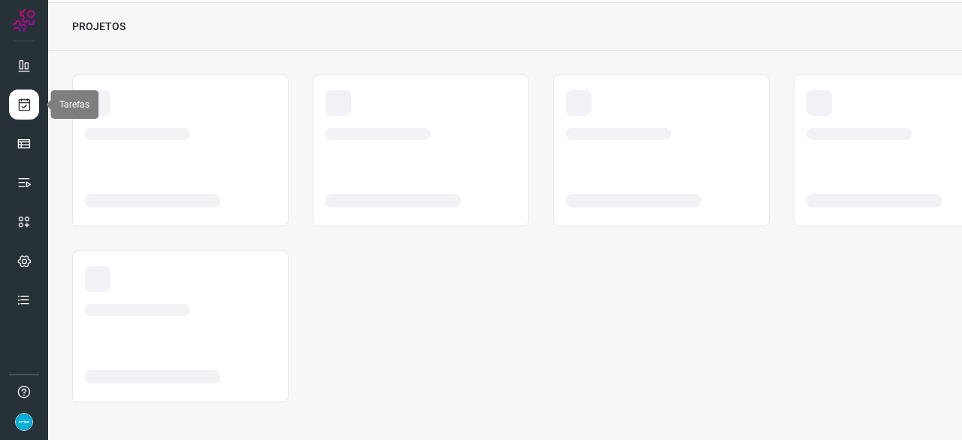
scroll to position [45, 0]
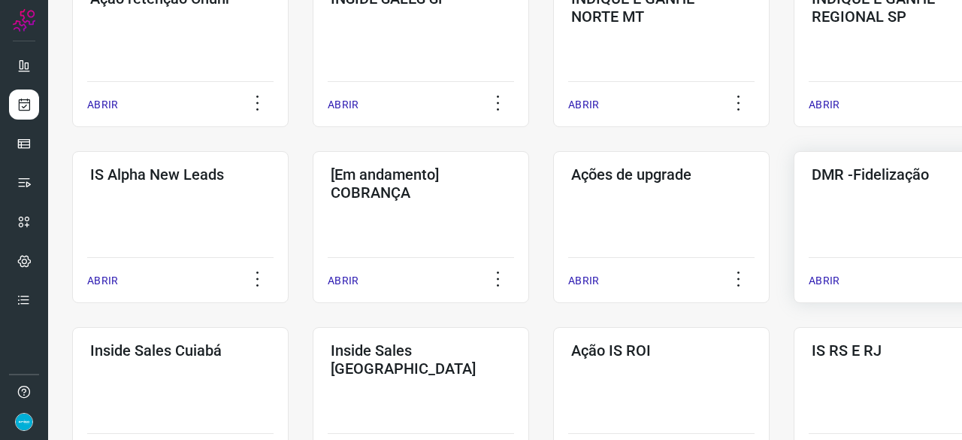
click at [833, 280] on p "ABRIR" at bounding box center [823, 281] width 31 height 16
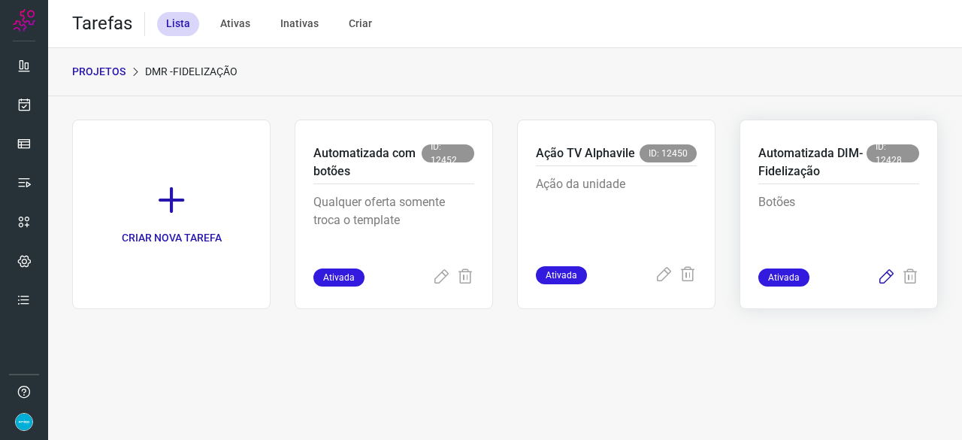
click at [881, 276] on icon at bounding box center [886, 277] width 18 height 18
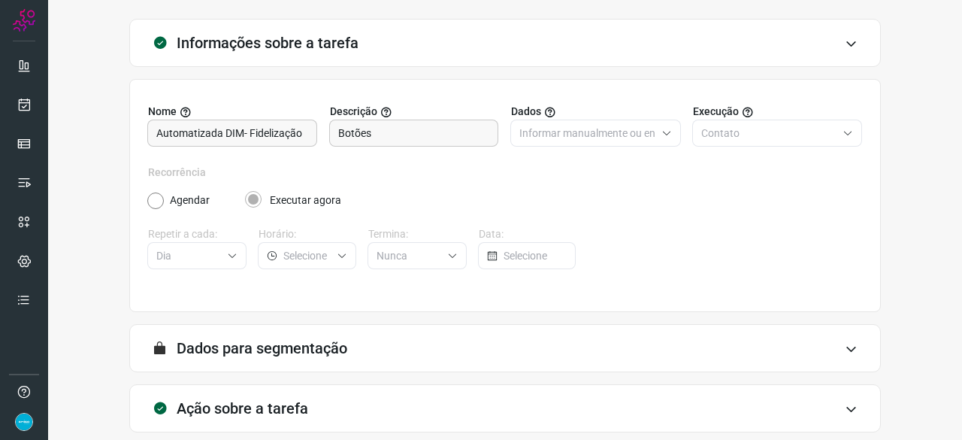
scroll to position [147, 0]
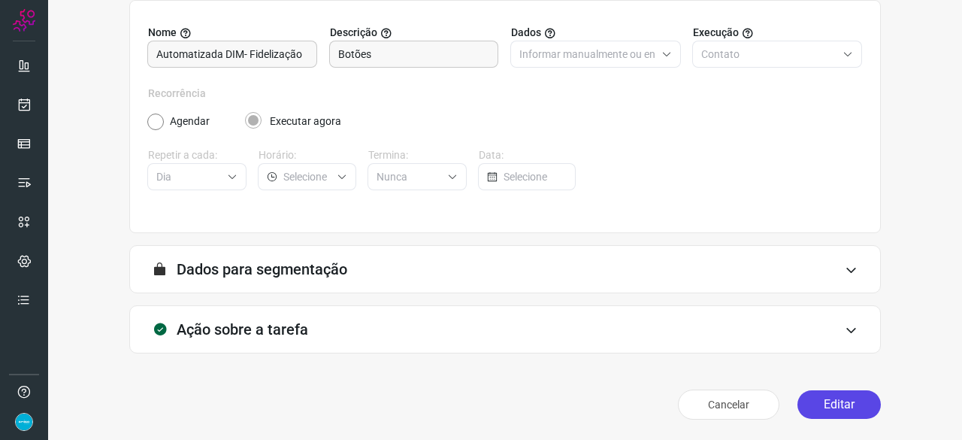
click at [837, 394] on button "Editar" at bounding box center [838, 404] width 83 height 29
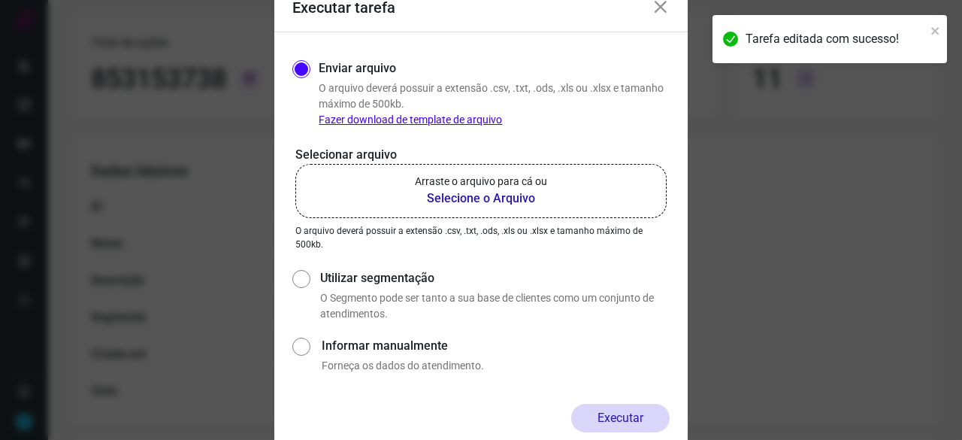
click at [464, 201] on b "Selecione o Arquivo" at bounding box center [481, 198] width 132 height 18
click at [0, 0] on input "Arraste o arquivo para cá ou Selecione o Arquivo" at bounding box center [0, 0] width 0 height 0
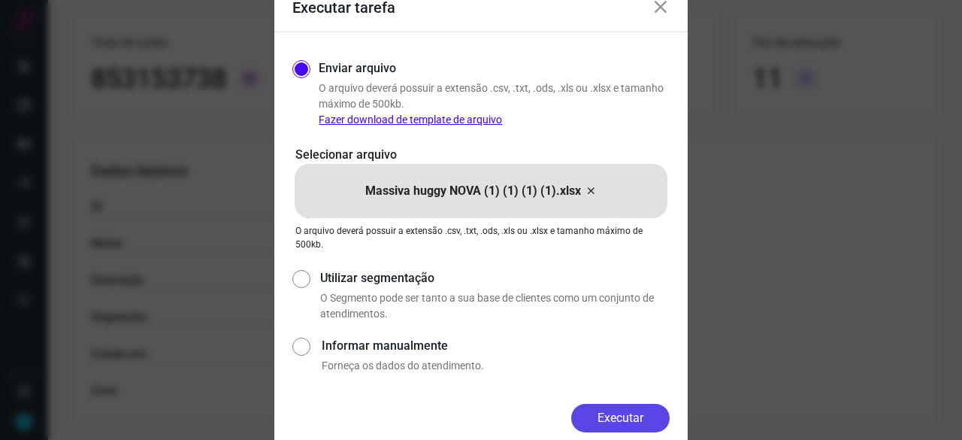
click at [642, 414] on button "Executar" at bounding box center [620, 417] width 98 height 29
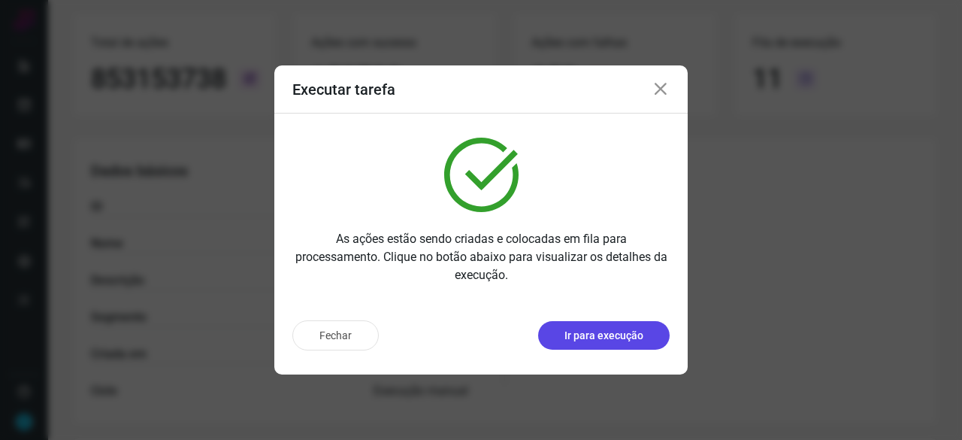
click at [585, 337] on p "Ir para execução" at bounding box center [603, 336] width 79 height 16
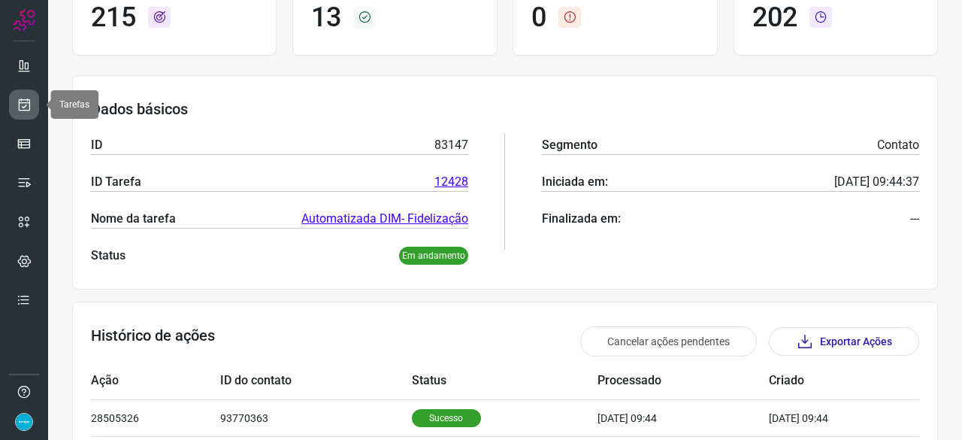
click at [23, 102] on icon at bounding box center [25, 104] width 16 height 15
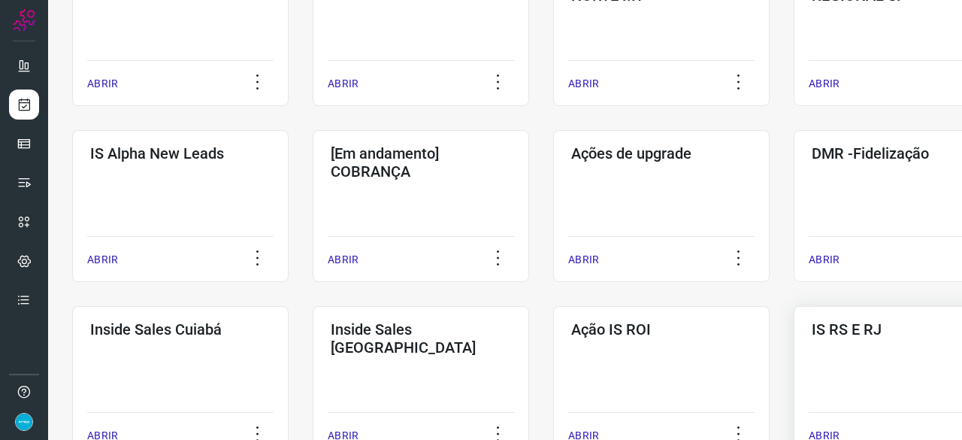
scroll to position [571, 0]
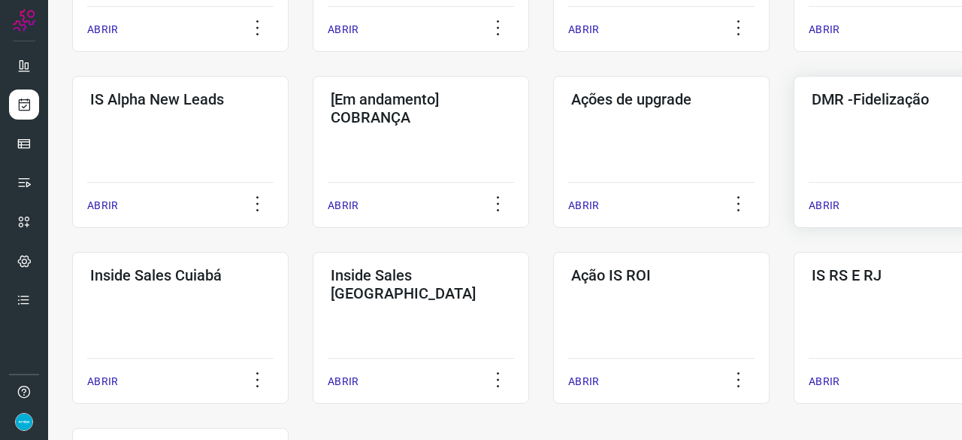
click at [833, 201] on p "ABRIR" at bounding box center [823, 206] width 31 height 16
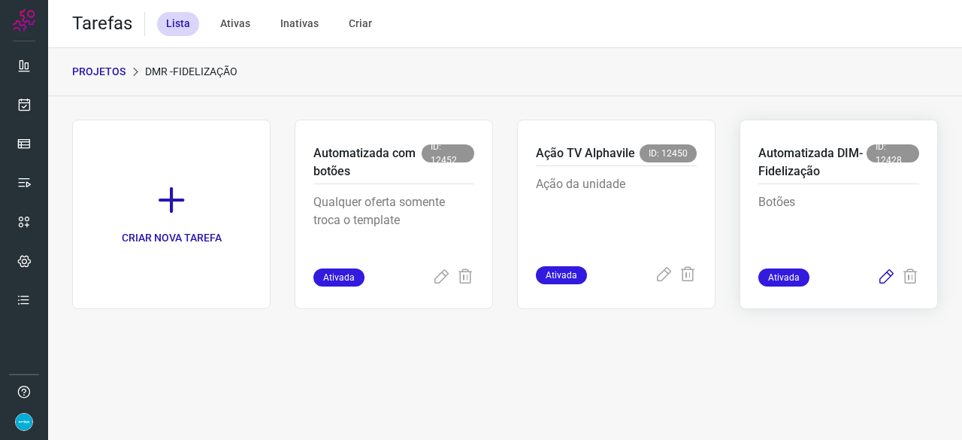
click at [887, 278] on icon at bounding box center [886, 277] width 18 height 18
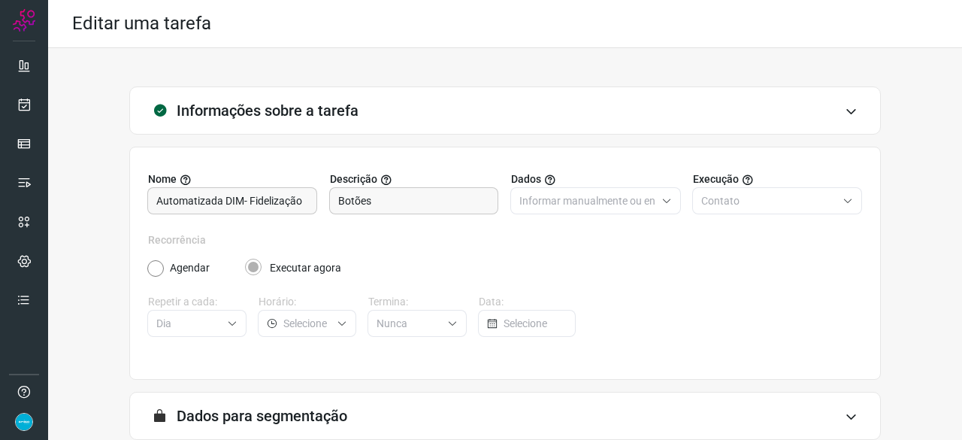
scroll to position [147, 0]
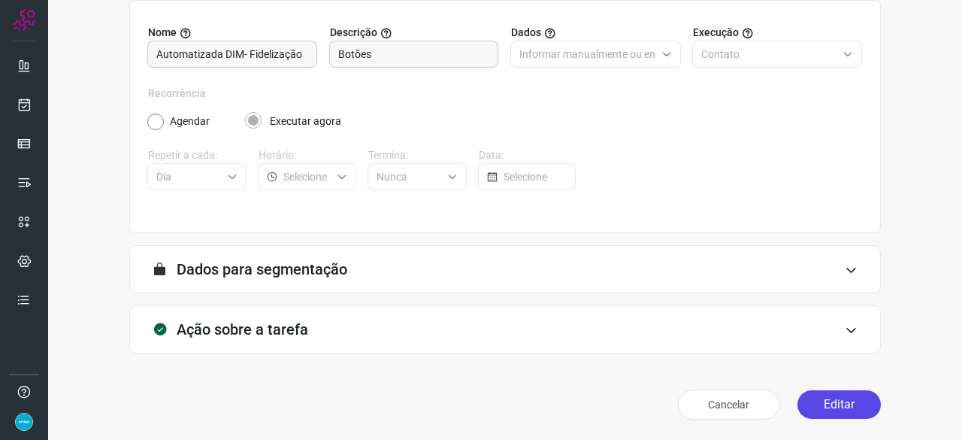
click at [842, 410] on button "Editar" at bounding box center [838, 404] width 83 height 29
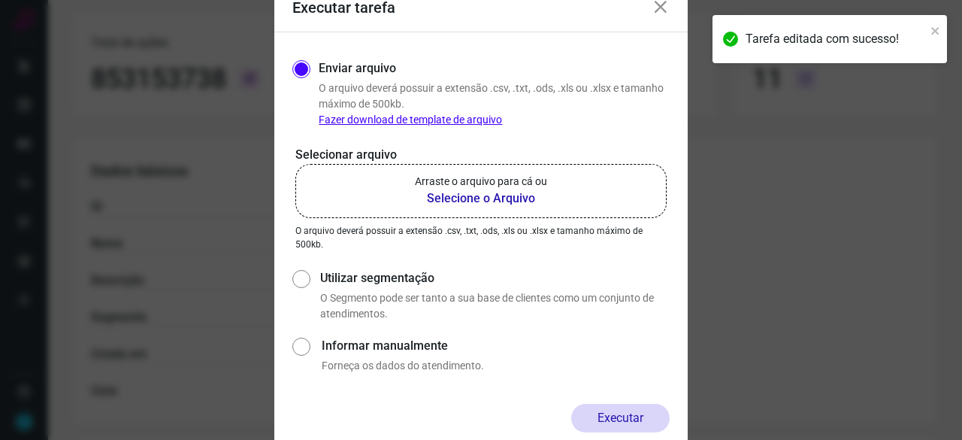
click at [446, 198] on b "Selecione o Arquivo" at bounding box center [481, 198] width 132 height 18
click at [0, 0] on input "Arraste o arquivo para cá ou Selecione o Arquivo" at bounding box center [0, 0] width 0 height 0
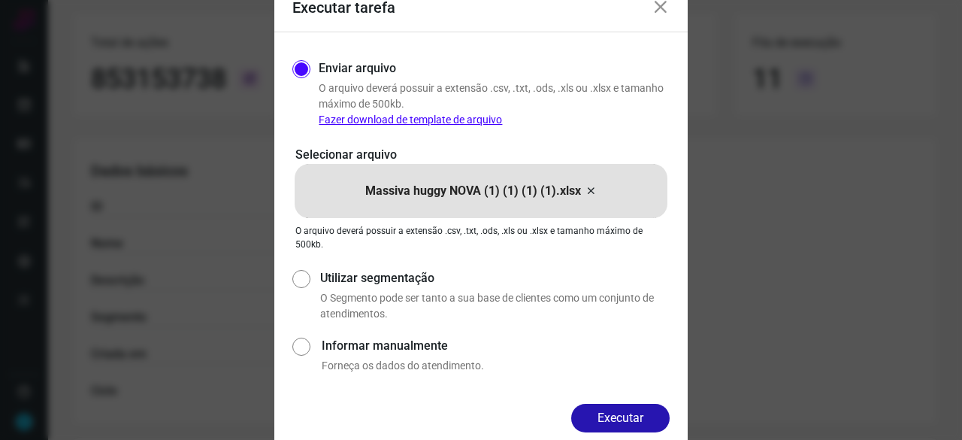
click at [633, 408] on button "Executar" at bounding box center [620, 417] width 98 height 29
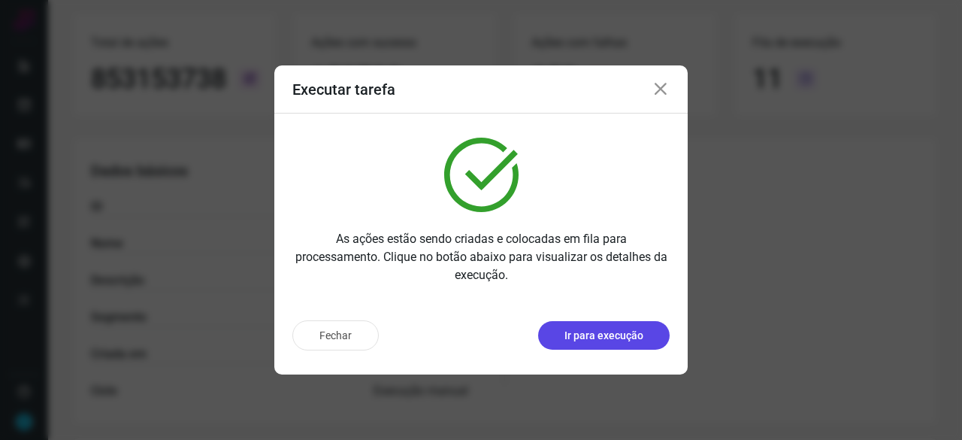
click at [618, 334] on p "Ir para execução" at bounding box center [603, 336] width 79 height 16
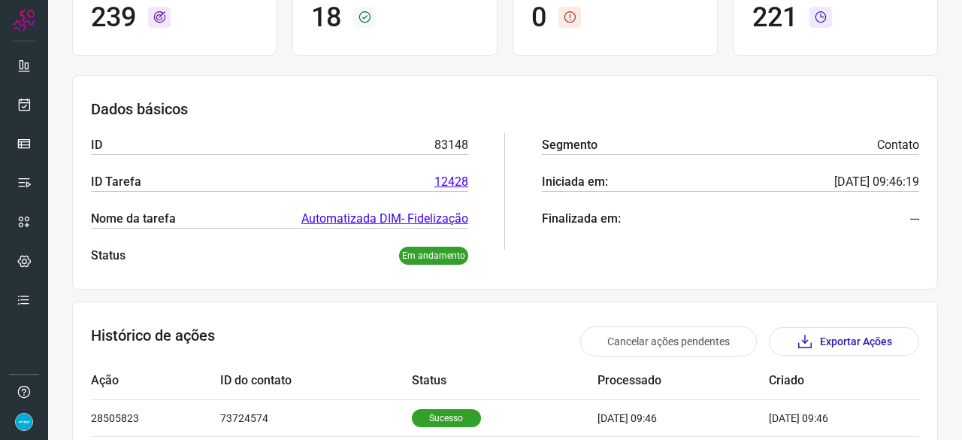
click at [39, 102] on div at bounding box center [24, 220] width 48 height 440
click at [31, 106] on icon at bounding box center [25, 104] width 16 height 15
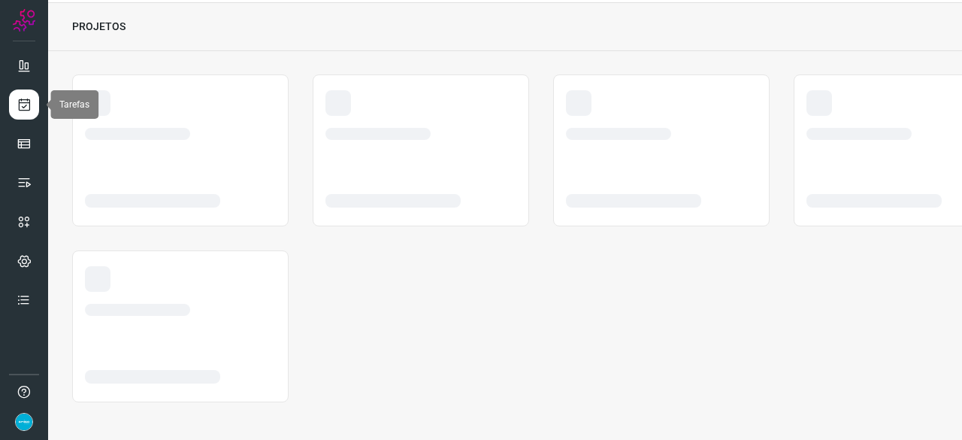
scroll to position [45, 0]
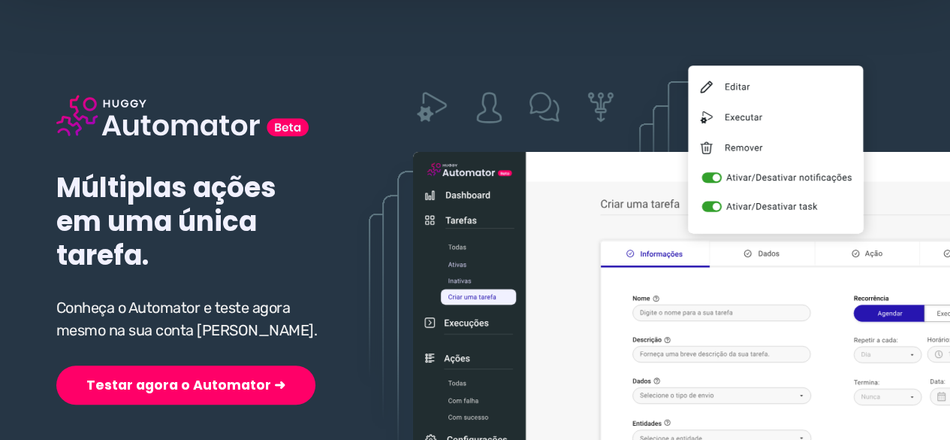
scroll to position [225, 0]
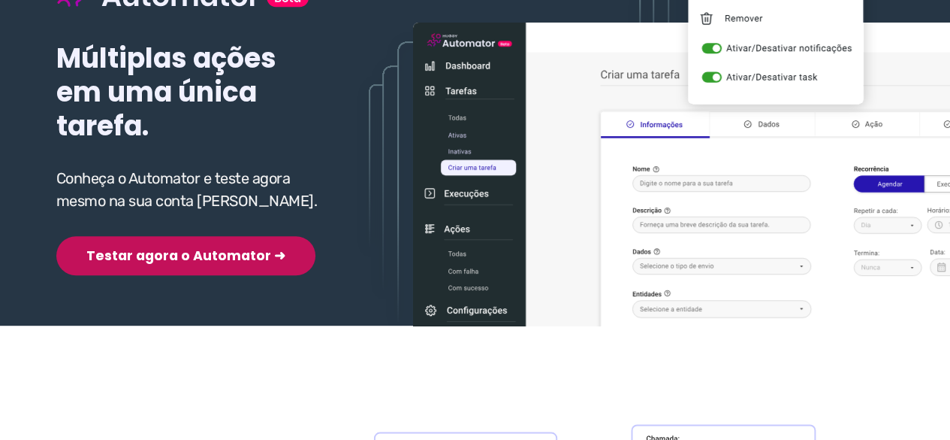
click at [174, 255] on button "Testar agora o Automator ➜" at bounding box center [185, 255] width 259 height 39
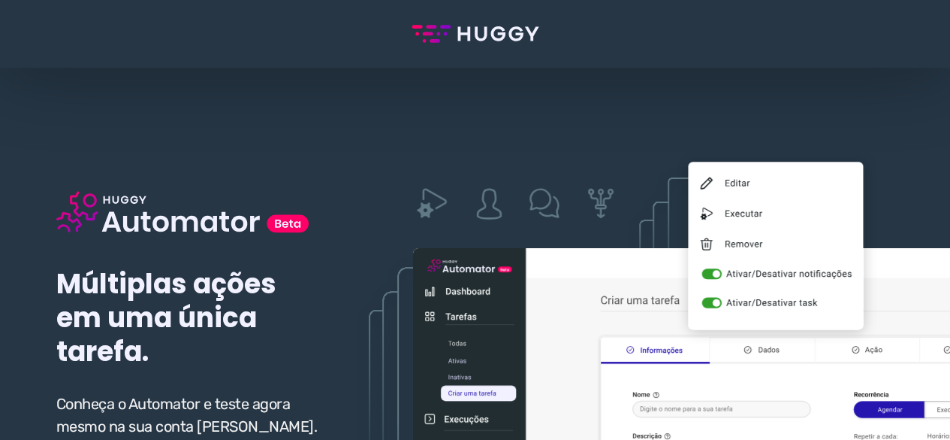
scroll to position [225, 0]
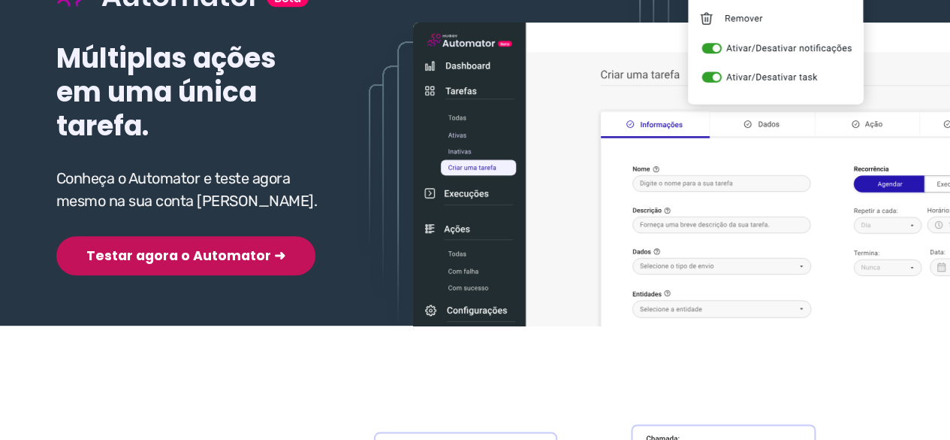
click at [126, 250] on button "Testar agora o Automator ➜" at bounding box center [185, 255] width 259 height 39
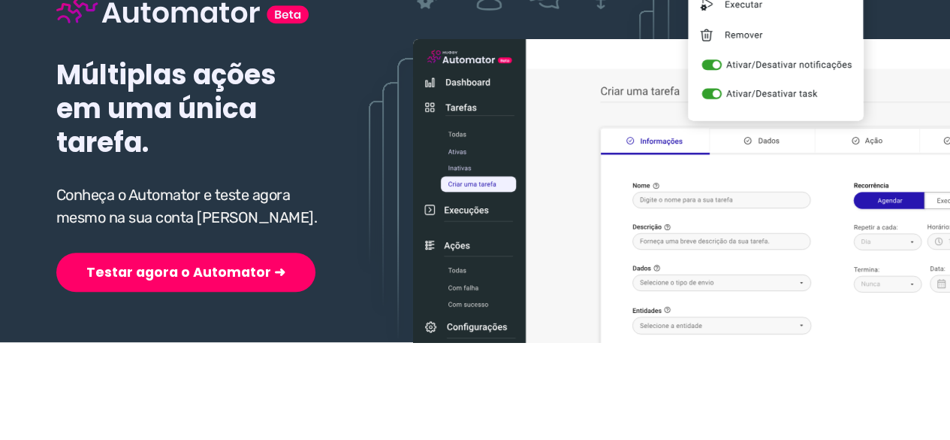
scroll to position [225, 0]
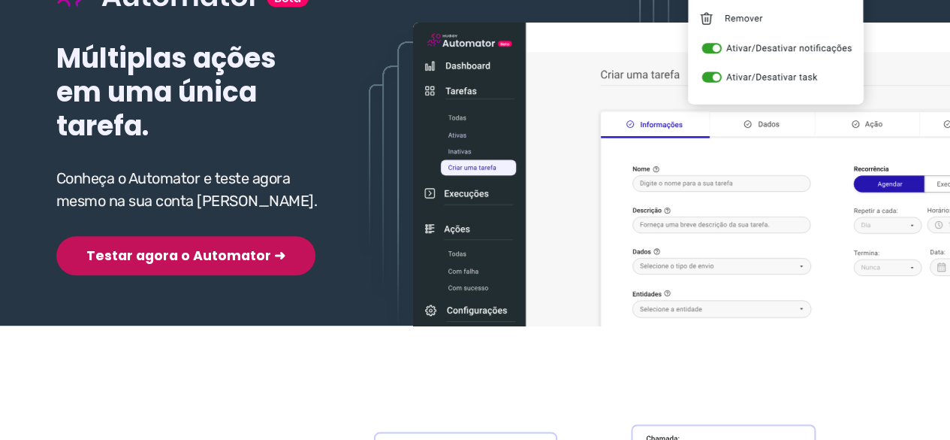
click at [191, 255] on button "Testar agora o Automator ➜" at bounding box center [185, 255] width 259 height 39
click at [113, 249] on button "Testar agora o Automator ➜" at bounding box center [185, 255] width 259 height 39
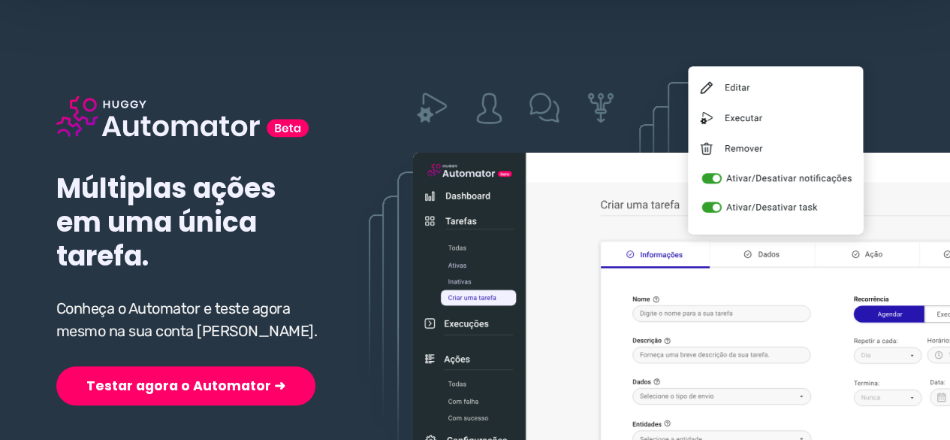
scroll to position [150, 0]
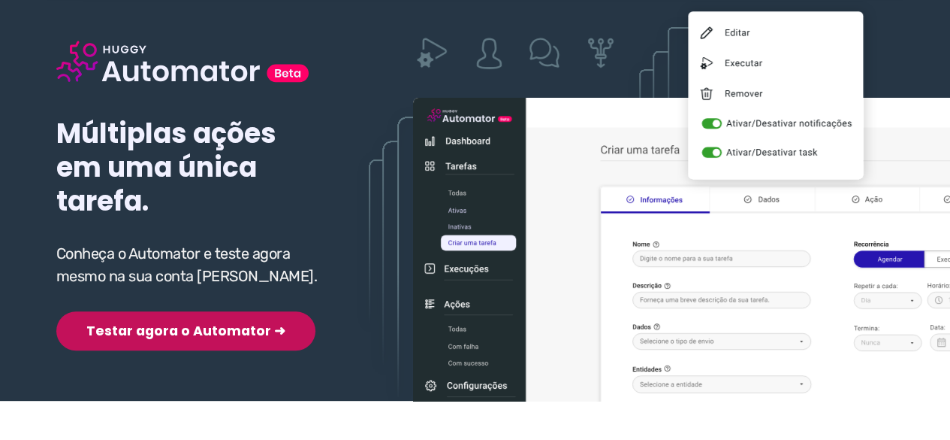
click at [177, 329] on button "Testar agora o Automator ➜" at bounding box center [185, 330] width 259 height 39
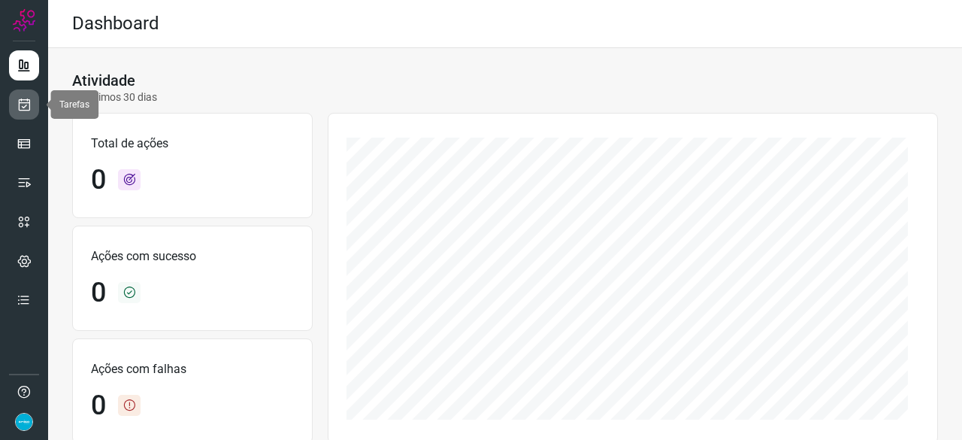
click at [24, 104] on icon at bounding box center [25, 104] width 16 height 15
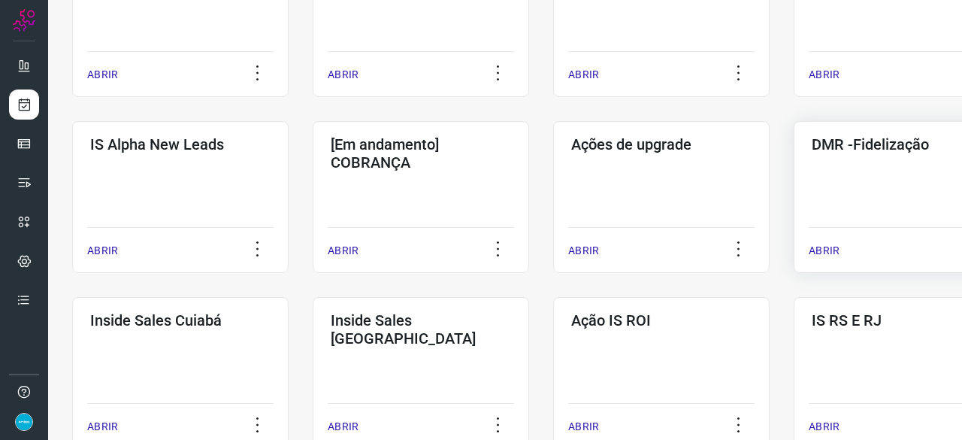
click at [828, 253] on p "ABRIR" at bounding box center [823, 251] width 31 height 16
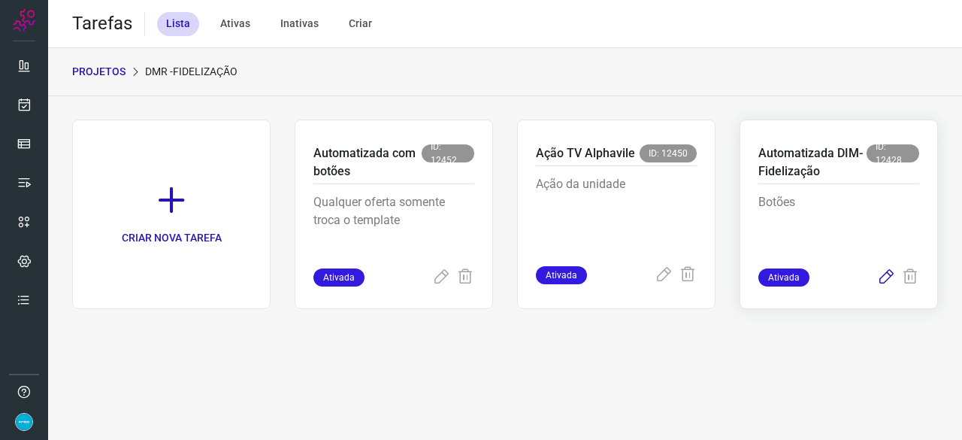
click at [888, 274] on icon at bounding box center [886, 277] width 18 height 18
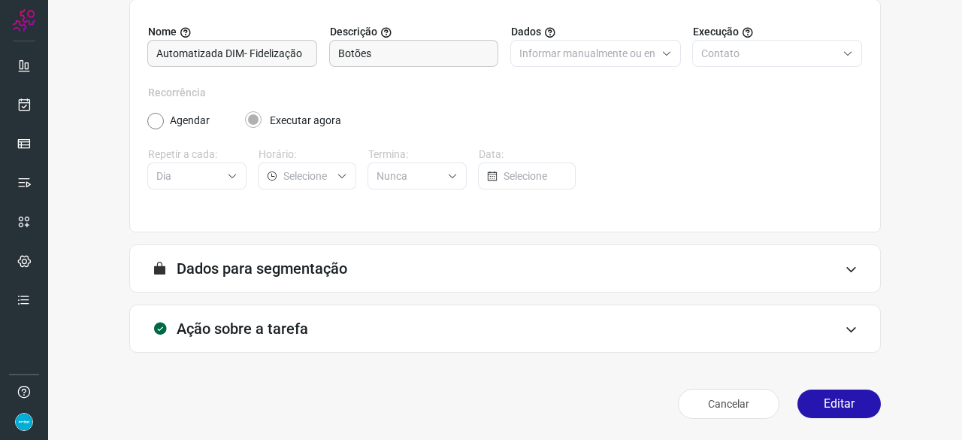
scroll to position [147, 0]
click at [831, 404] on button "Editar" at bounding box center [838, 404] width 83 height 29
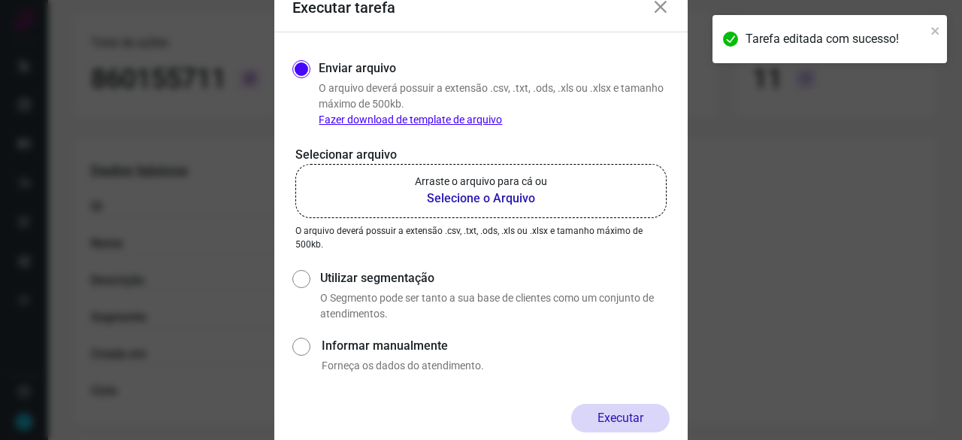
click at [482, 197] on b "Selecione o Arquivo" at bounding box center [481, 198] width 132 height 18
click at [0, 0] on input "Arraste o arquivo para cá ou Selecione o Arquivo" at bounding box center [0, 0] width 0 height 0
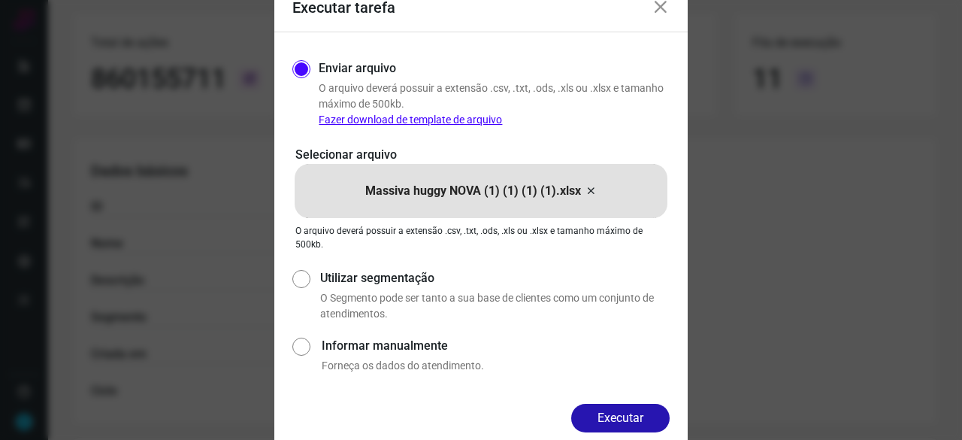
click at [589, 409] on button "Executar" at bounding box center [620, 417] width 98 height 29
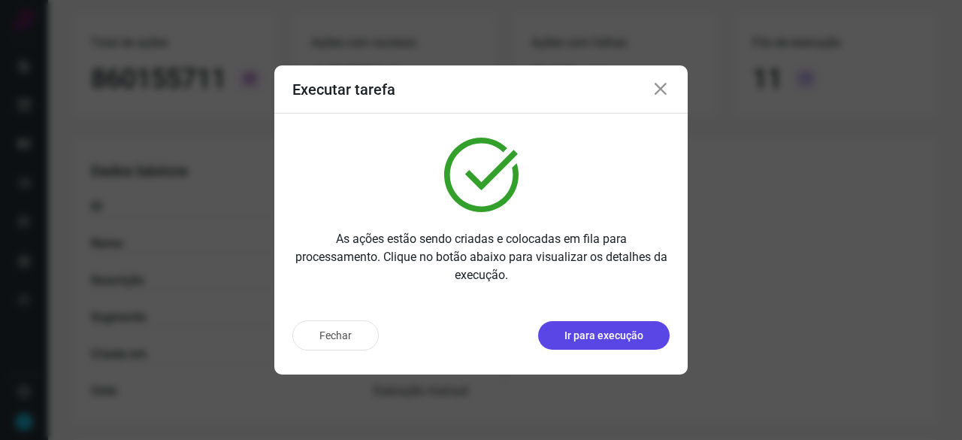
click at [611, 336] on p "Ir para execução" at bounding box center [603, 336] width 79 height 16
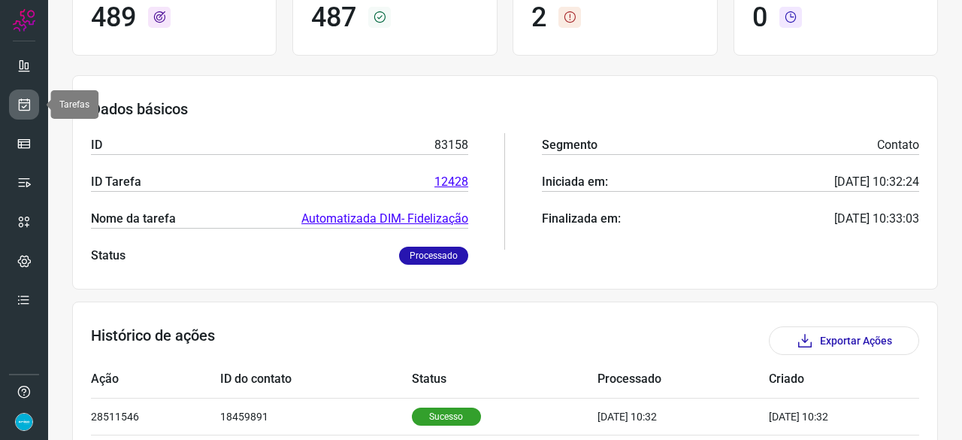
click at [30, 104] on icon at bounding box center [25, 104] width 16 height 15
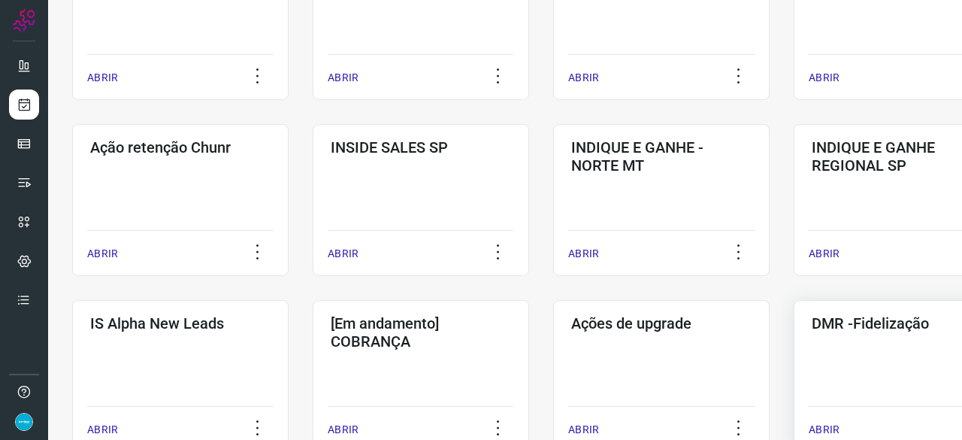
scroll to position [421, 0]
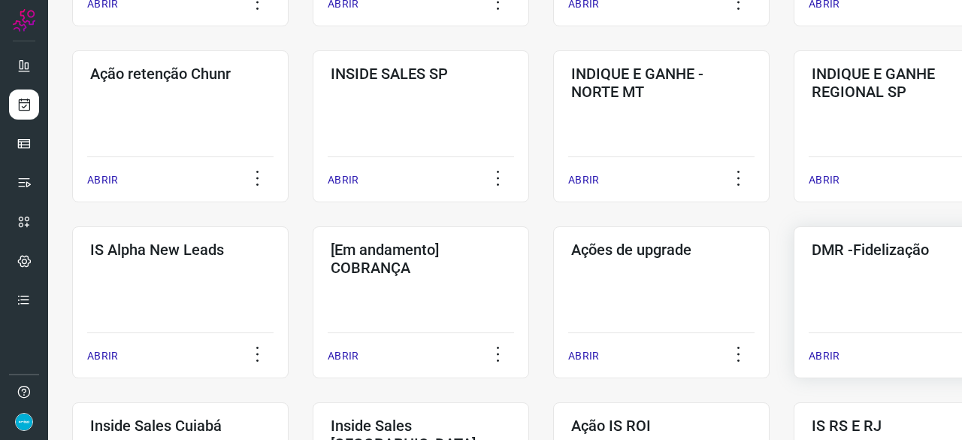
click at [826, 351] on p "ABRIR" at bounding box center [823, 356] width 31 height 16
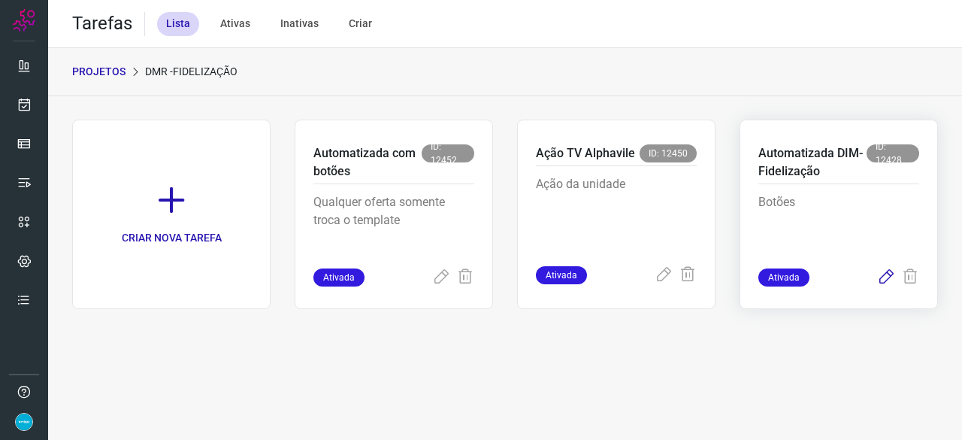
click at [885, 276] on icon at bounding box center [886, 277] width 18 height 18
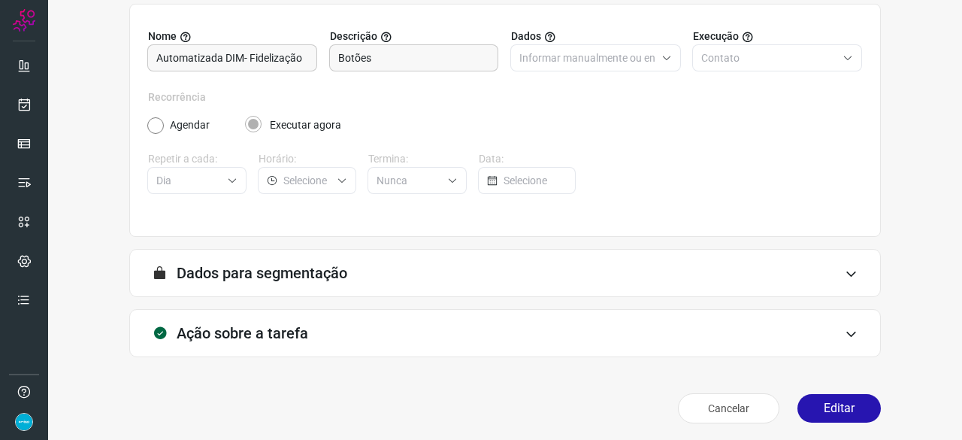
scroll to position [147, 0]
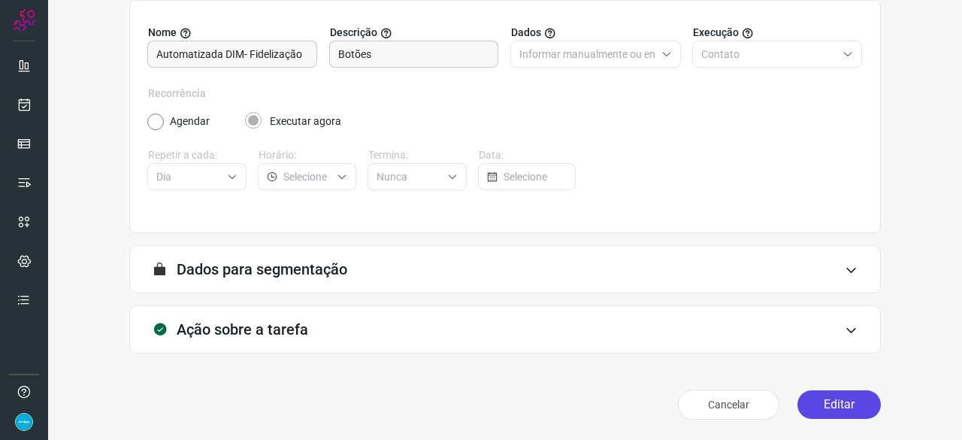
click at [845, 405] on button "Editar" at bounding box center [838, 404] width 83 height 29
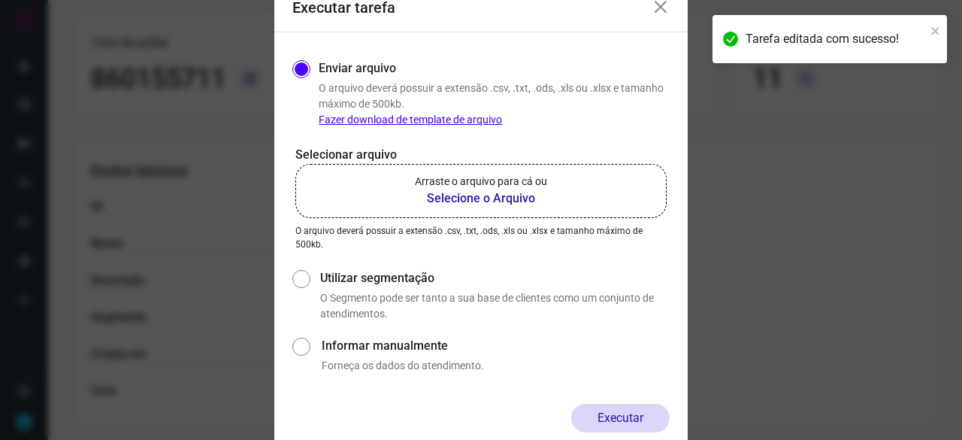
click at [452, 201] on b "Selecione o Arquivo" at bounding box center [481, 198] width 132 height 18
click at [0, 0] on input "Arraste o arquivo para cá ou Selecione o Arquivo" at bounding box center [0, 0] width 0 height 0
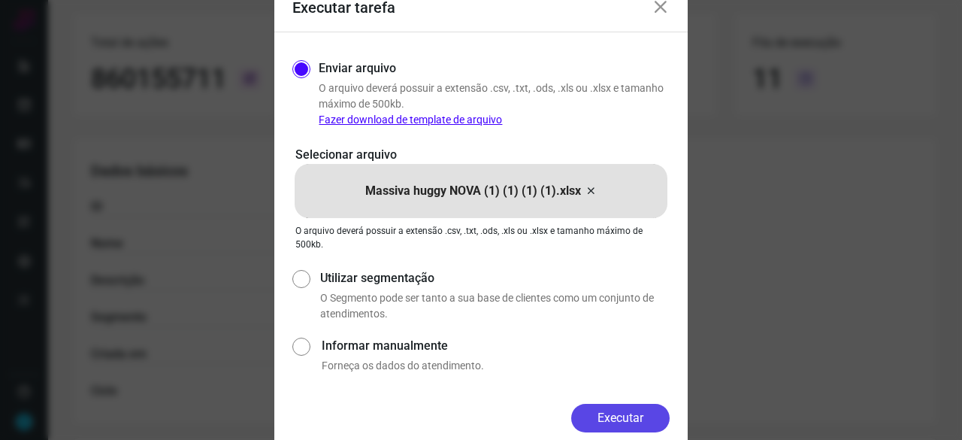
click at [623, 413] on button "Executar" at bounding box center [620, 417] width 98 height 29
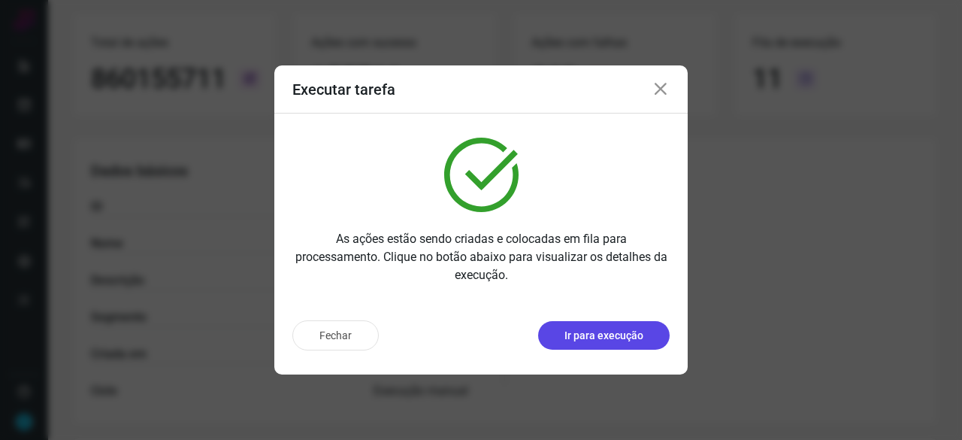
click at [601, 340] on p "Ir para execução" at bounding box center [603, 336] width 79 height 16
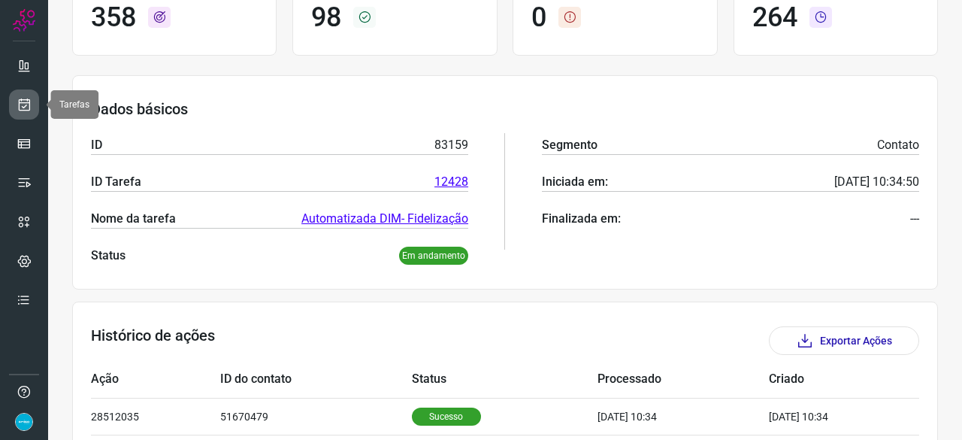
click at [20, 104] on icon at bounding box center [25, 104] width 16 height 15
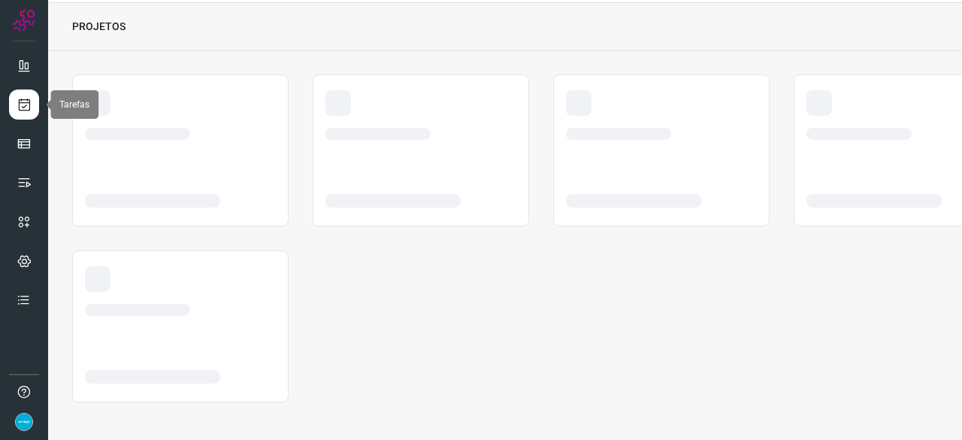
scroll to position [45, 0]
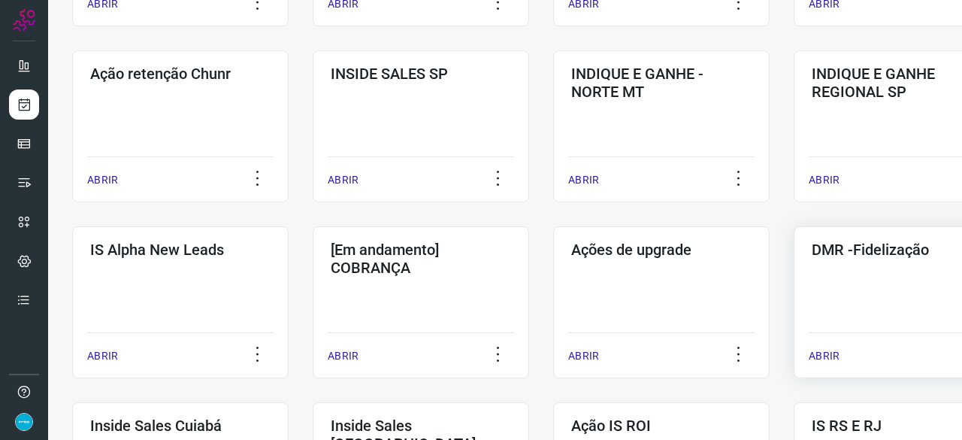
click at [827, 355] on p "ABRIR" at bounding box center [823, 356] width 31 height 16
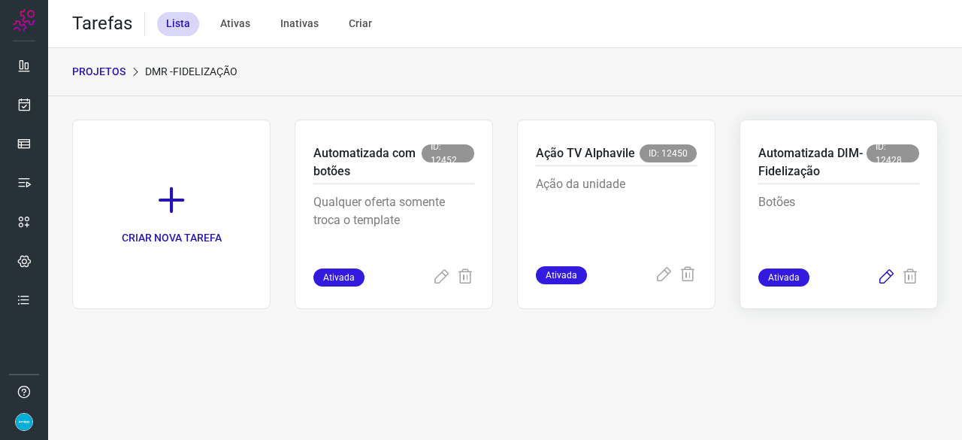
click at [887, 274] on icon at bounding box center [886, 277] width 18 height 18
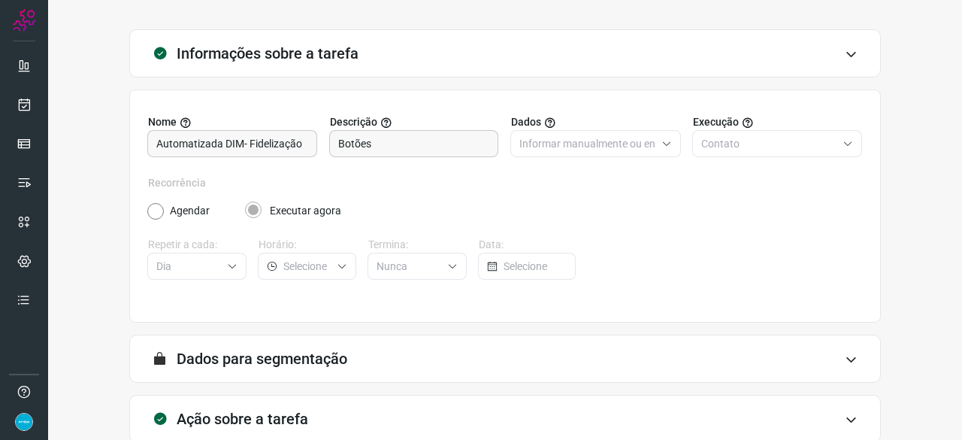
scroll to position [147, 0]
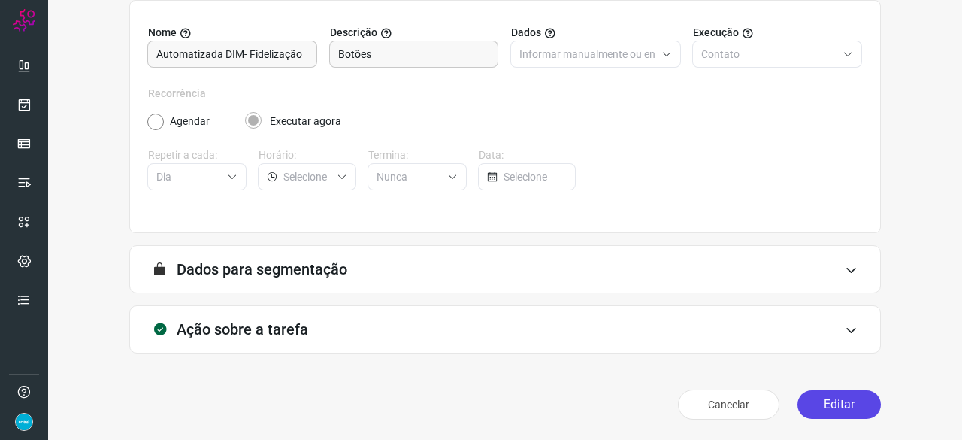
click at [839, 405] on button "Editar" at bounding box center [838, 404] width 83 height 29
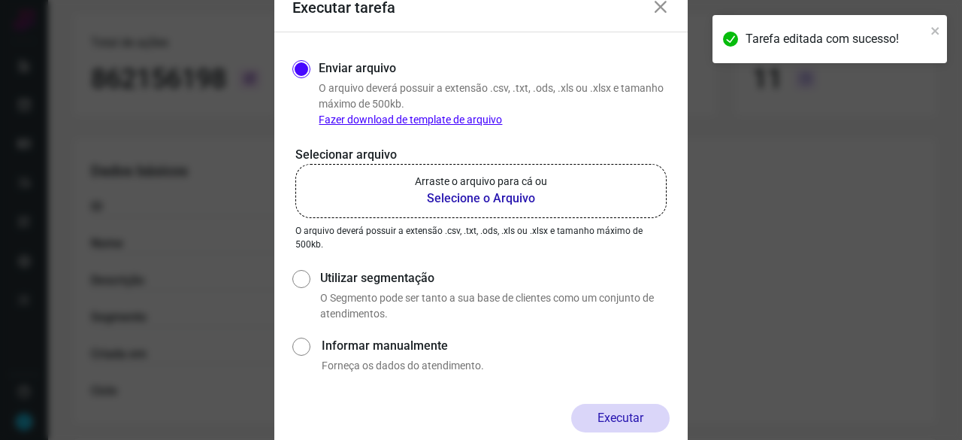
click at [461, 201] on b "Selecione o Arquivo" at bounding box center [481, 198] width 132 height 18
click at [0, 0] on input "Arraste o arquivo para cá ou Selecione o Arquivo" at bounding box center [0, 0] width 0 height 0
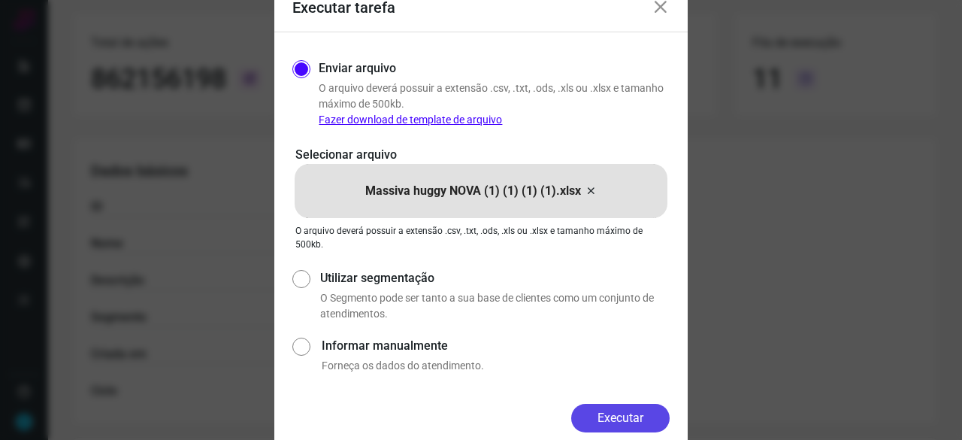
click at [622, 422] on button "Executar" at bounding box center [620, 417] width 98 height 29
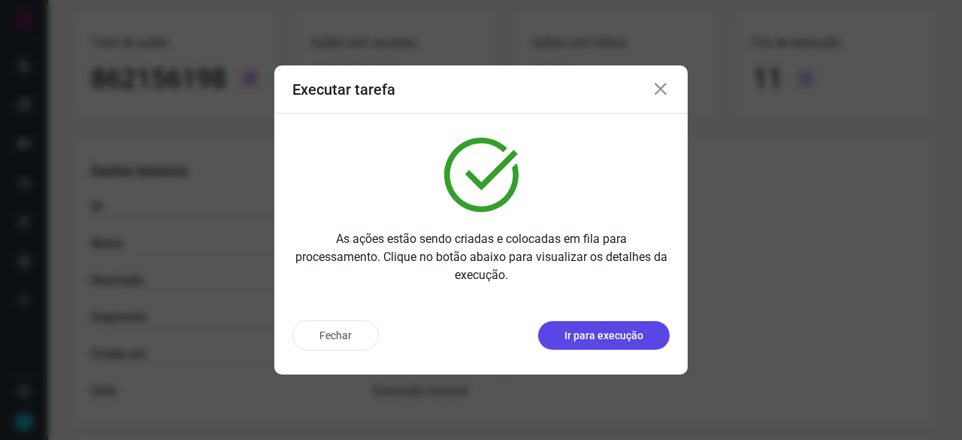
click at [616, 329] on p "Ir para execução" at bounding box center [603, 336] width 79 height 16
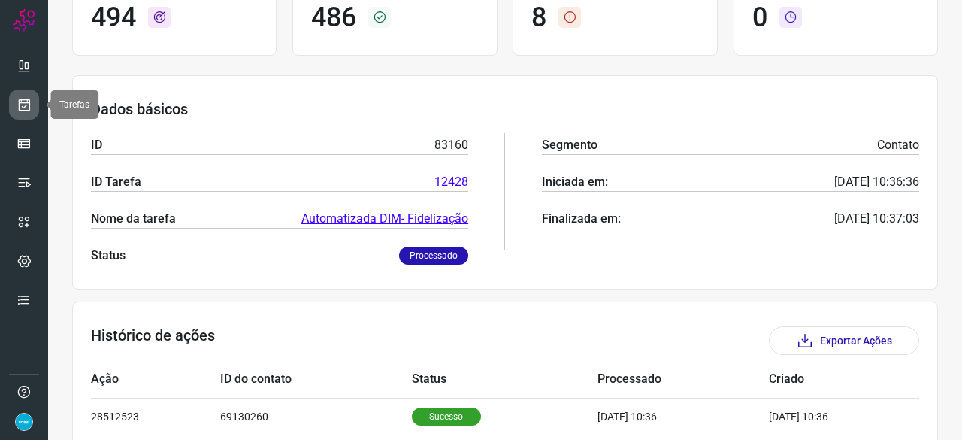
click at [29, 105] on icon at bounding box center [25, 104] width 16 height 15
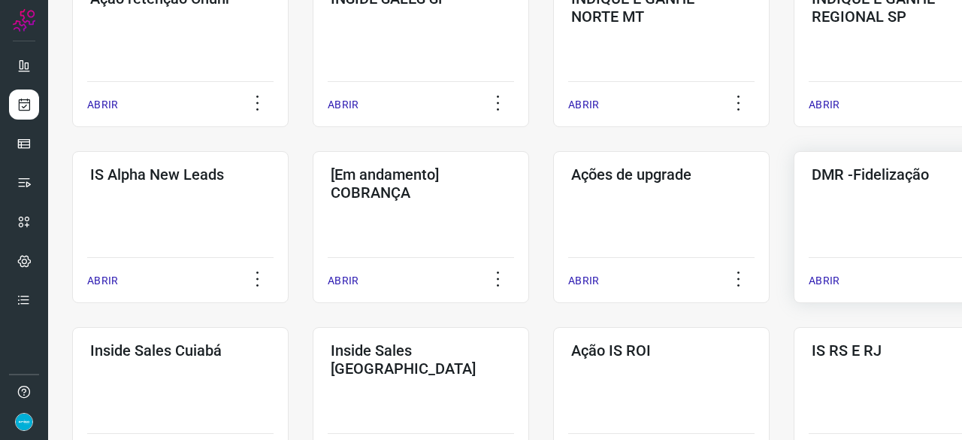
click at [828, 280] on p "ABRIR" at bounding box center [823, 281] width 31 height 16
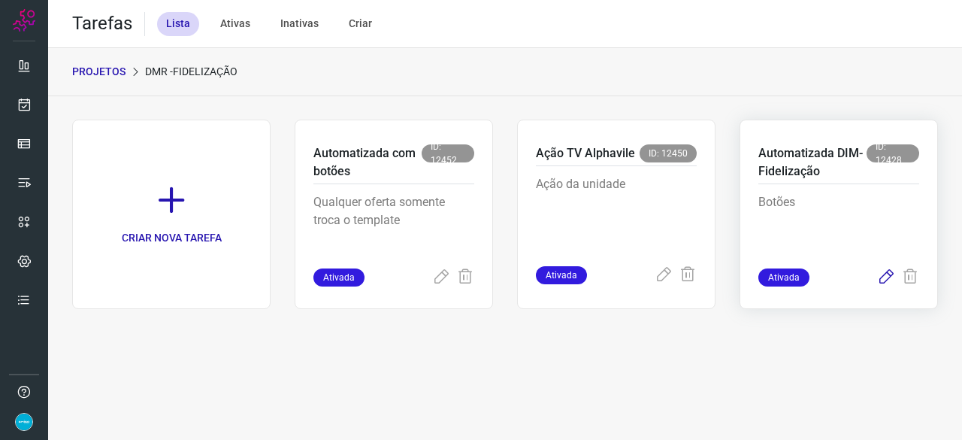
click at [889, 274] on icon at bounding box center [886, 277] width 18 height 18
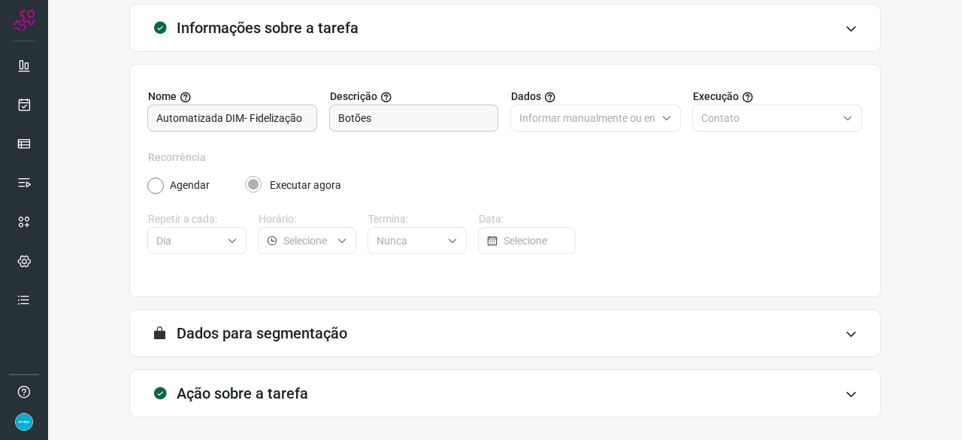
scroll to position [147, 0]
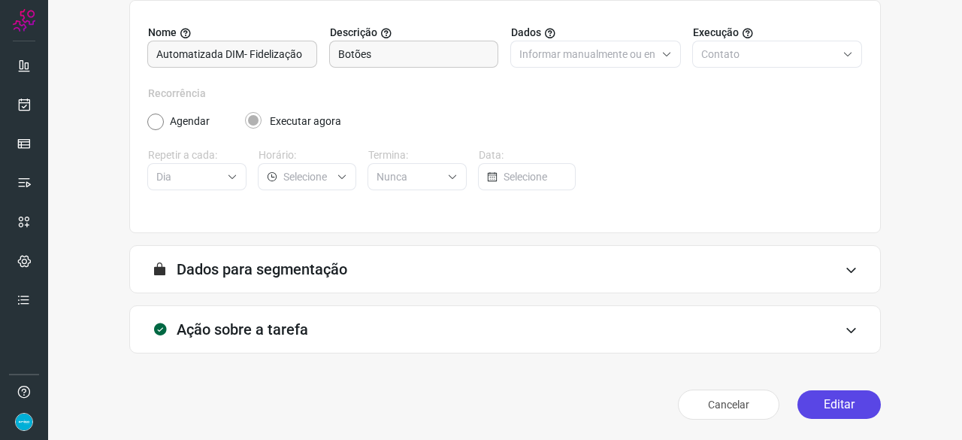
click at [845, 396] on button "Editar" at bounding box center [838, 404] width 83 height 29
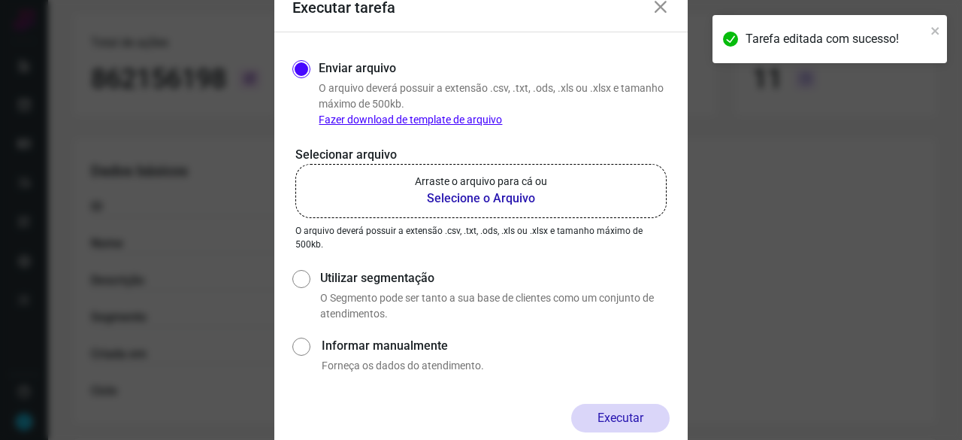
click at [481, 196] on b "Selecione o Arquivo" at bounding box center [481, 198] width 132 height 18
click at [0, 0] on input "Arraste o arquivo para cá ou Selecione o Arquivo" at bounding box center [0, 0] width 0 height 0
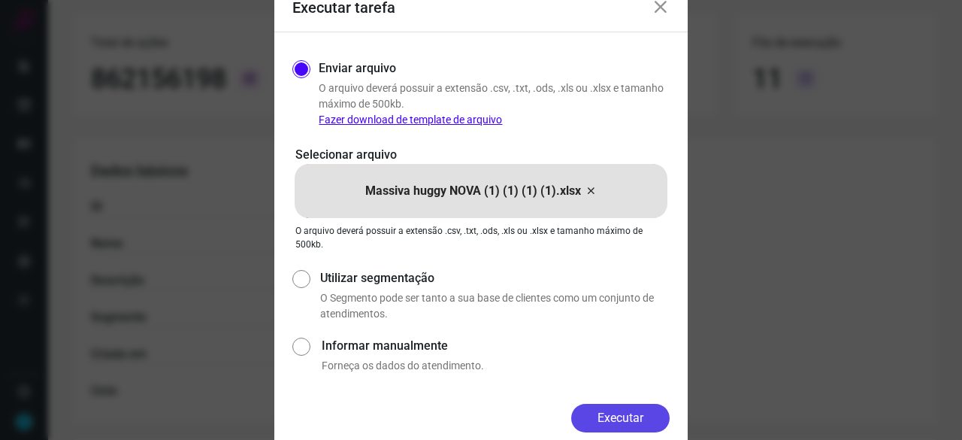
click at [627, 427] on button "Executar" at bounding box center [620, 417] width 98 height 29
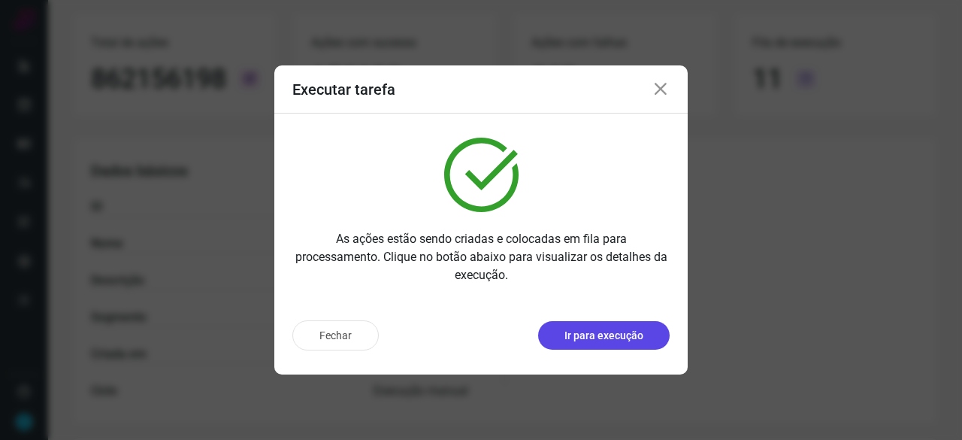
click at [606, 333] on p "Ir para execução" at bounding box center [603, 336] width 79 height 16
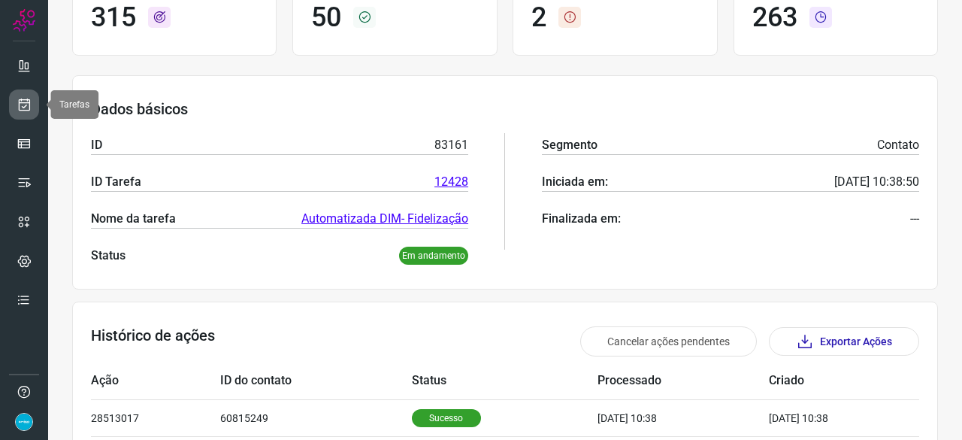
click at [18, 99] on icon at bounding box center [25, 104] width 16 height 15
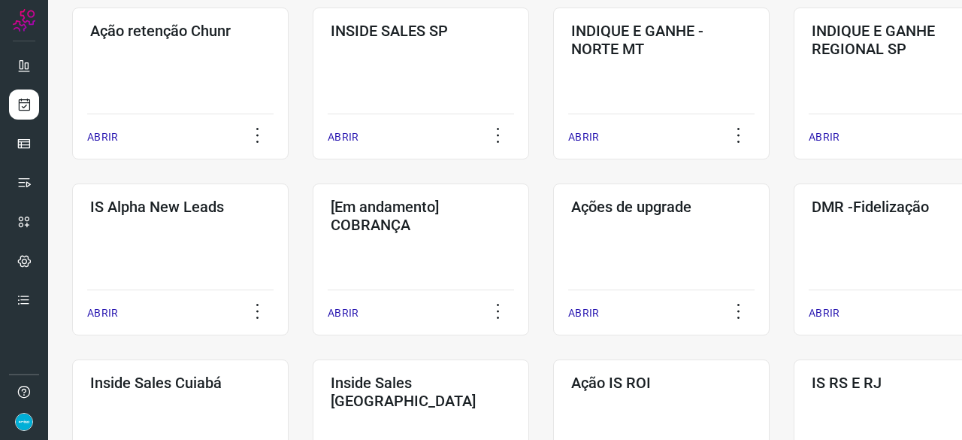
scroll to position [571, 0]
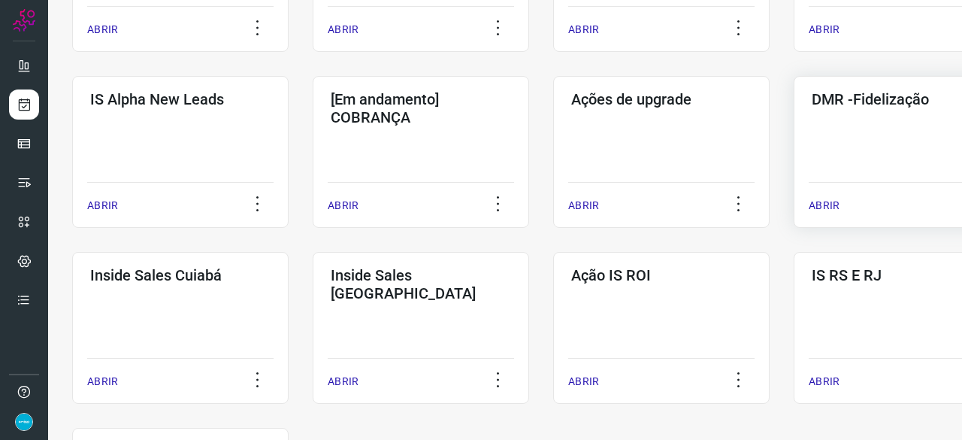
click at [828, 205] on p "ABRIR" at bounding box center [823, 206] width 31 height 16
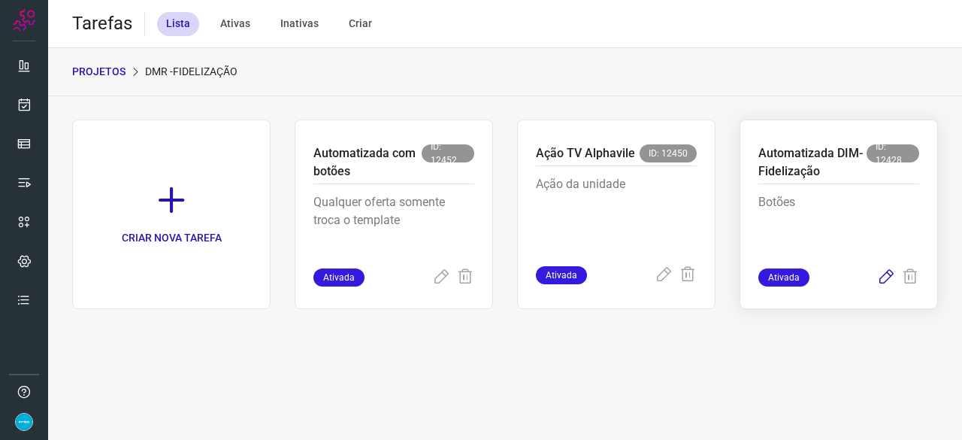
click at [889, 277] on icon at bounding box center [886, 277] width 18 height 18
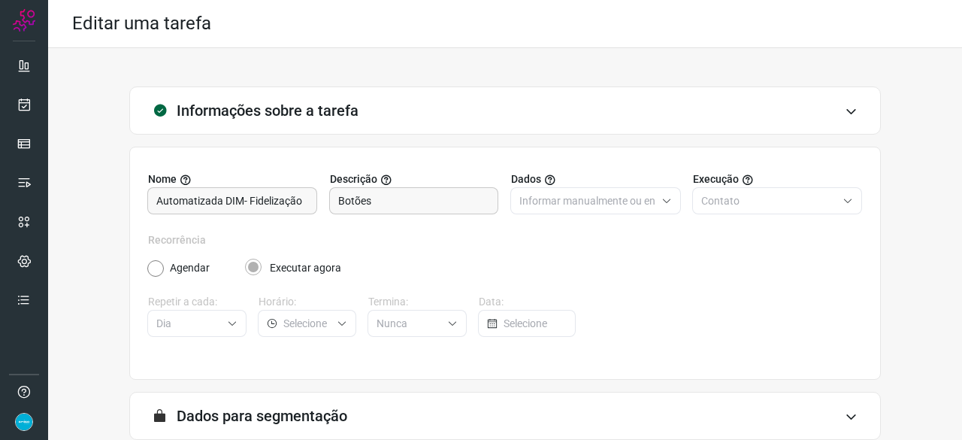
scroll to position [147, 0]
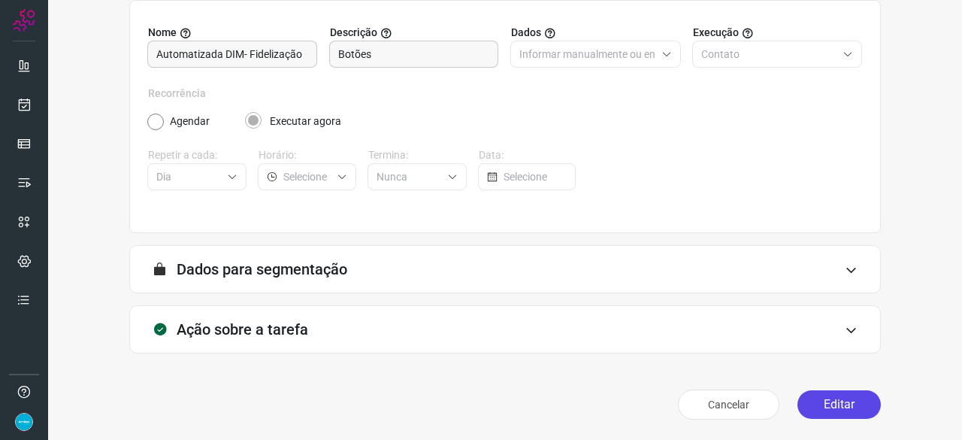
click at [836, 403] on button "Editar" at bounding box center [838, 404] width 83 height 29
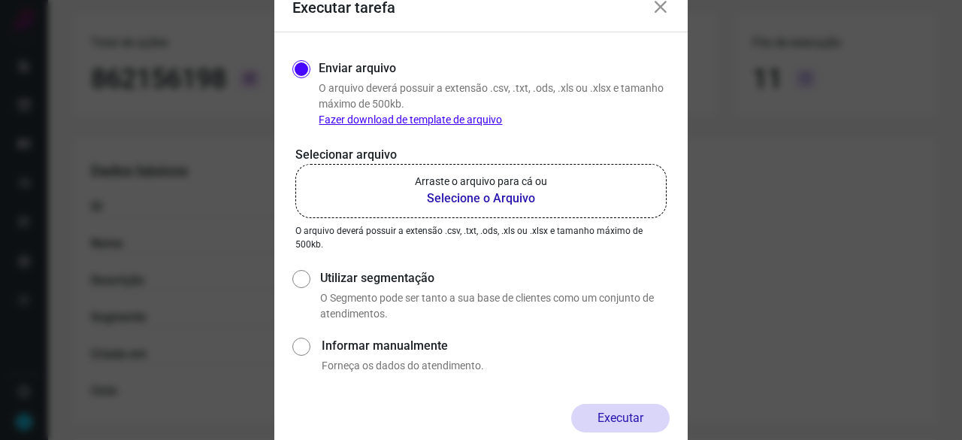
click at [436, 201] on b "Selecione o Arquivo" at bounding box center [481, 198] width 132 height 18
click at [0, 0] on input "Arraste o arquivo para cá ou Selecione o Arquivo" at bounding box center [0, 0] width 0 height 0
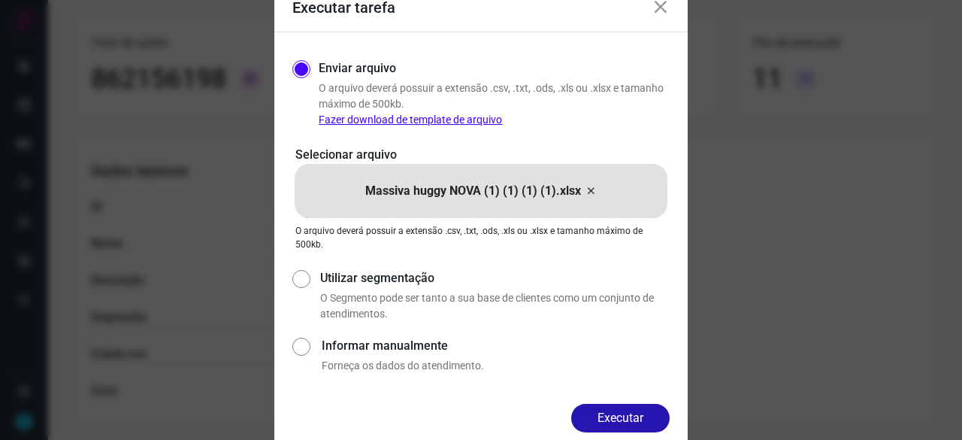
drag, startPoint x: 652, startPoint y: 411, endPoint x: 658, endPoint y: 416, distance: 8.0
click at [651, 411] on button "Executar" at bounding box center [620, 417] width 98 height 29
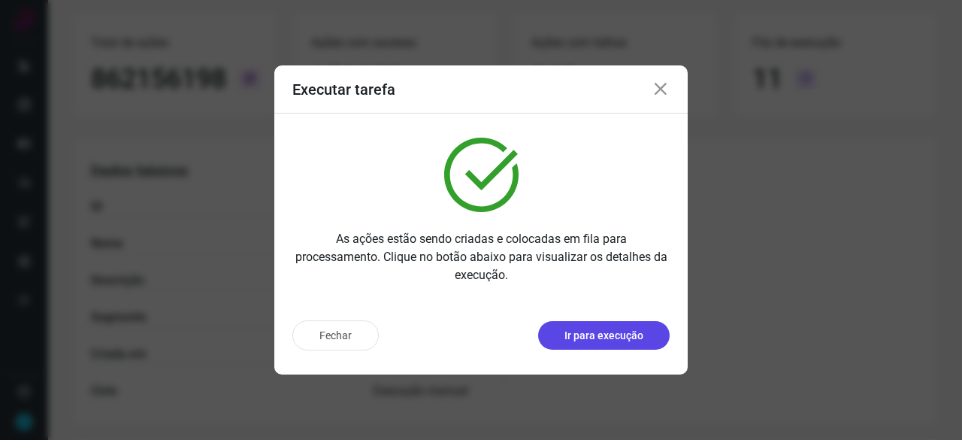
click at [592, 334] on p "Ir para execução" at bounding box center [603, 336] width 79 height 16
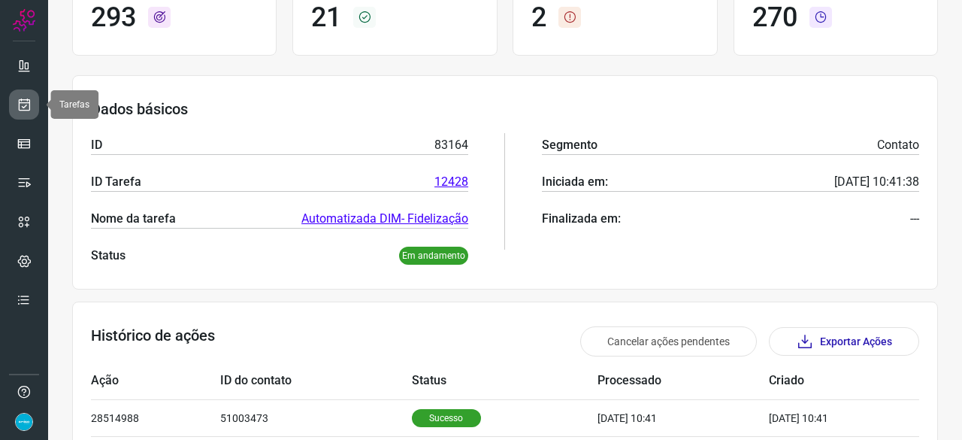
click at [26, 98] on icon at bounding box center [25, 104] width 16 height 15
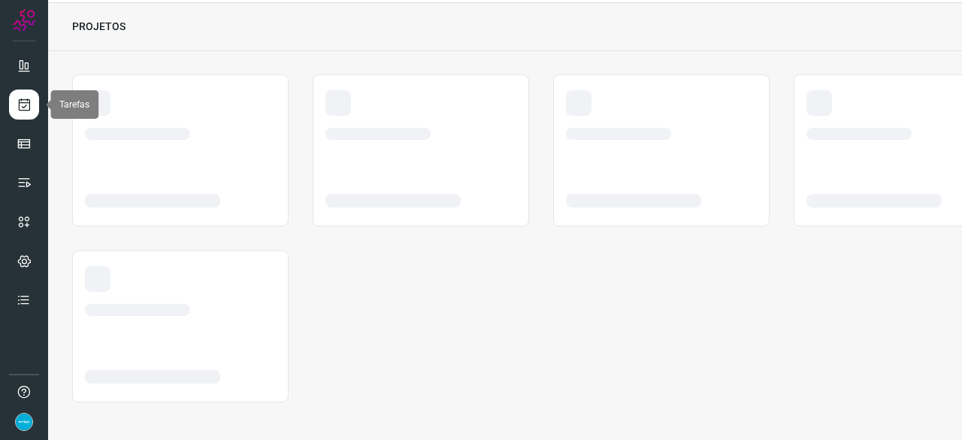
scroll to position [45, 0]
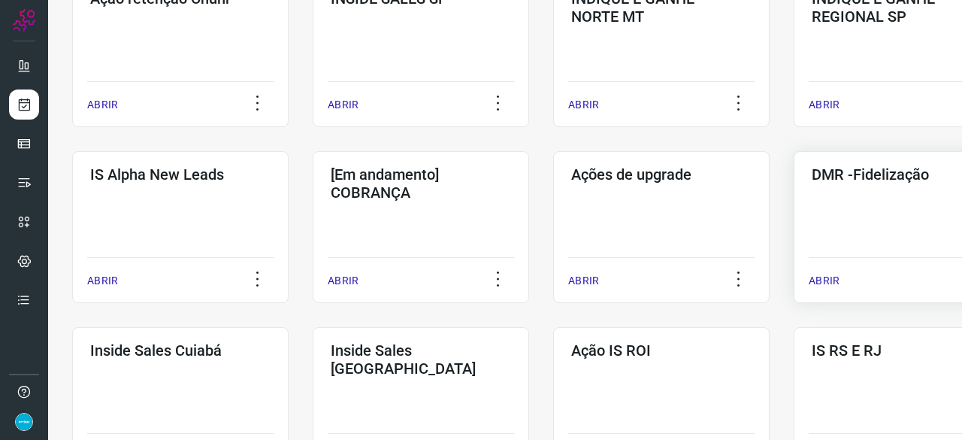
click at [825, 282] on p "ABRIR" at bounding box center [823, 281] width 31 height 16
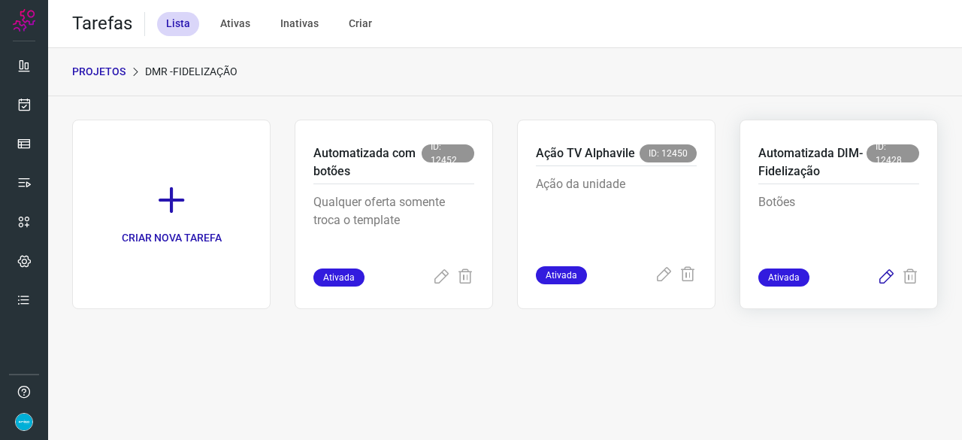
click at [885, 276] on icon at bounding box center [886, 277] width 18 height 18
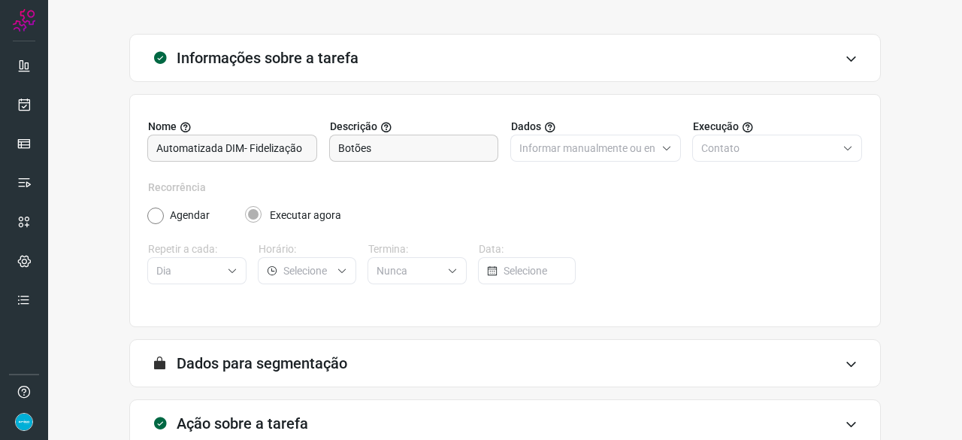
scroll to position [147, 0]
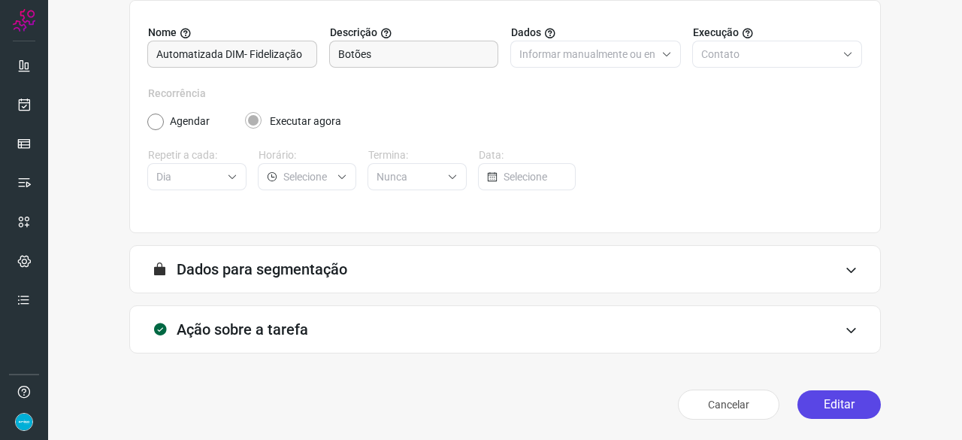
click at [817, 402] on button "Editar" at bounding box center [838, 404] width 83 height 29
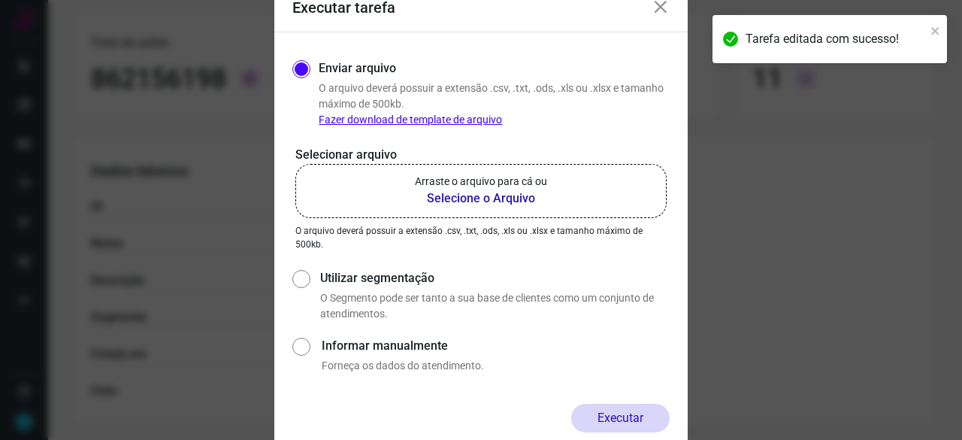
click at [466, 197] on b "Selecione o Arquivo" at bounding box center [481, 198] width 132 height 18
click at [0, 0] on input "Arraste o arquivo para cá ou Selecione o Arquivo" at bounding box center [0, 0] width 0 height 0
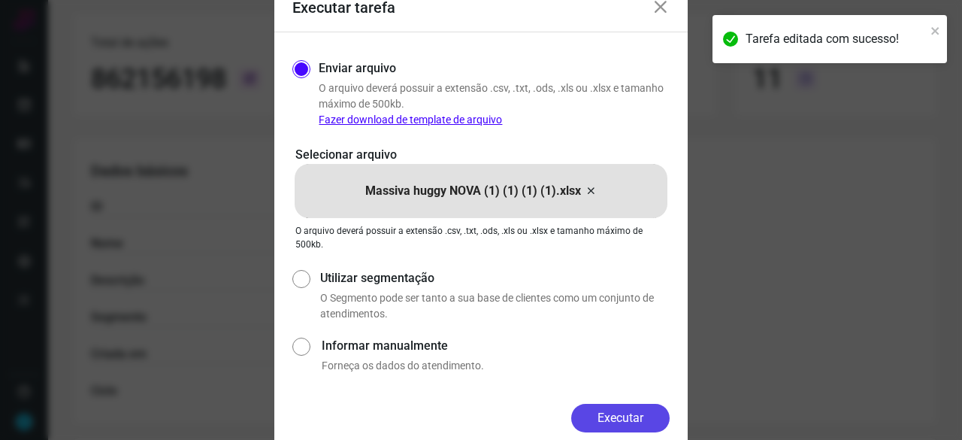
click at [644, 414] on button "Executar" at bounding box center [620, 417] width 98 height 29
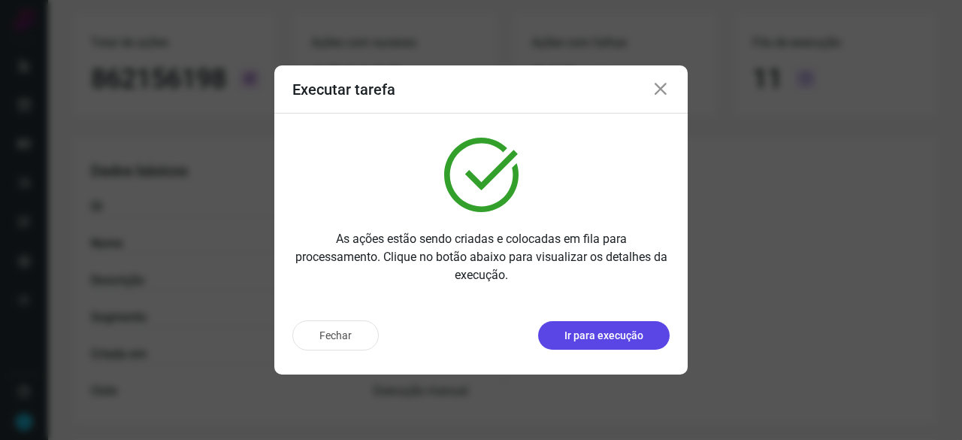
click at [597, 336] on p "Ir para execução" at bounding box center [603, 336] width 79 height 16
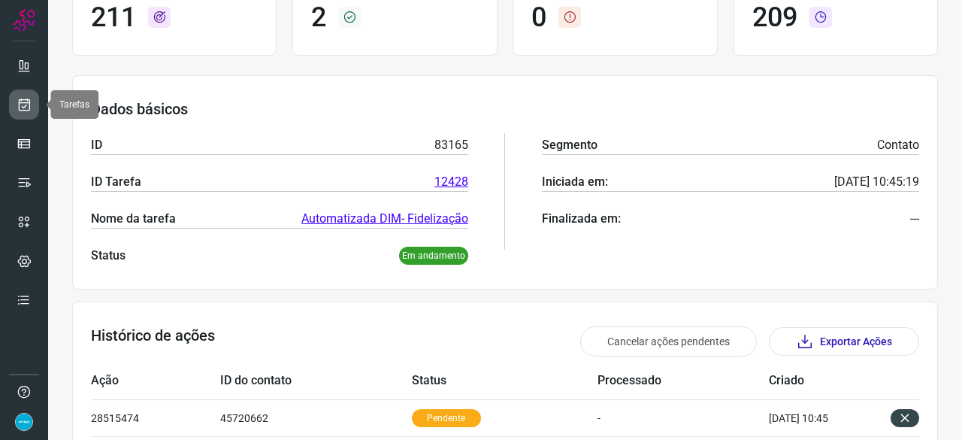
click at [34, 102] on link at bounding box center [24, 104] width 30 height 30
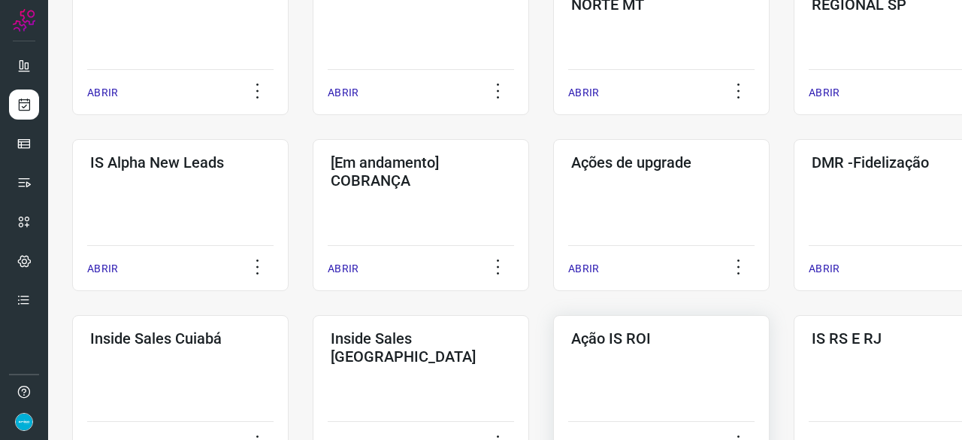
scroll to position [646, 0]
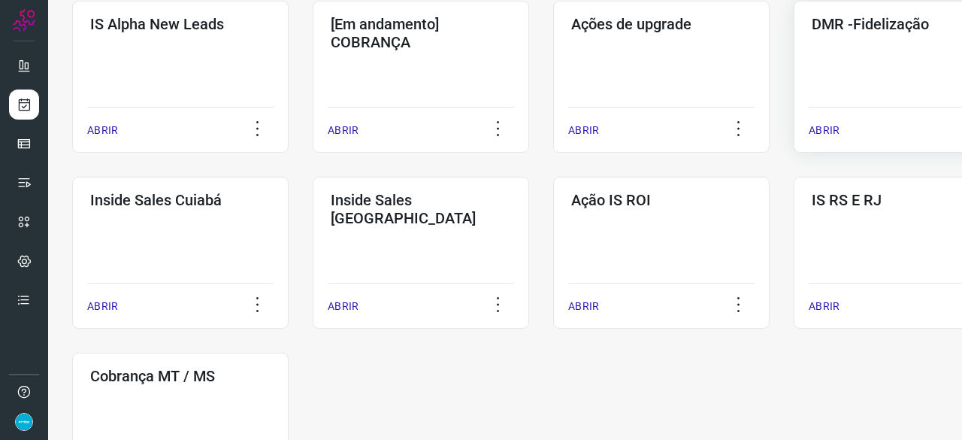
click at [833, 130] on p "ABRIR" at bounding box center [823, 130] width 31 height 16
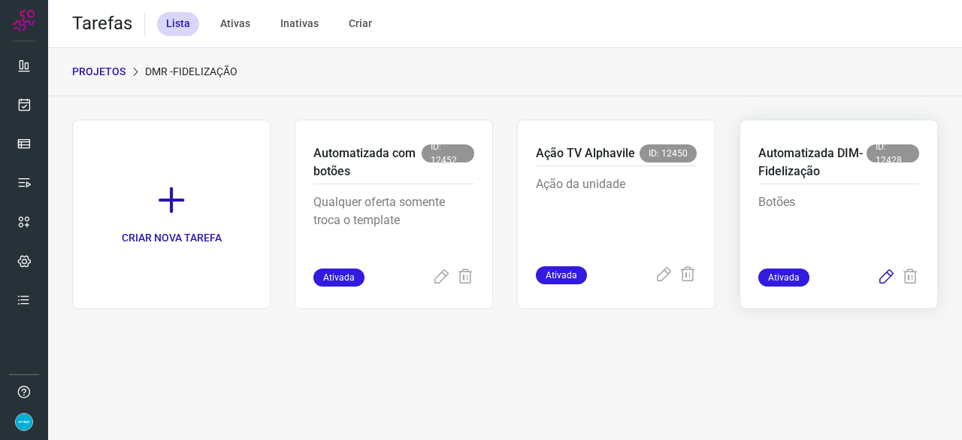
click at [890, 276] on icon at bounding box center [886, 277] width 18 height 18
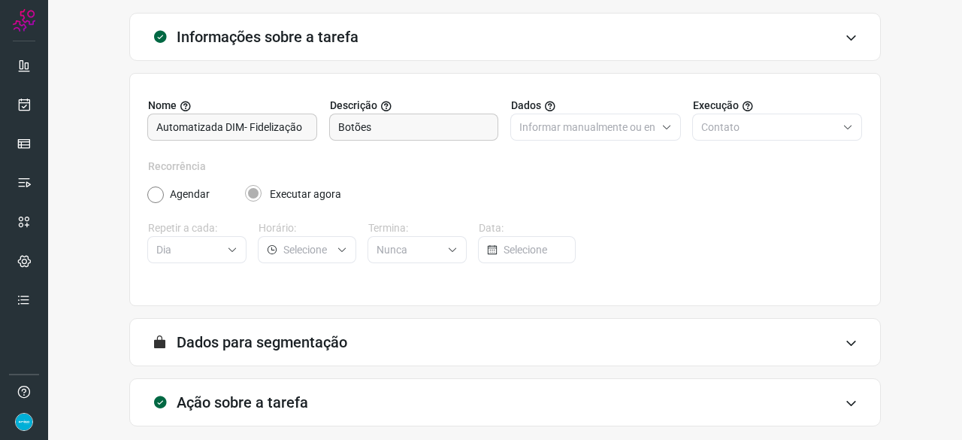
scroll to position [147, 0]
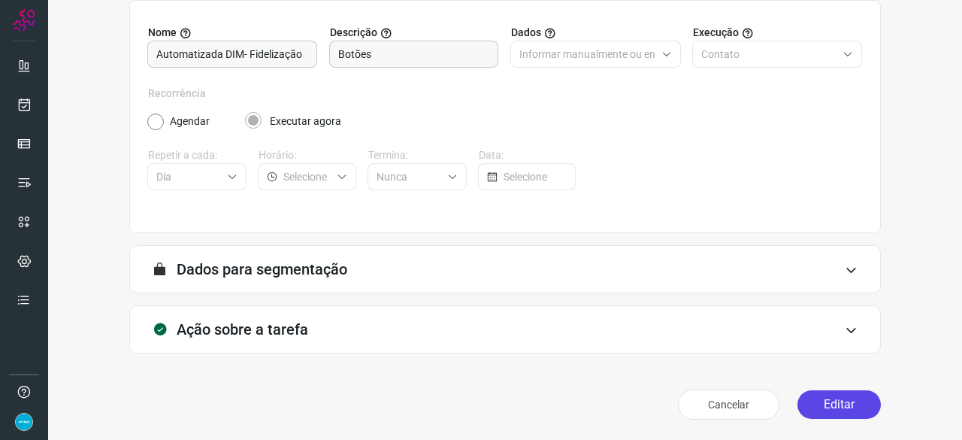
click at [823, 408] on button "Editar" at bounding box center [838, 404] width 83 height 29
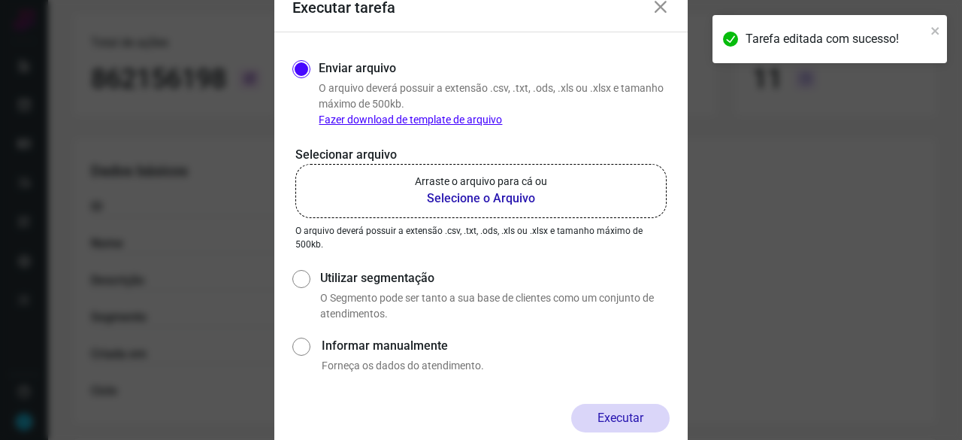
click at [475, 198] on b "Selecione o Arquivo" at bounding box center [481, 198] width 132 height 18
click at [0, 0] on input "Arraste o arquivo para cá ou Selecione o Arquivo" at bounding box center [0, 0] width 0 height 0
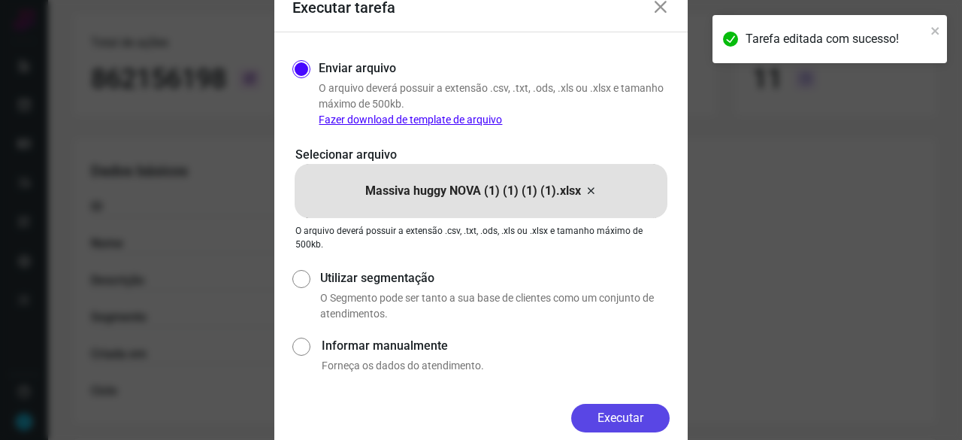
click at [612, 417] on button "Executar" at bounding box center [620, 417] width 98 height 29
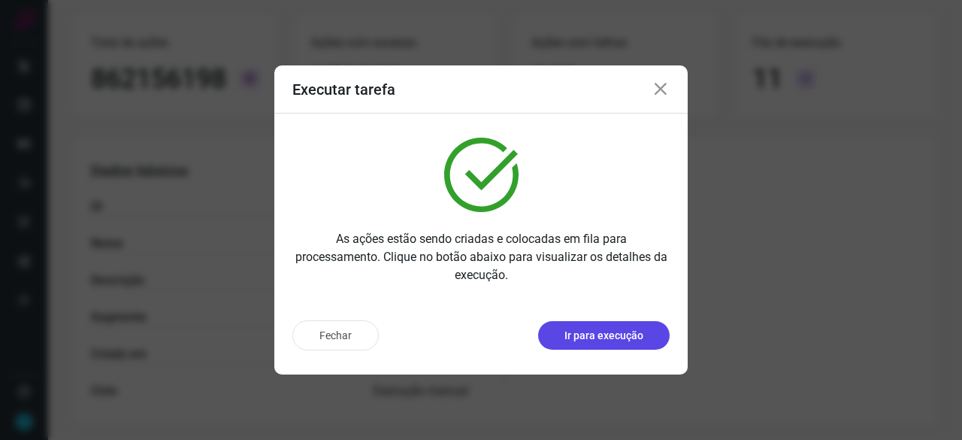
click at [592, 330] on p "Ir para execução" at bounding box center [603, 336] width 79 height 16
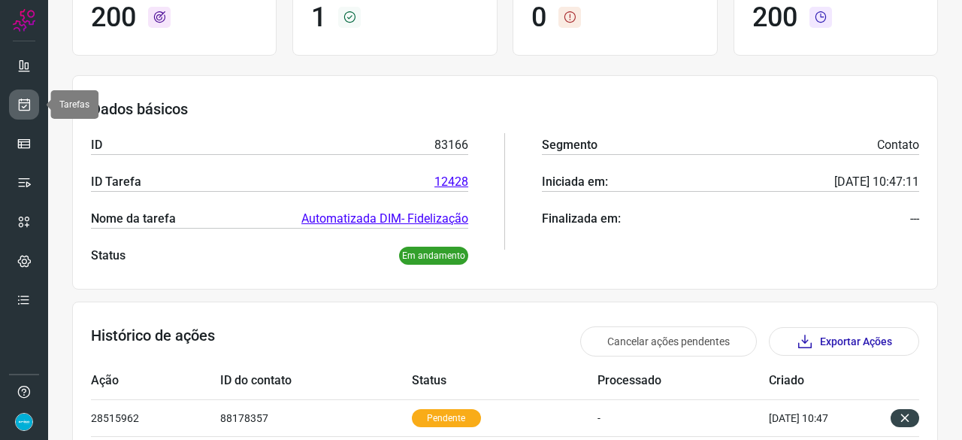
click at [22, 104] on icon at bounding box center [25, 104] width 16 height 15
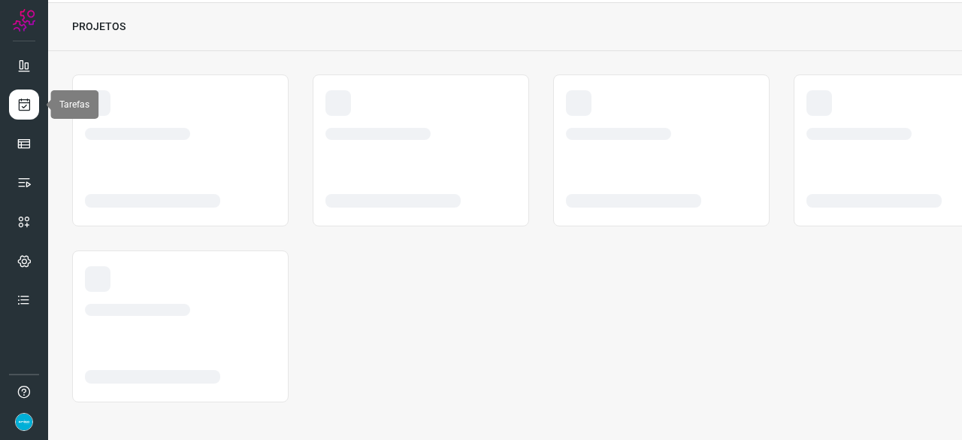
scroll to position [45, 0]
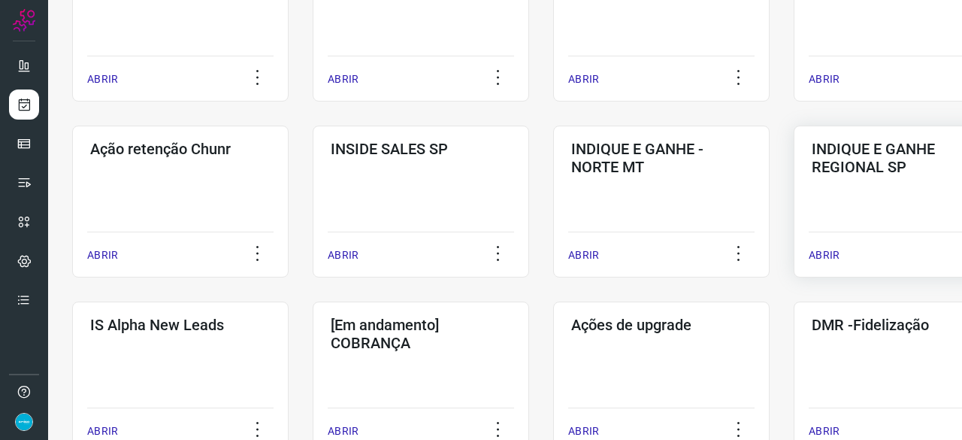
click at [820, 252] on p "ABRIR" at bounding box center [823, 255] width 31 height 16
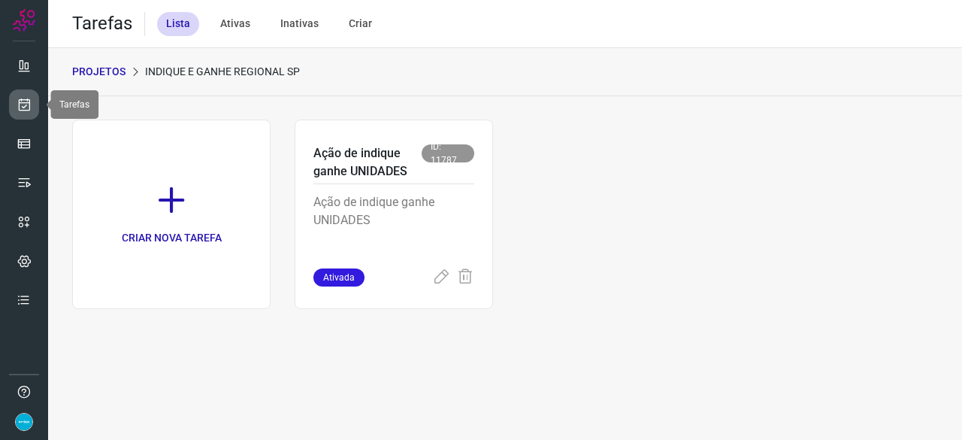
click at [25, 100] on icon at bounding box center [25, 104] width 16 height 15
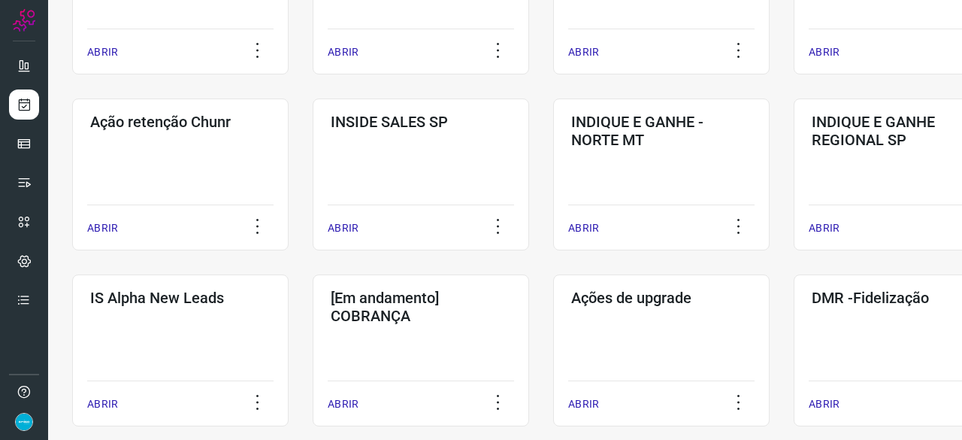
scroll to position [376, 0]
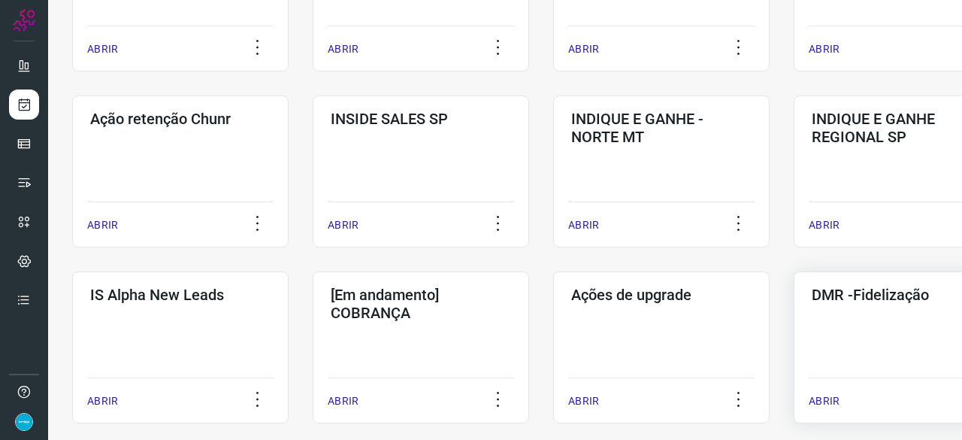
click at [825, 403] on p "ABRIR" at bounding box center [823, 401] width 31 height 16
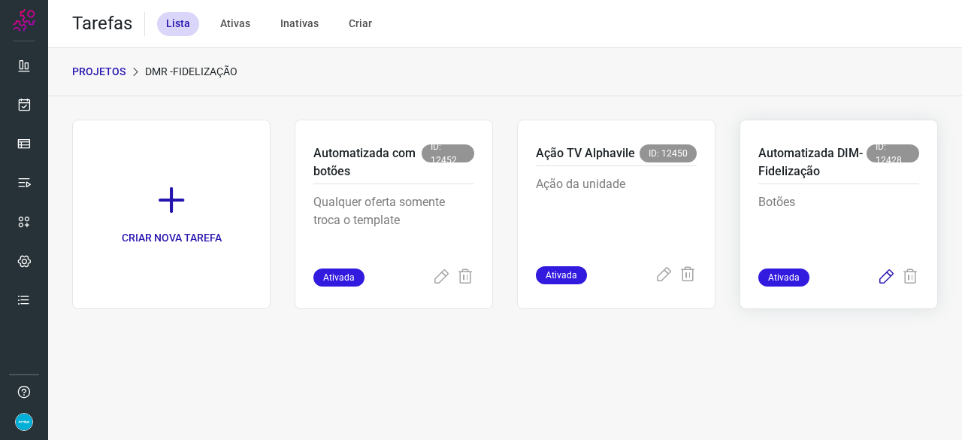
click at [888, 275] on icon at bounding box center [886, 277] width 18 height 18
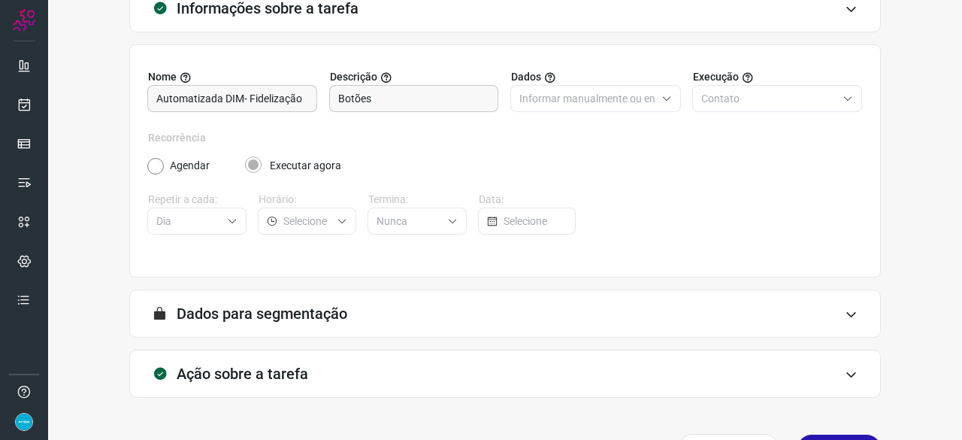
scroll to position [147, 0]
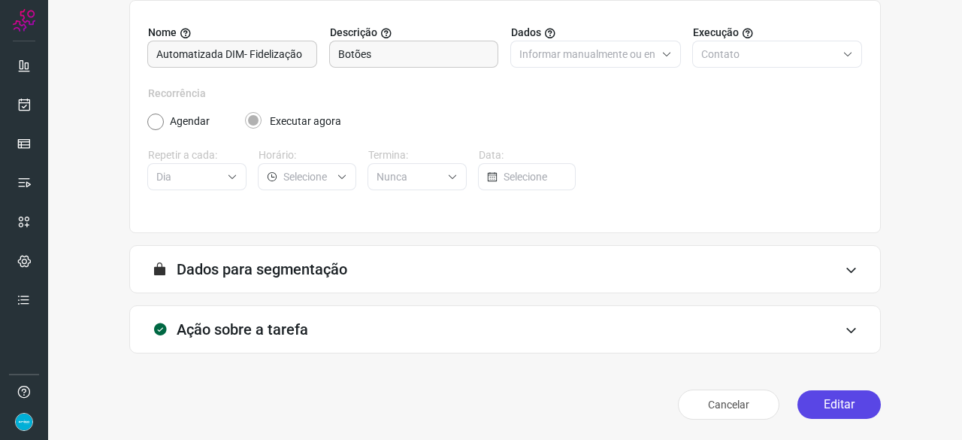
click at [824, 405] on button "Editar" at bounding box center [838, 404] width 83 height 29
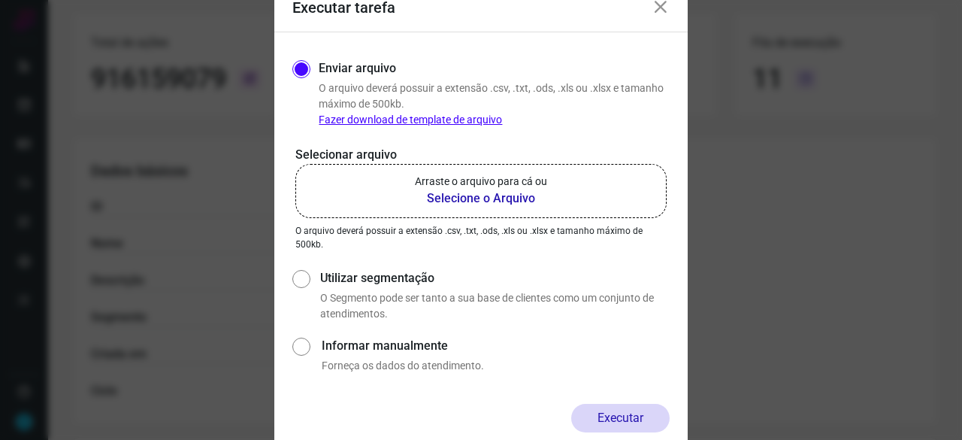
click at [446, 198] on b "Selecione o Arquivo" at bounding box center [481, 198] width 132 height 18
click at [0, 0] on input "Arraste o arquivo para cá ou Selecione o Arquivo" at bounding box center [0, 0] width 0 height 0
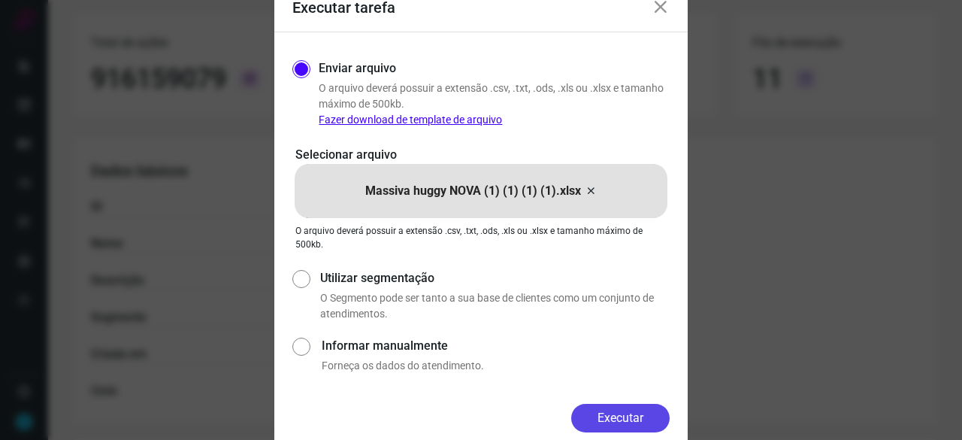
click at [618, 414] on button "Executar" at bounding box center [620, 417] width 98 height 29
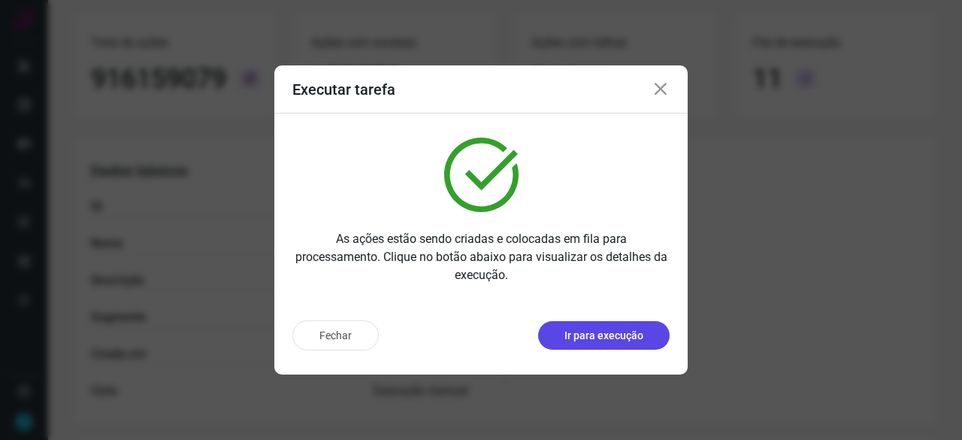
click at [600, 347] on button "Ir para execução" at bounding box center [603, 335] width 131 height 29
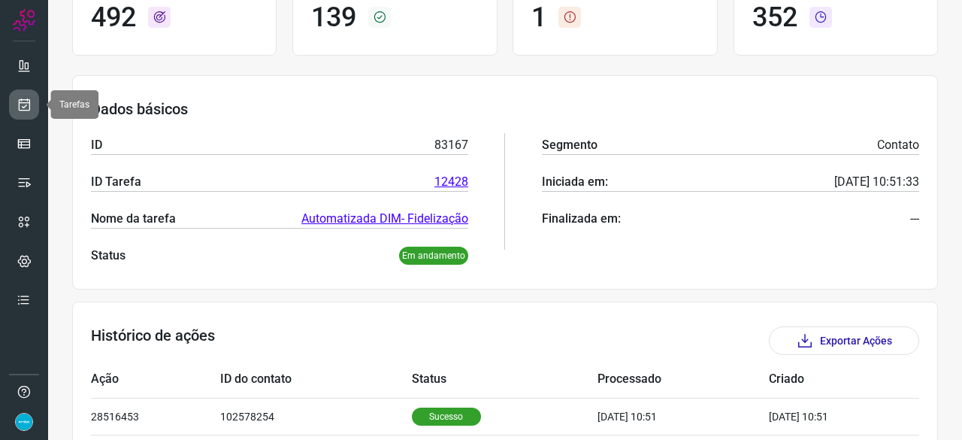
click at [26, 102] on icon at bounding box center [25, 104] width 16 height 15
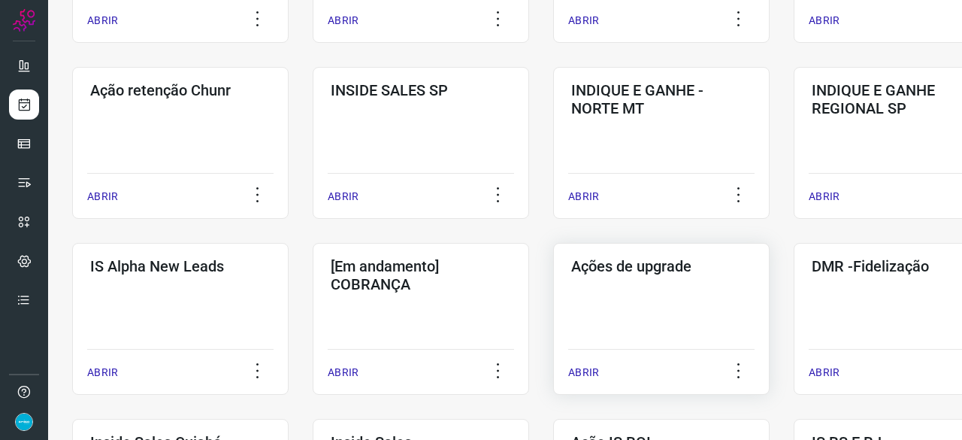
scroll to position [496, 0]
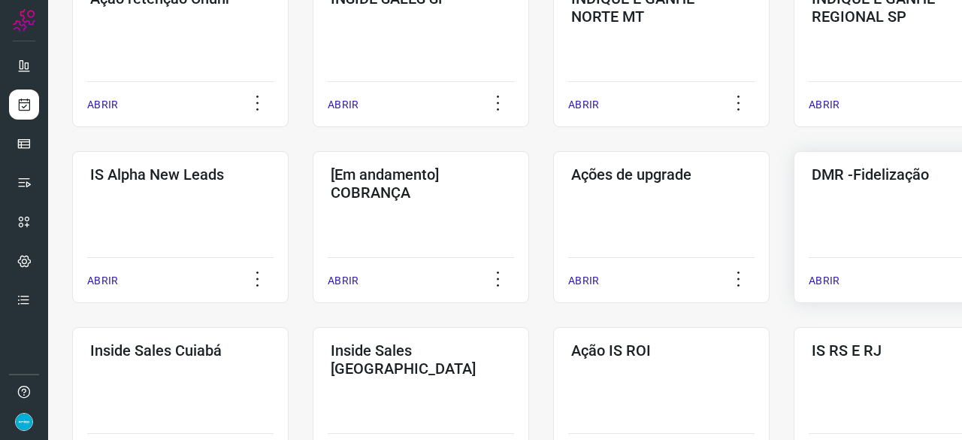
click at [831, 282] on p "ABRIR" at bounding box center [823, 281] width 31 height 16
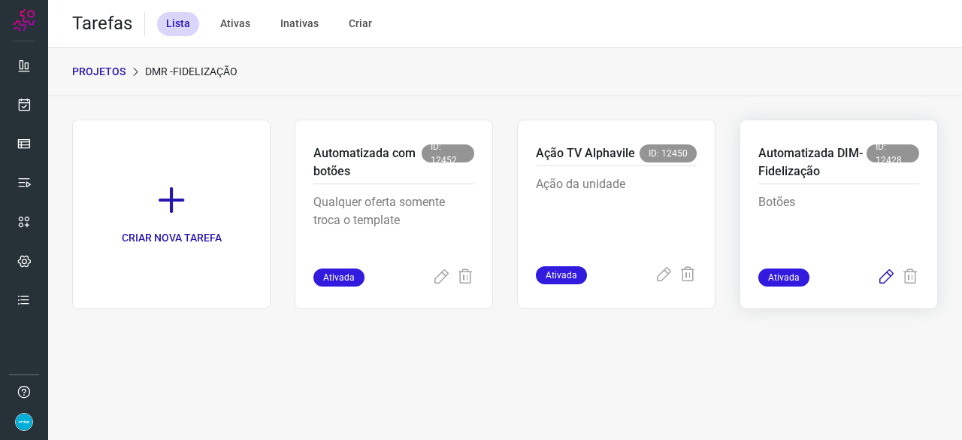
click at [882, 276] on icon at bounding box center [886, 277] width 18 height 18
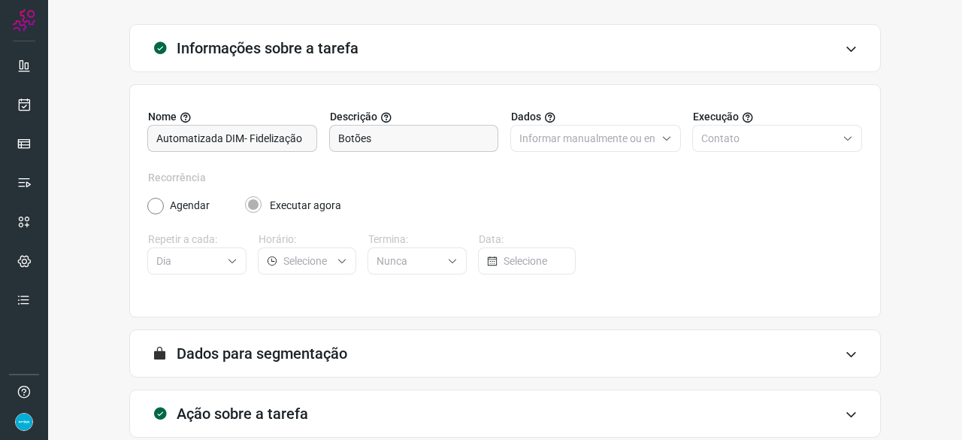
scroll to position [147, 0]
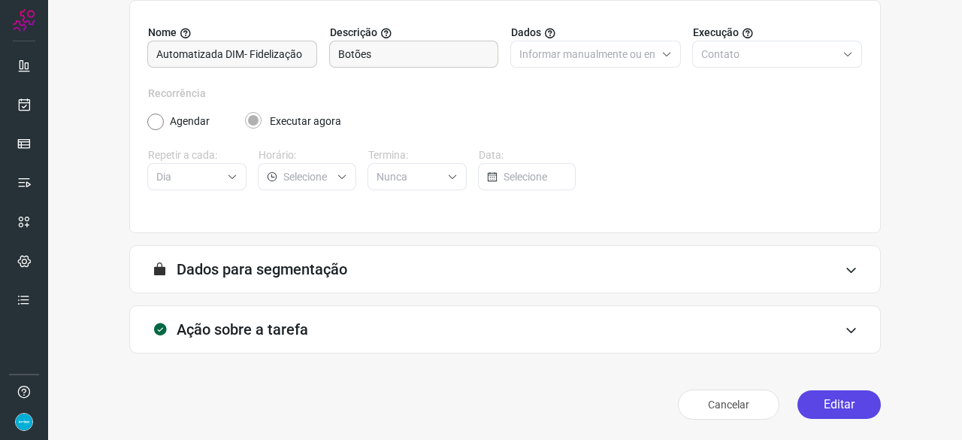
click at [804, 400] on button "Editar" at bounding box center [838, 404] width 83 height 29
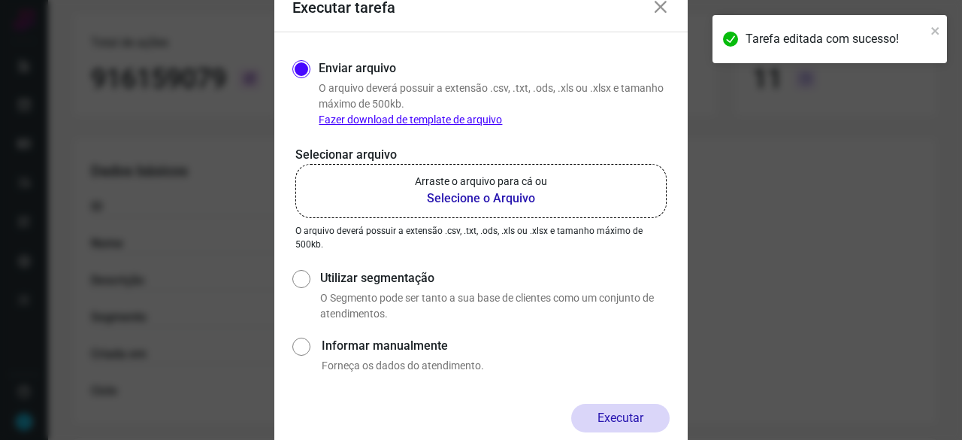
click at [500, 201] on b "Selecione o Arquivo" at bounding box center [481, 198] width 132 height 18
click at [0, 0] on input "Arraste o arquivo para cá ou Selecione o Arquivo" at bounding box center [0, 0] width 0 height 0
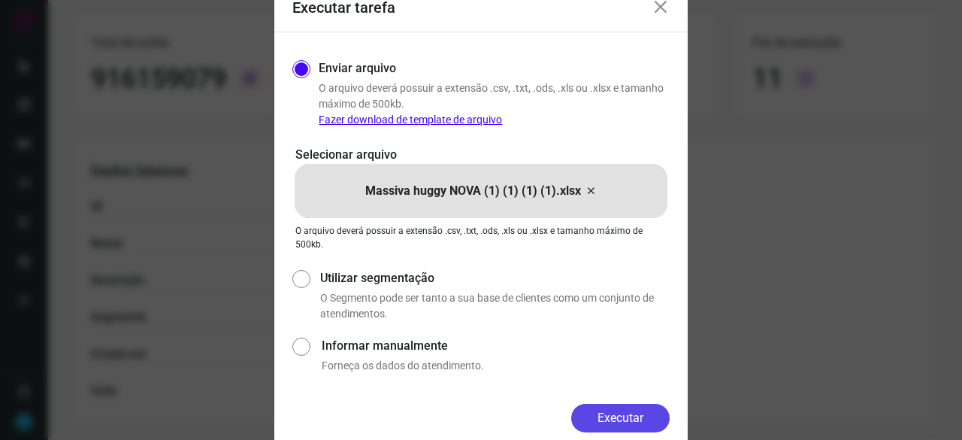
click at [621, 416] on button "Executar" at bounding box center [620, 417] width 98 height 29
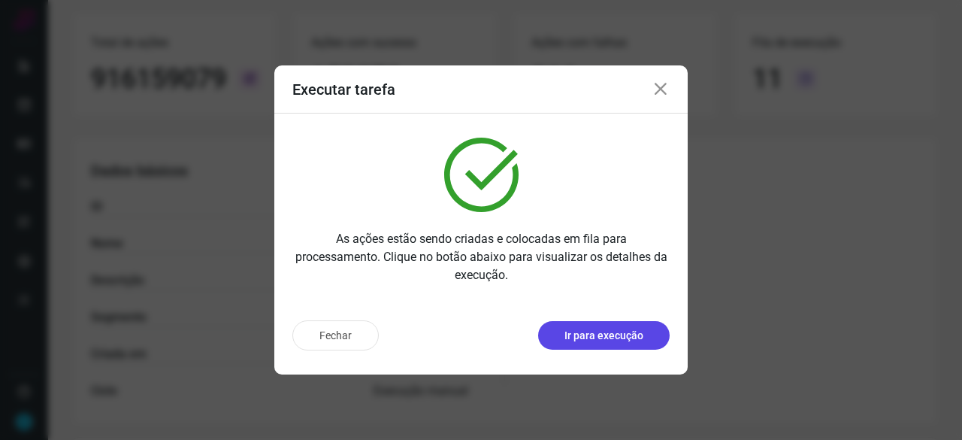
click at [611, 340] on p "Ir para execução" at bounding box center [603, 336] width 79 height 16
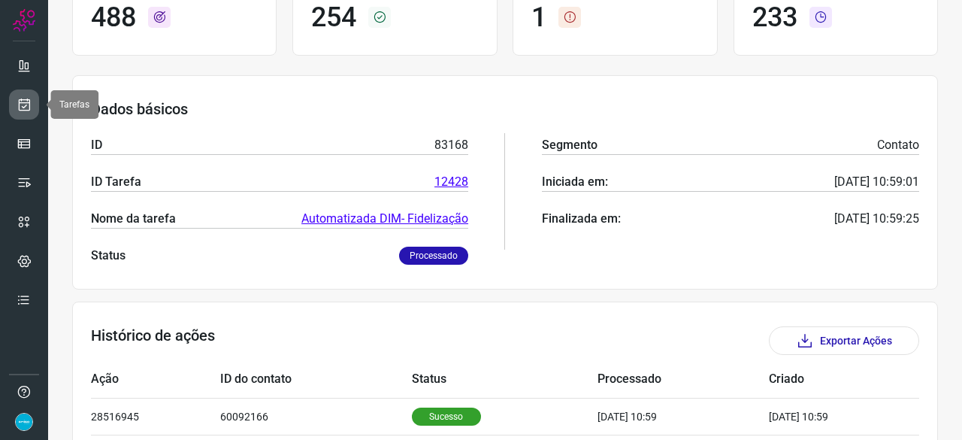
click at [31, 101] on icon at bounding box center [25, 104] width 16 height 15
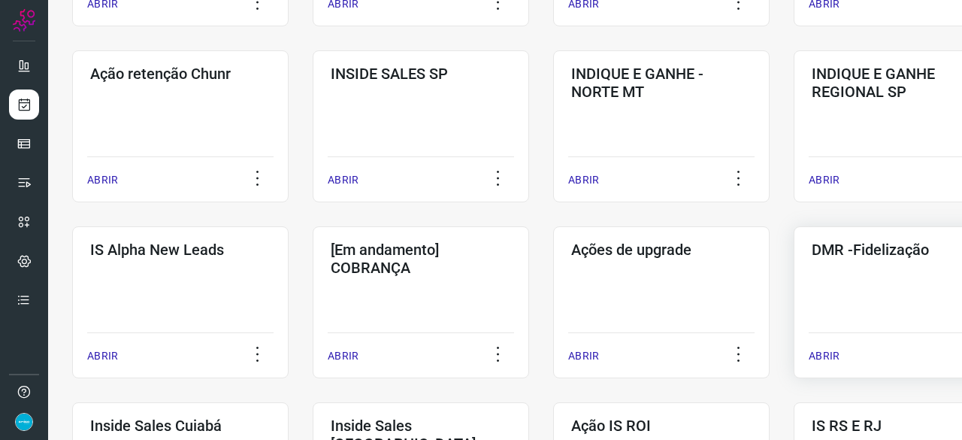
click at [833, 358] on p "ABRIR" at bounding box center [823, 356] width 31 height 16
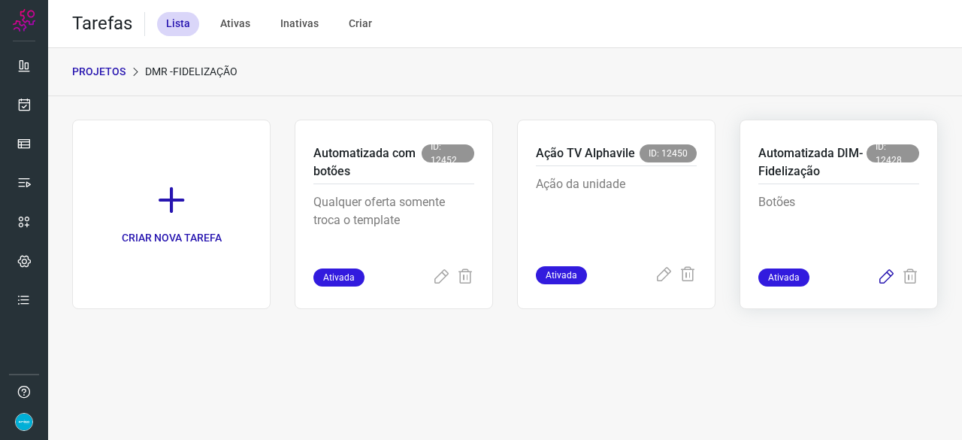
click at [884, 276] on icon at bounding box center [886, 277] width 18 height 18
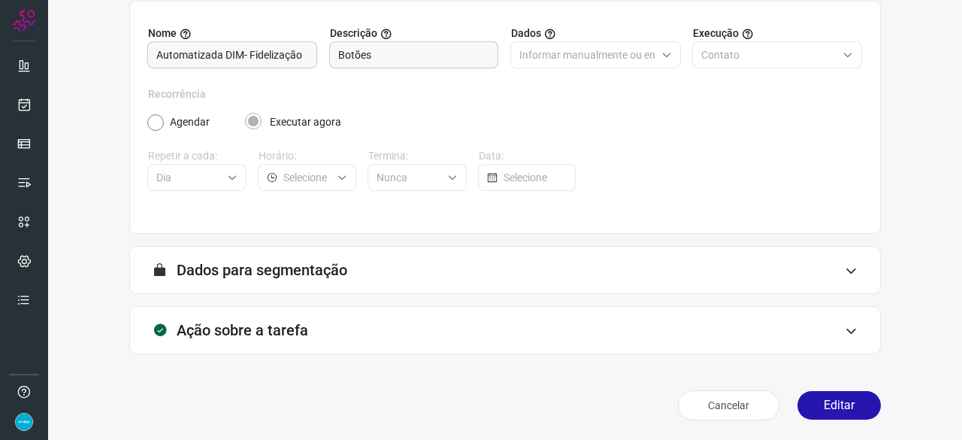
scroll to position [147, 0]
click at [814, 409] on button "Editar" at bounding box center [838, 404] width 83 height 29
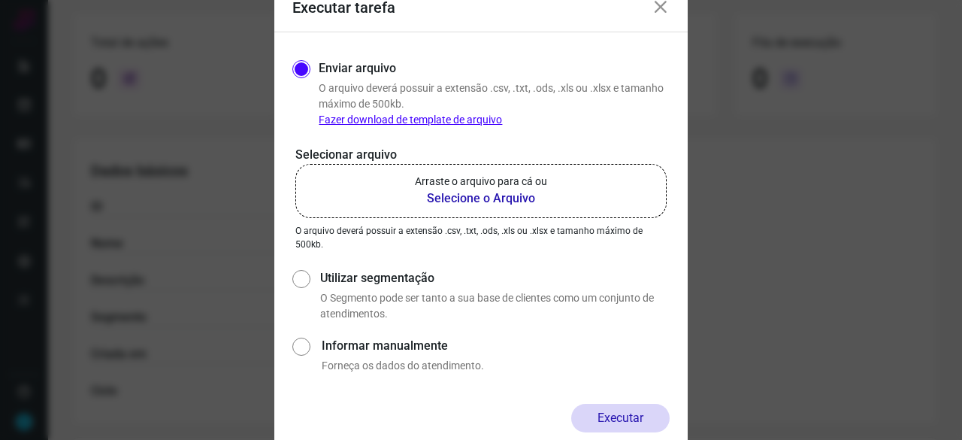
click at [455, 198] on b "Selecione o Arquivo" at bounding box center [481, 198] width 132 height 18
click at [0, 0] on input "Arraste o arquivo para cá ou Selecione o Arquivo" at bounding box center [0, 0] width 0 height 0
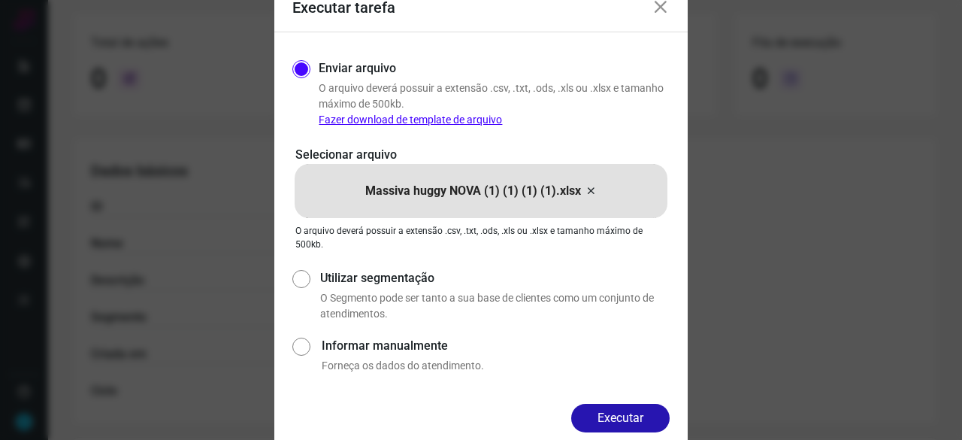
click at [619, 411] on button "Executar" at bounding box center [620, 417] width 98 height 29
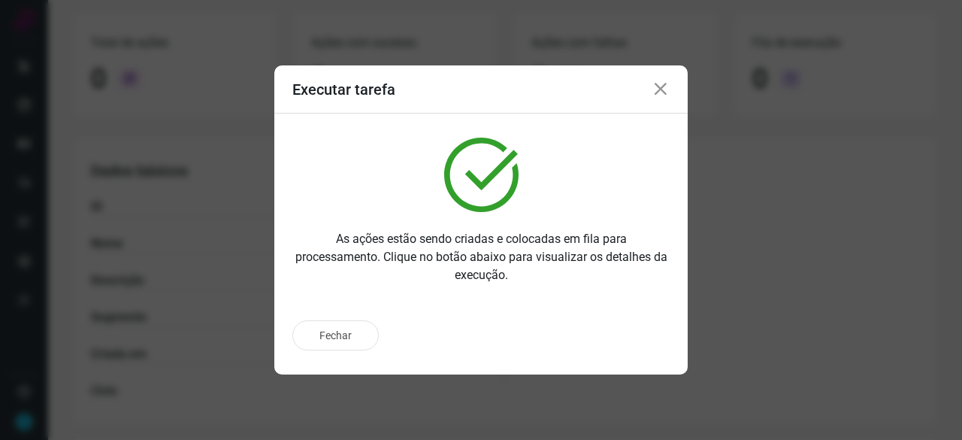
click at [658, 92] on icon at bounding box center [660, 89] width 18 height 18
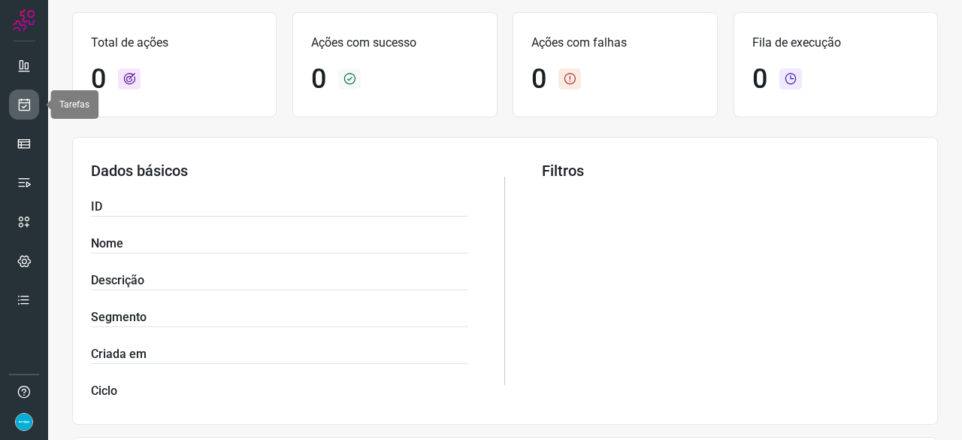
click at [26, 98] on icon at bounding box center [25, 104] width 16 height 15
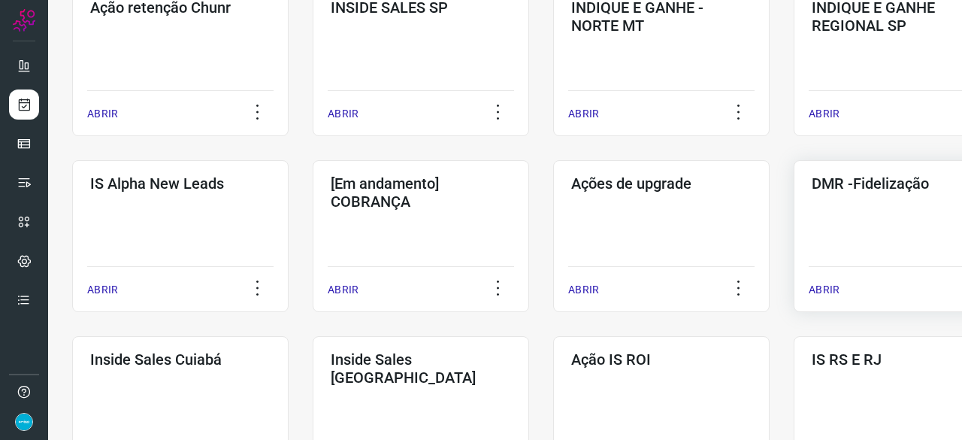
scroll to position [496, 0]
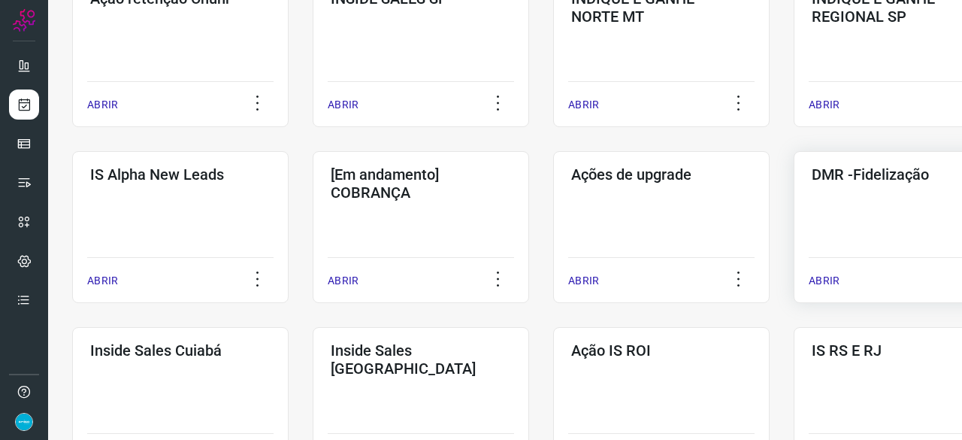
click at [825, 284] on p "ABRIR" at bounding box center [823, 281] width 31 height 16
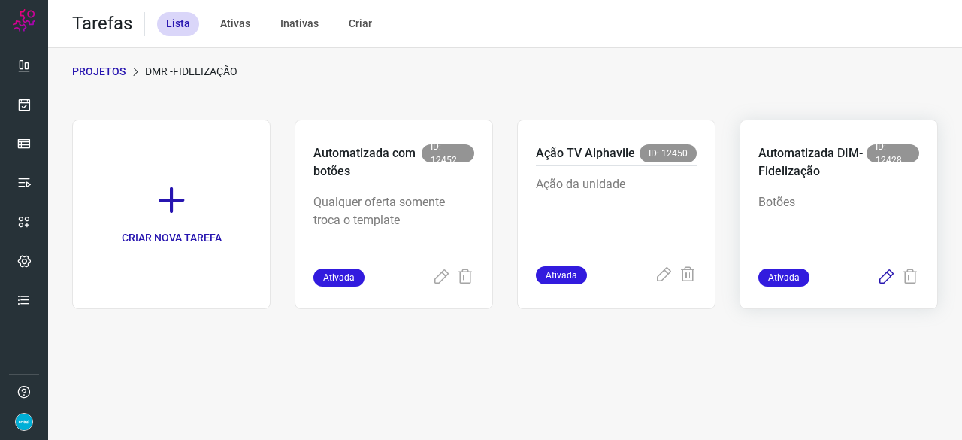
click at [887, 277] on icon at bounding box center [886, 277] width 18 height 18
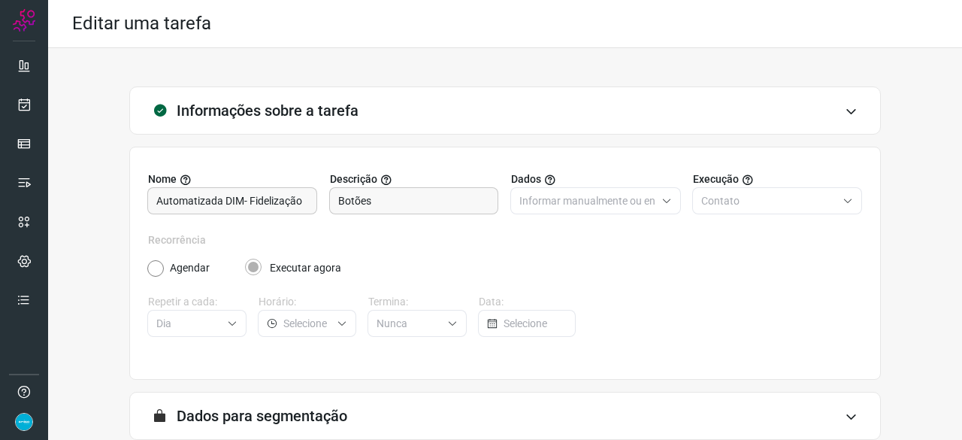
scroll to position [147, 0]
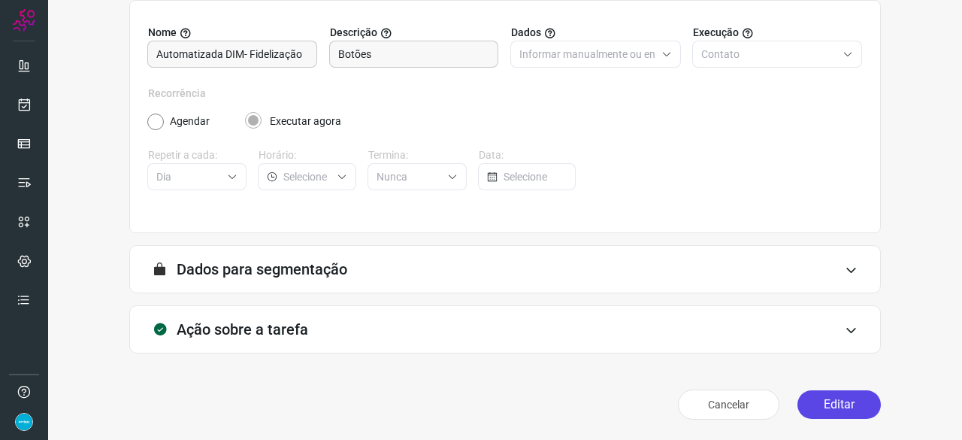
click at [823, 405] on button "Editar" at bounding box center [838, 404] width 83 height 29
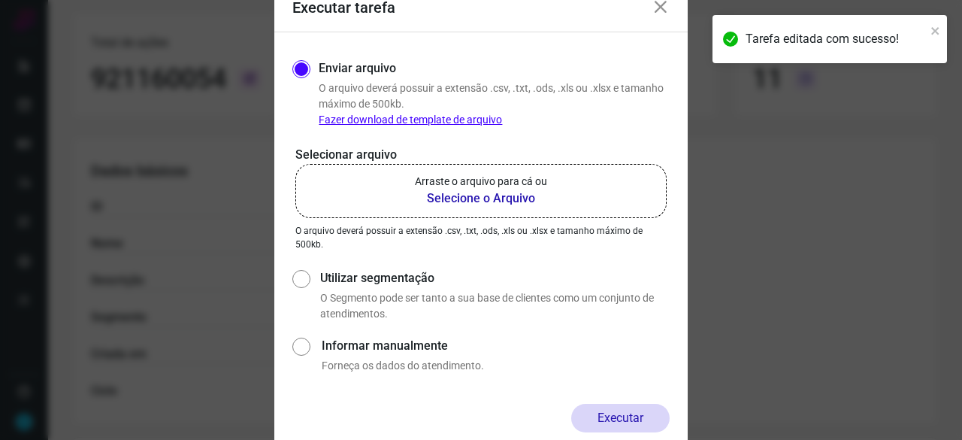
click at [451, 196] on b "Selecione o Arquivo" at bounding box center [481, 198] width 132 height 18
click at [0, 0] on input "Arraste o arquivo para cá ou Selecione o Arquivo" at bounding box center [0, 0] width 0 height 0
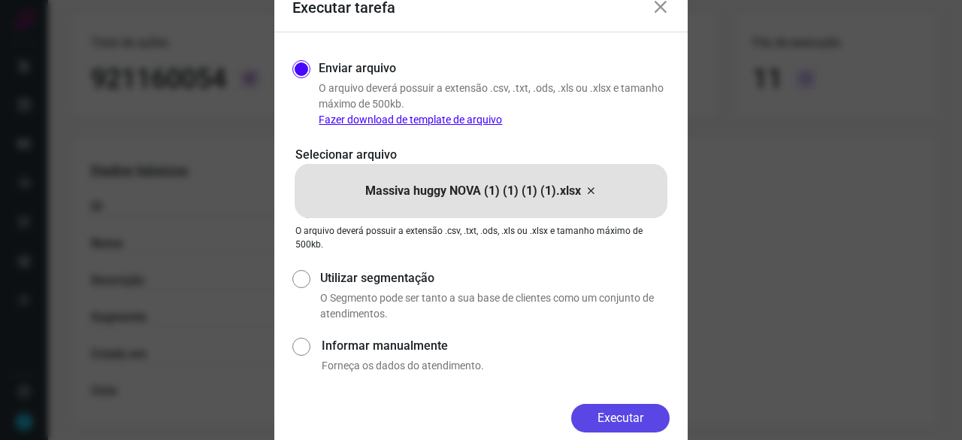
click at [623, 412] on button "Executar" at bounding box center [620, 417] width 98 height 29
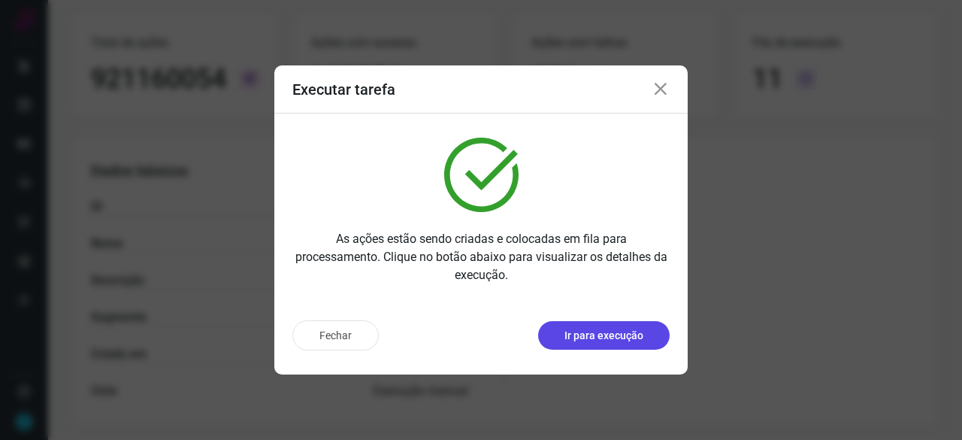
click at [573, 328] on p "Ir para execução" at bounding box center [603, 336] width 79 height 16
